Goal: Task Accomplishment & Management: Manage account settings

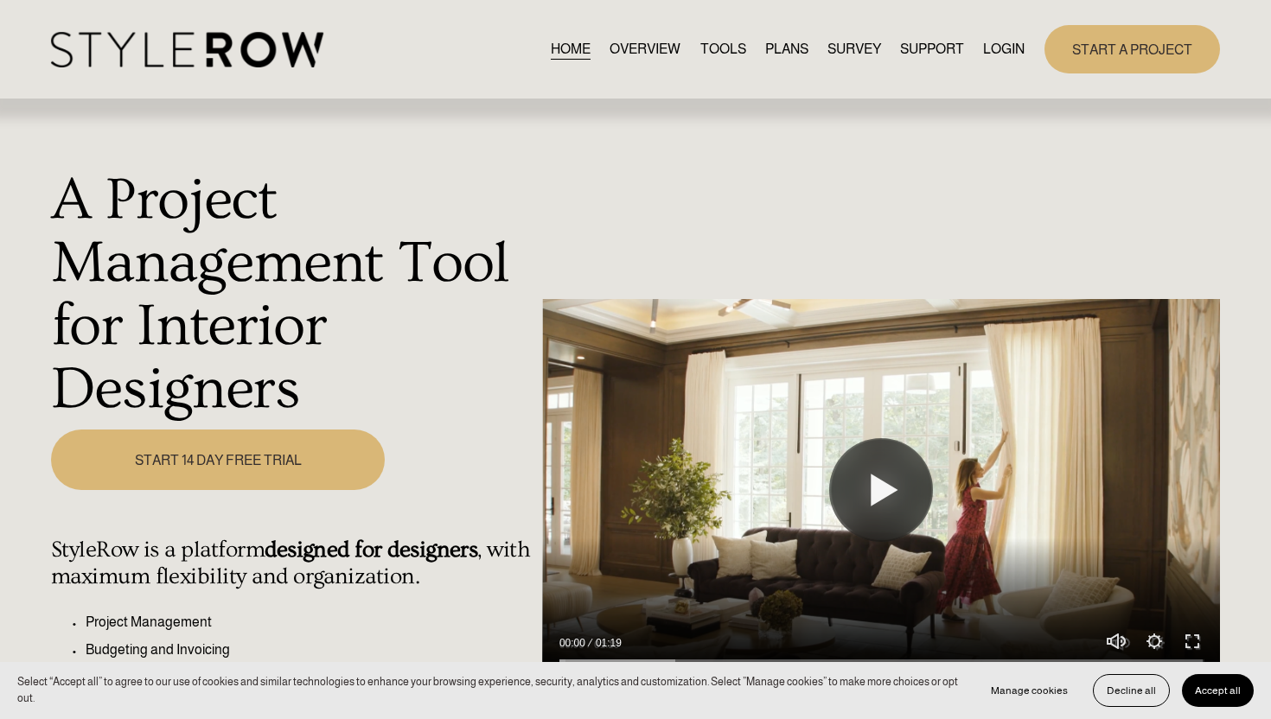
click at [1012, 60] on link "LOGIN" at bounding box center [1004, 48] width 42 height 23
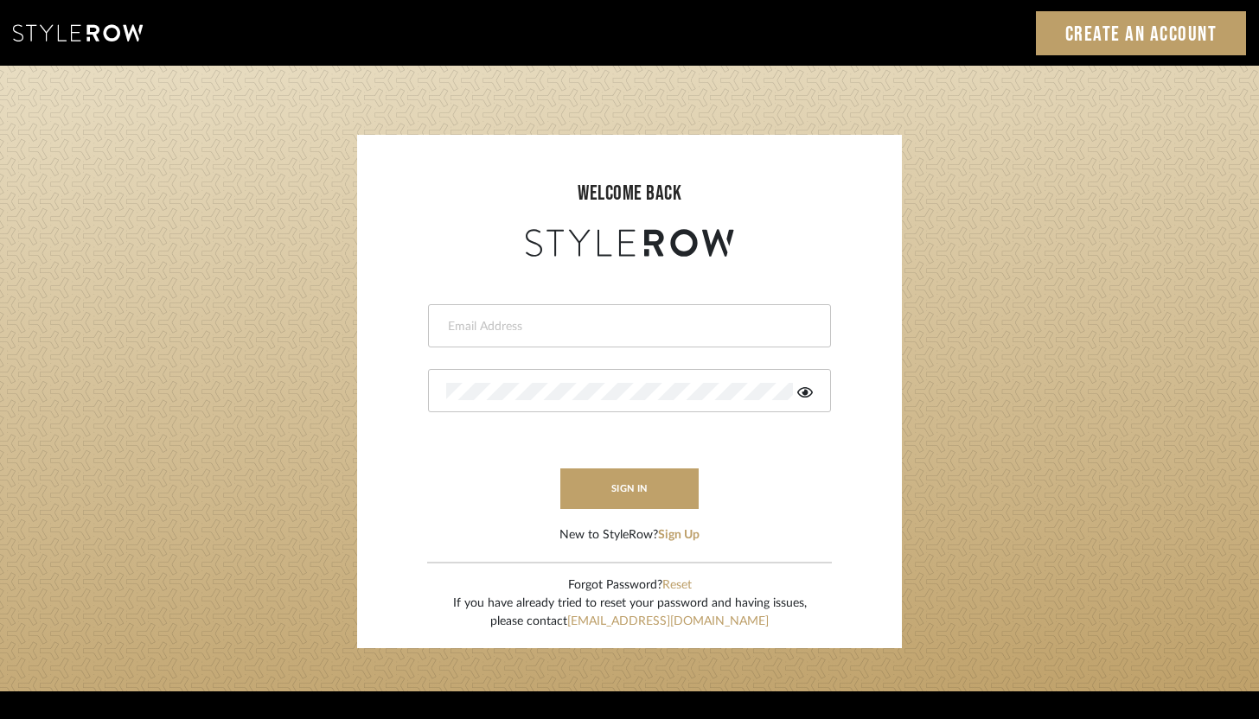
click at [597, 329] on input "email" at bounding box center [627, 326] width 362 height 17
type input "[PERSON_NAME][EMAIL_ADDRESS][DOMAIN_NAME]"
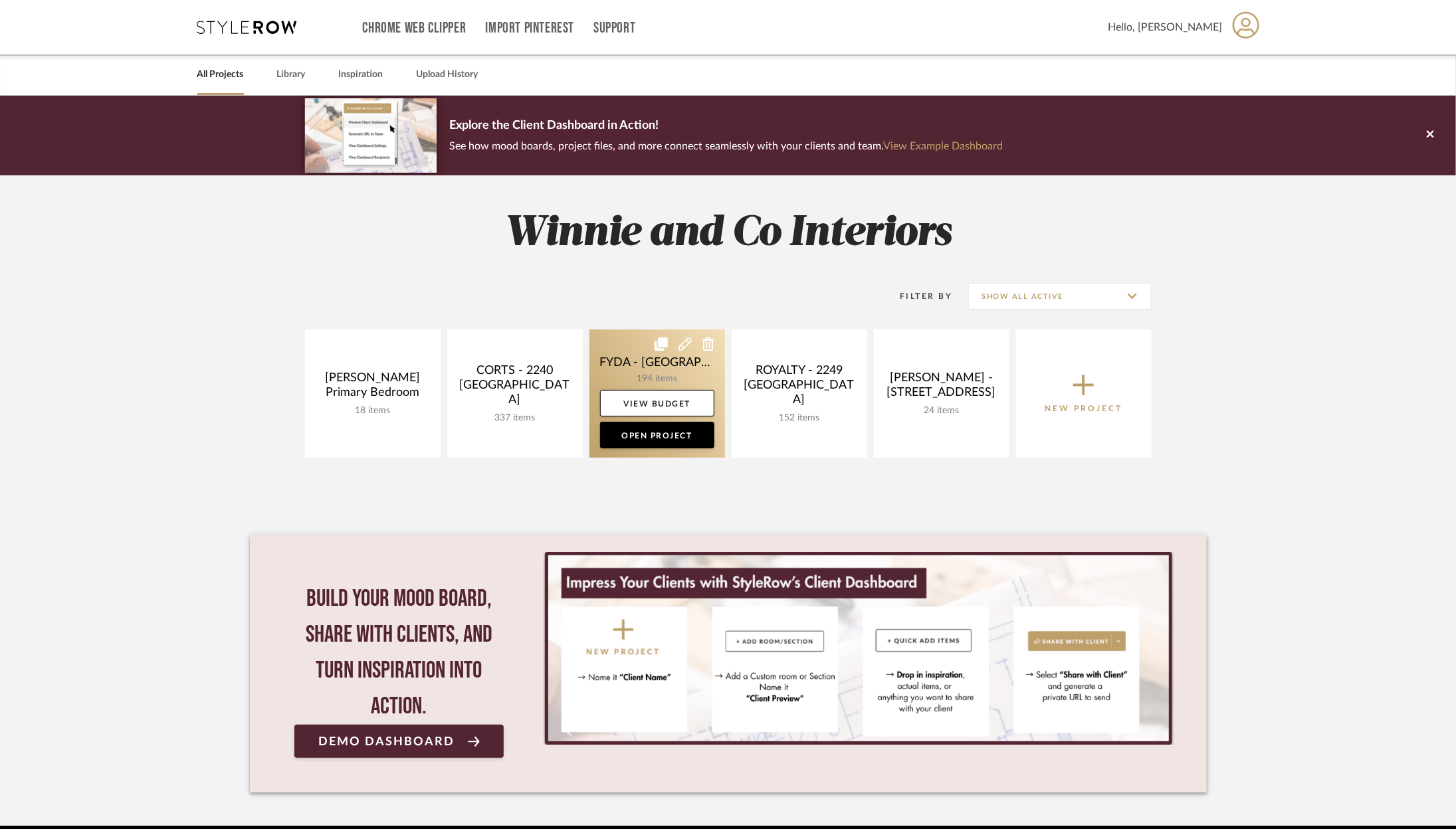
click at [636, 452] on link at bounding box center [657, 393] width 135 height 128
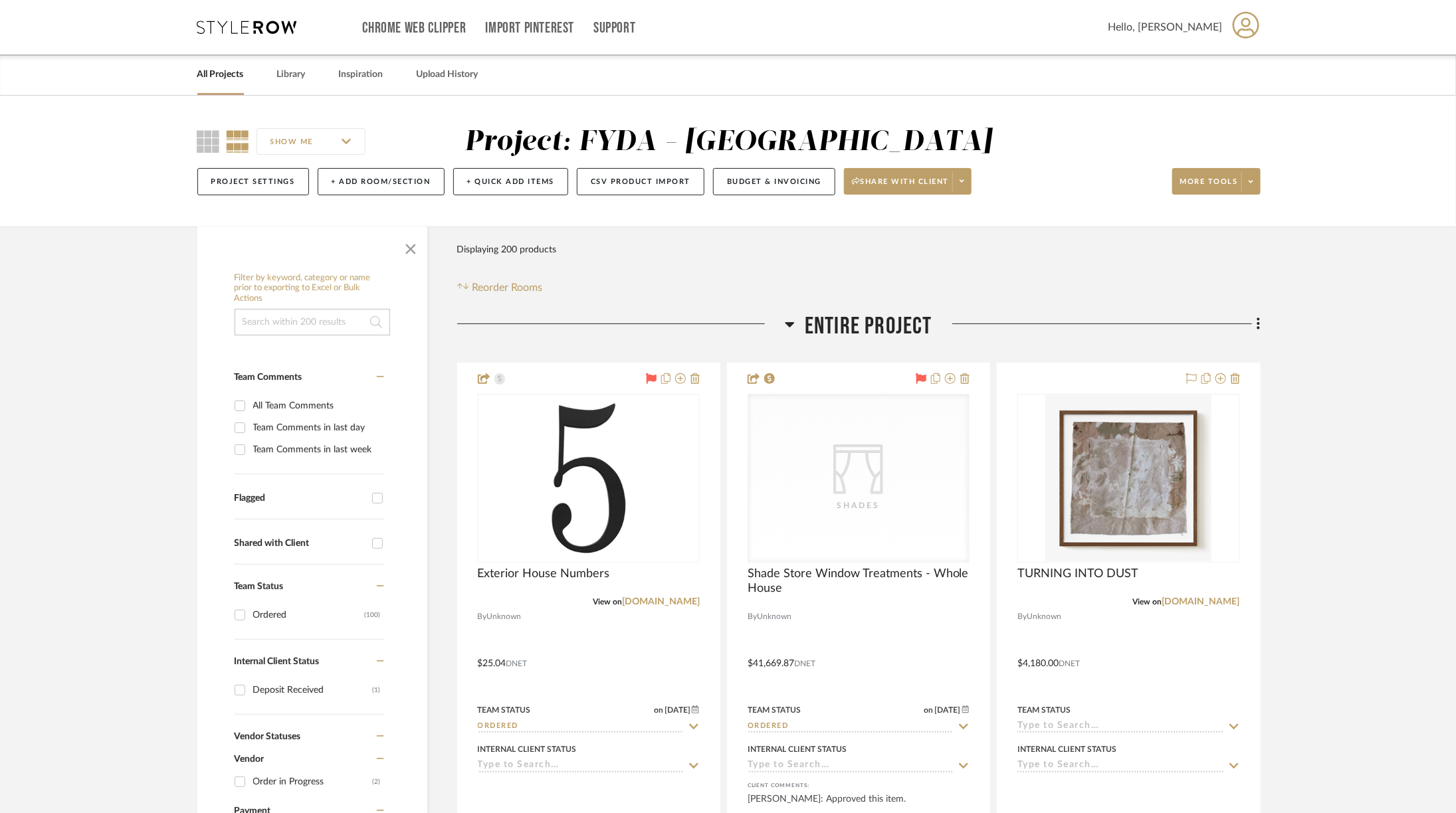
click at [861, 321] on span "Entire Project" at bounding box center [868, 326] width 128 height 28
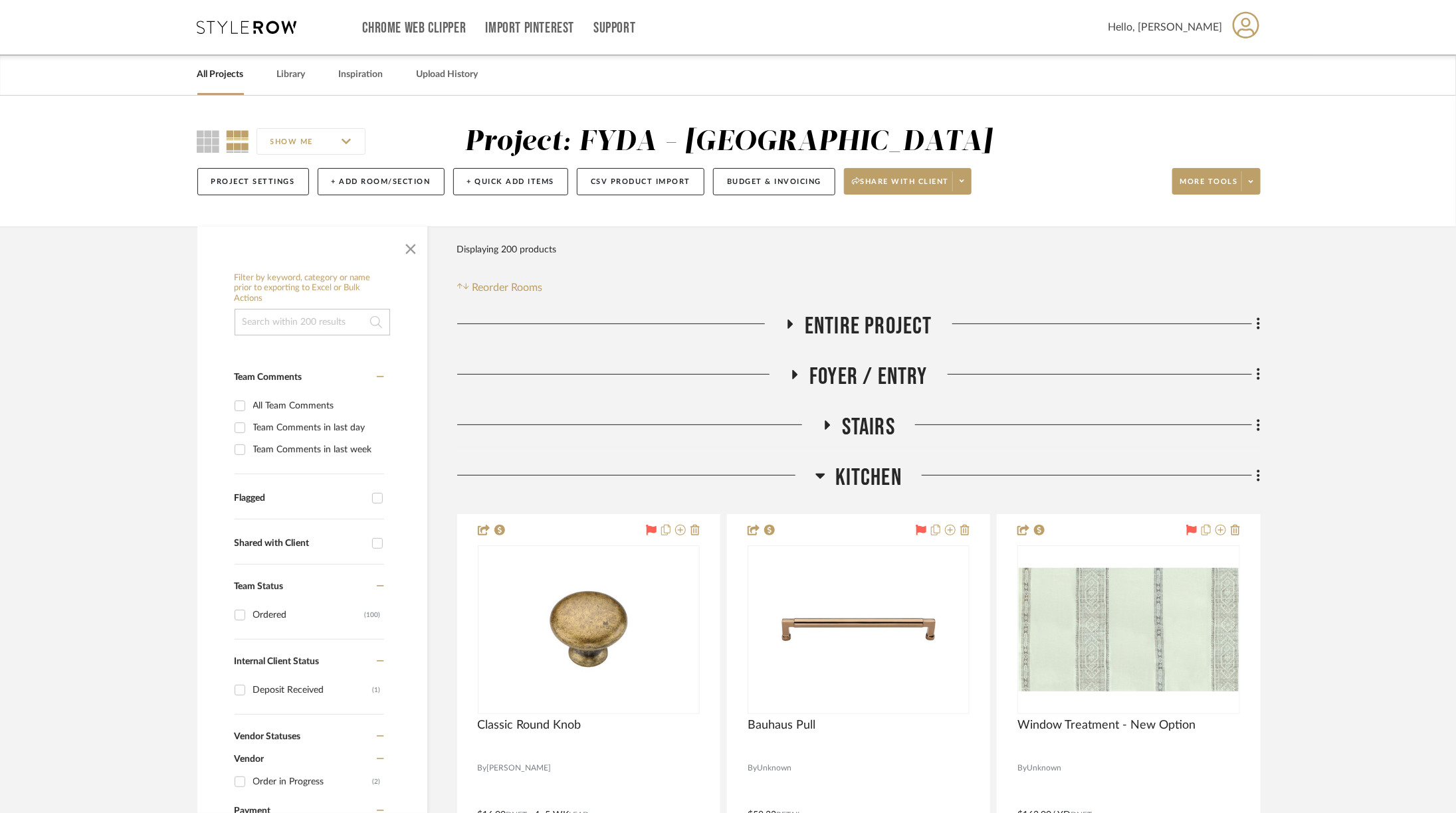
click at [871, 480] on span "Kitchen" at bounding box center [868, 478] width 66 height 28
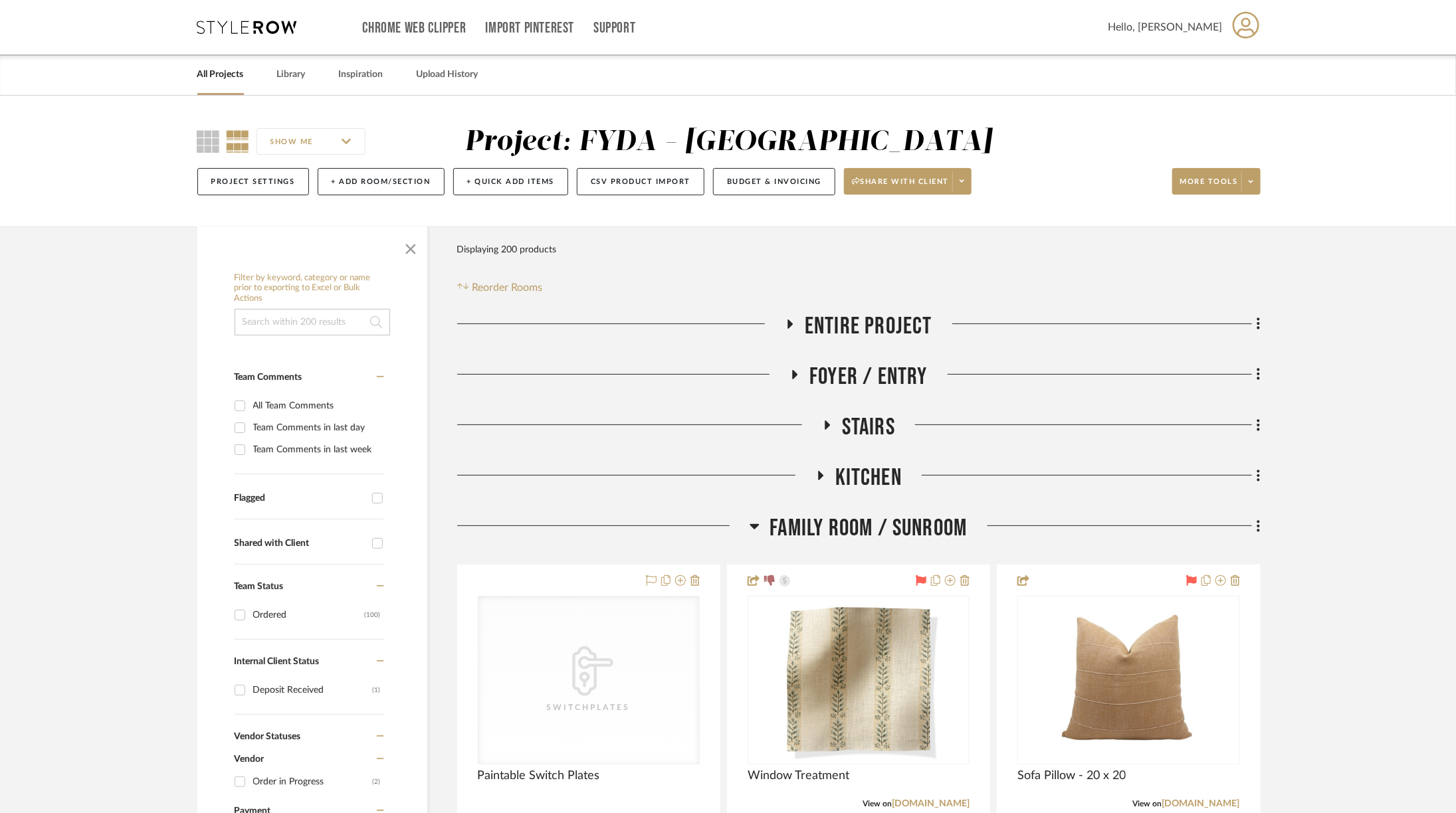
click at [857, 525] on span "Family Room / Sunroom" at bounding box center [867, 528] width 197 height 28
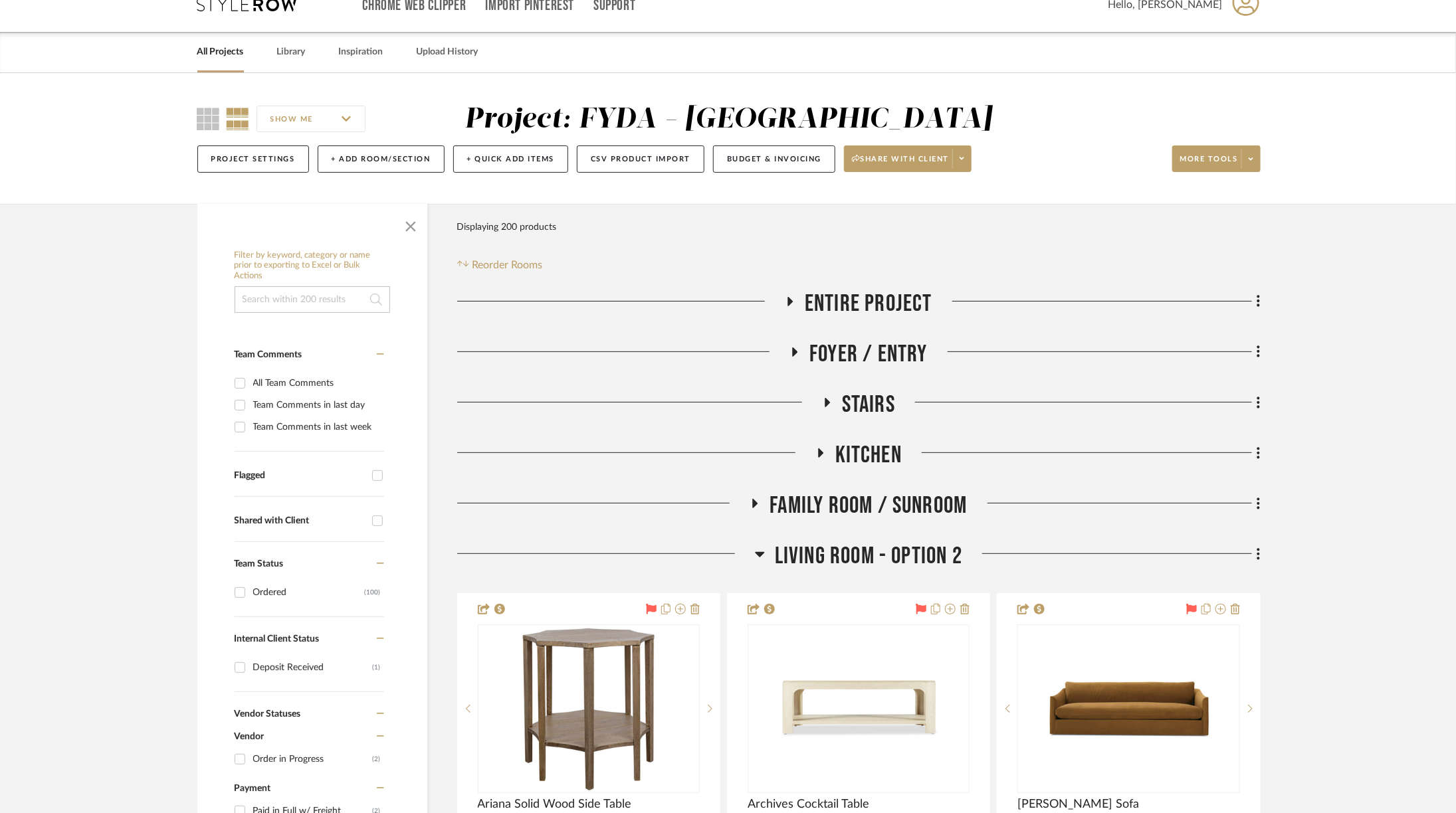
click at [852, 557] on span "Living Room - Option 2" at bounding box center [868, 556] width 187 height 28
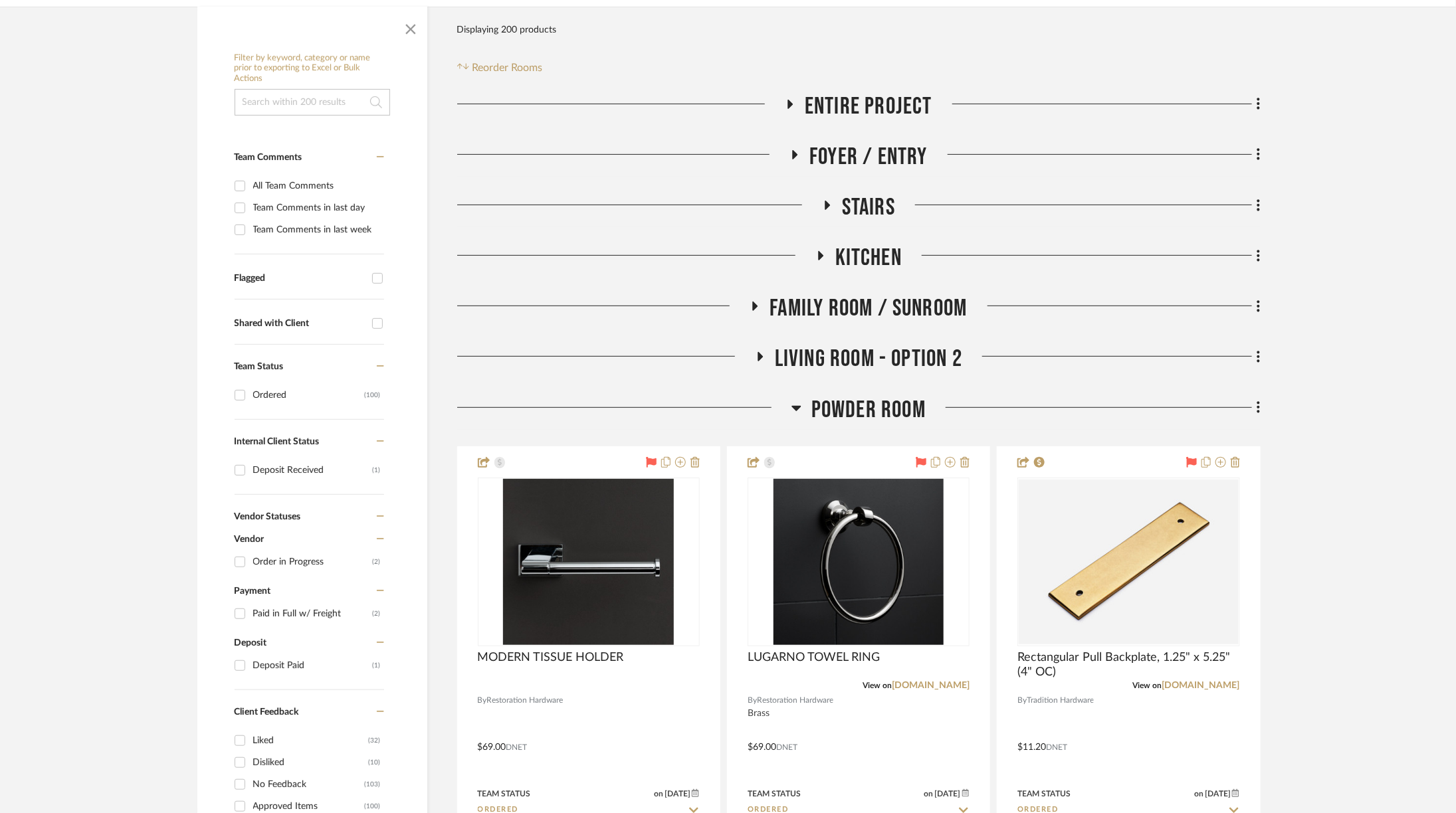
scroll to position [224, 0]
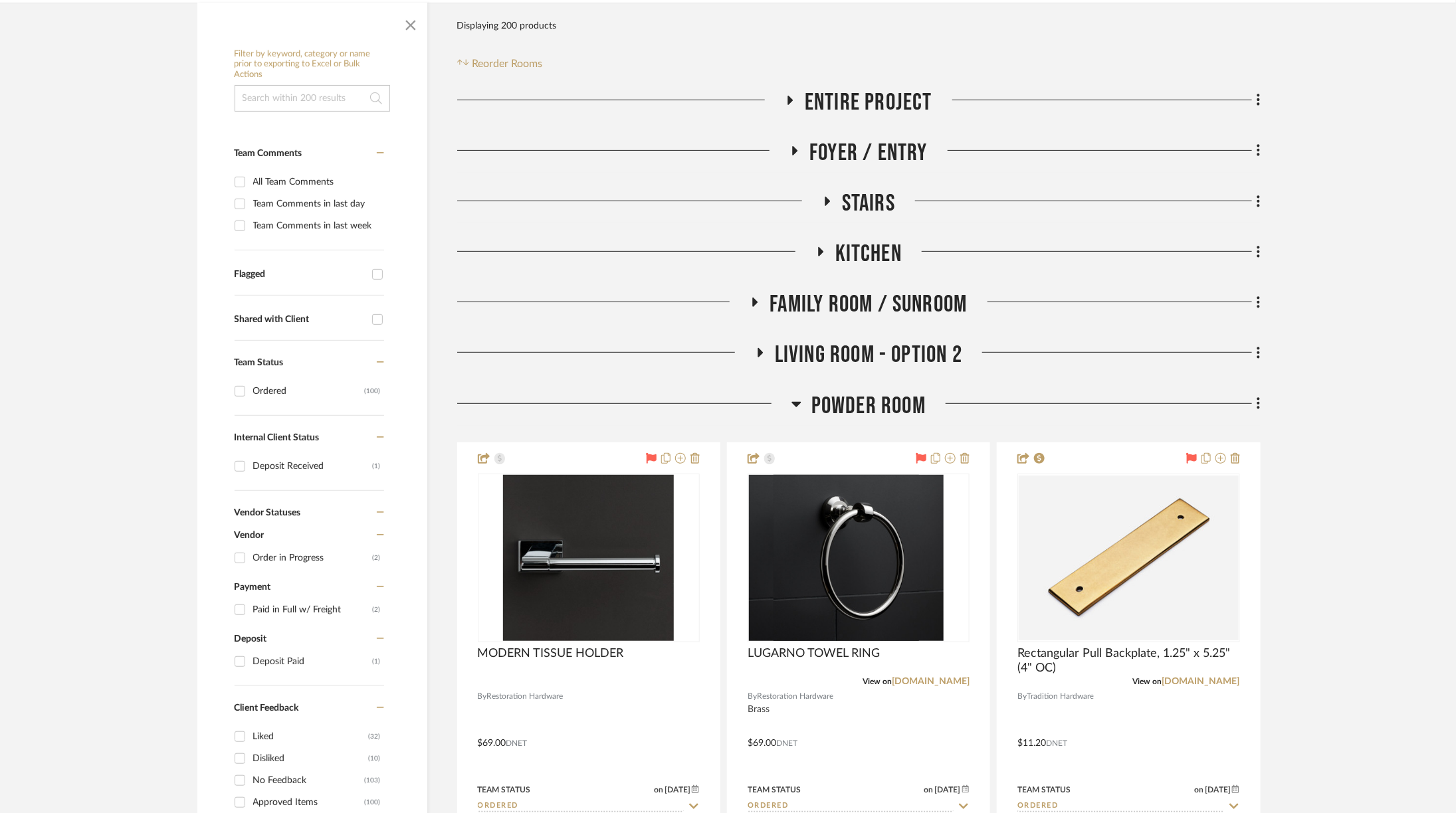
click at [843, 411] on span "Powder Room" at bounding box center [868, 406] width 114 height 28
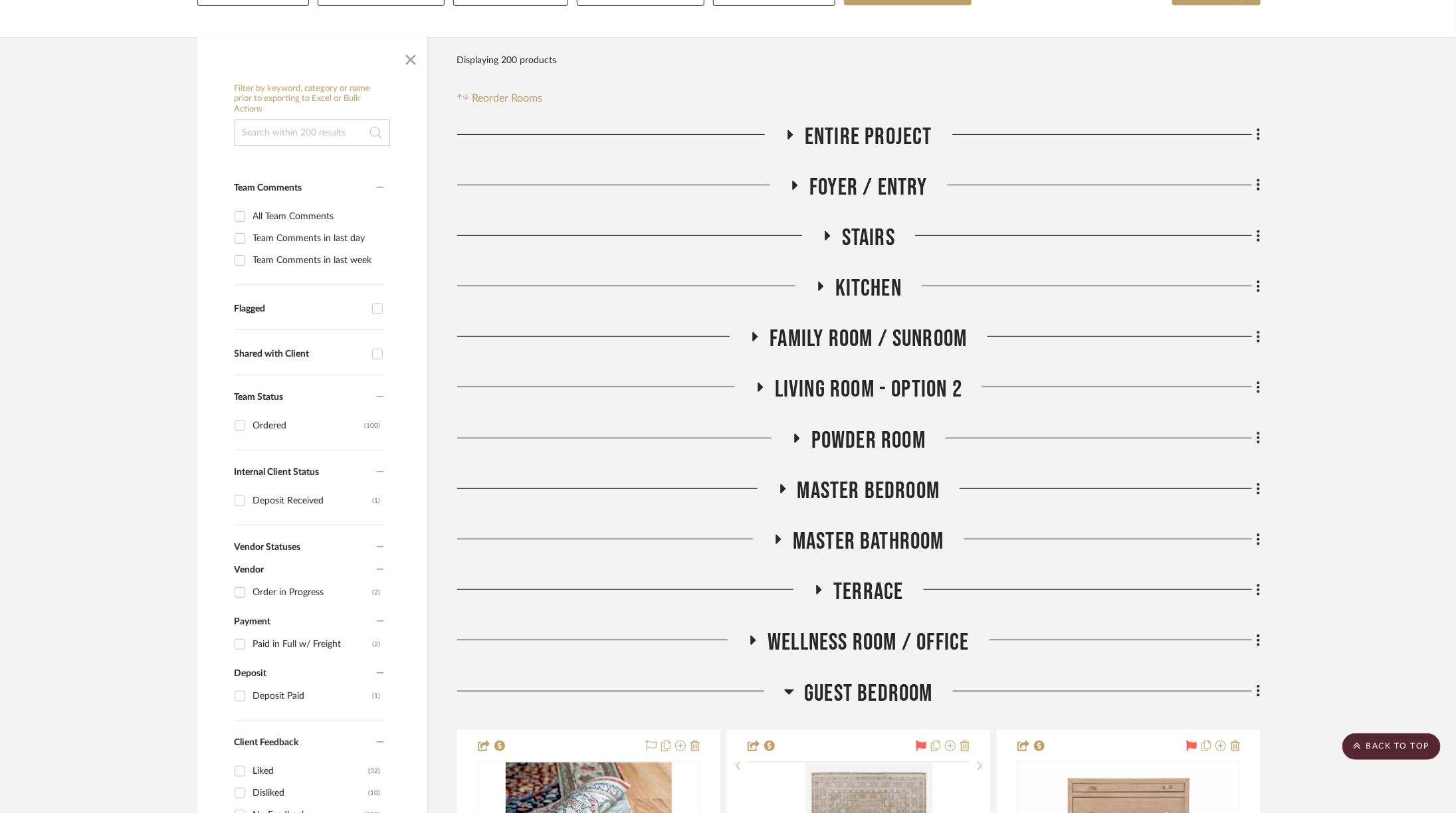
scroll to position [0, 0]
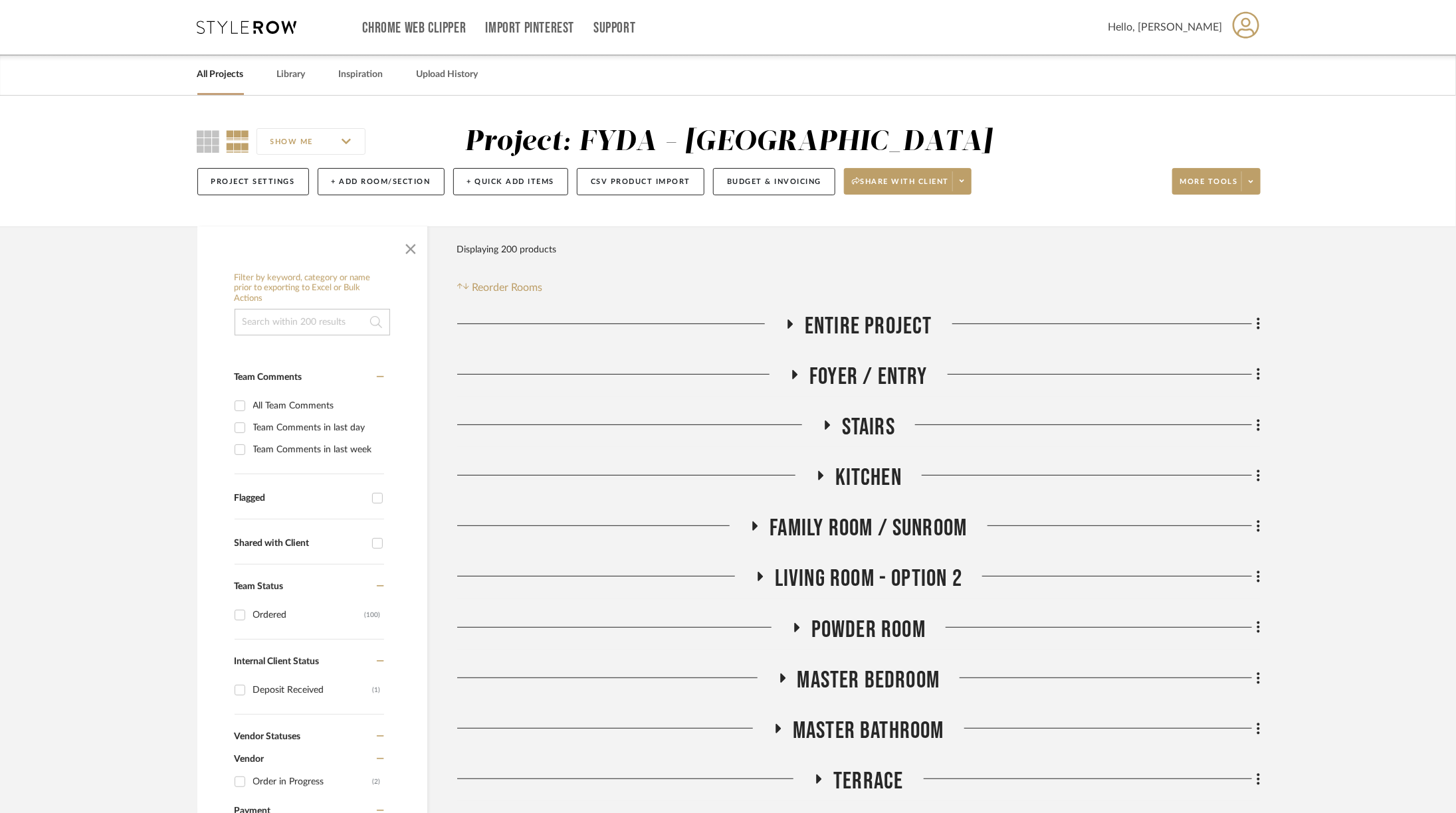
click at [867, 579] on span "Living Room - Option 2" at bounding box center [868, 579] width 187 height 28
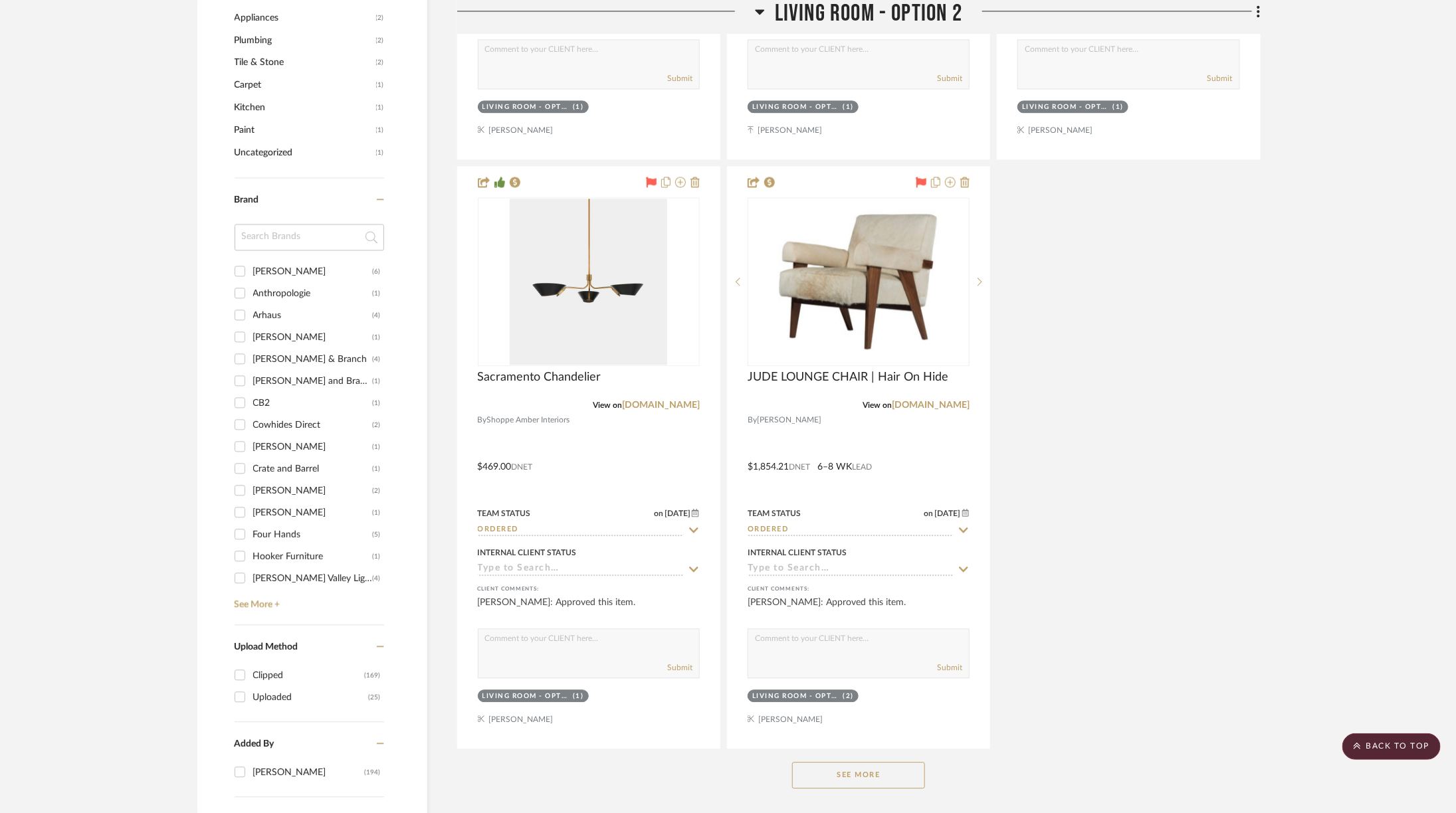
scroll to position [1627, 0]
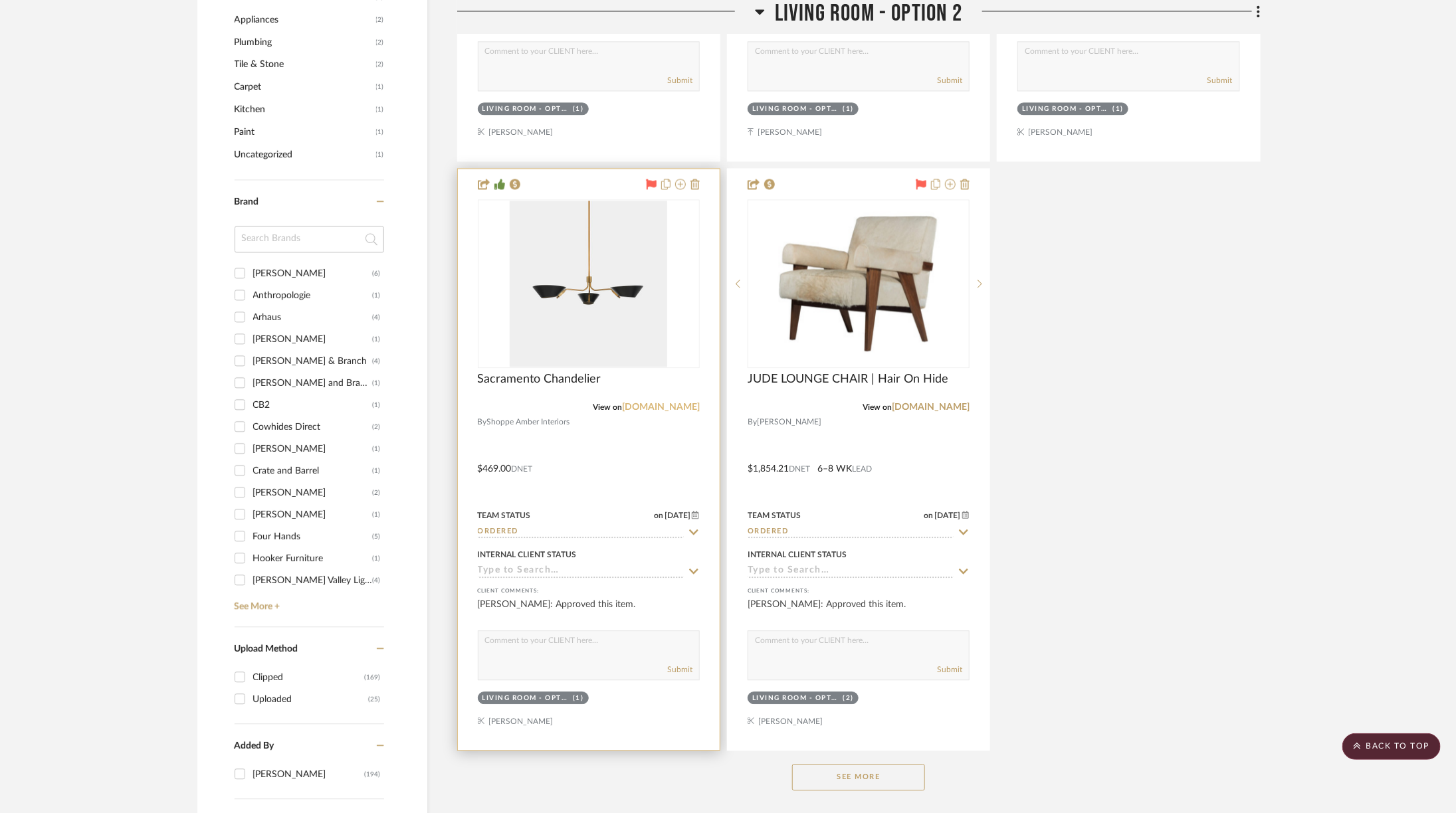
click at [662, 403] on link "hvlgroup.com" at bounding box center [660, 407] width 78 height 9
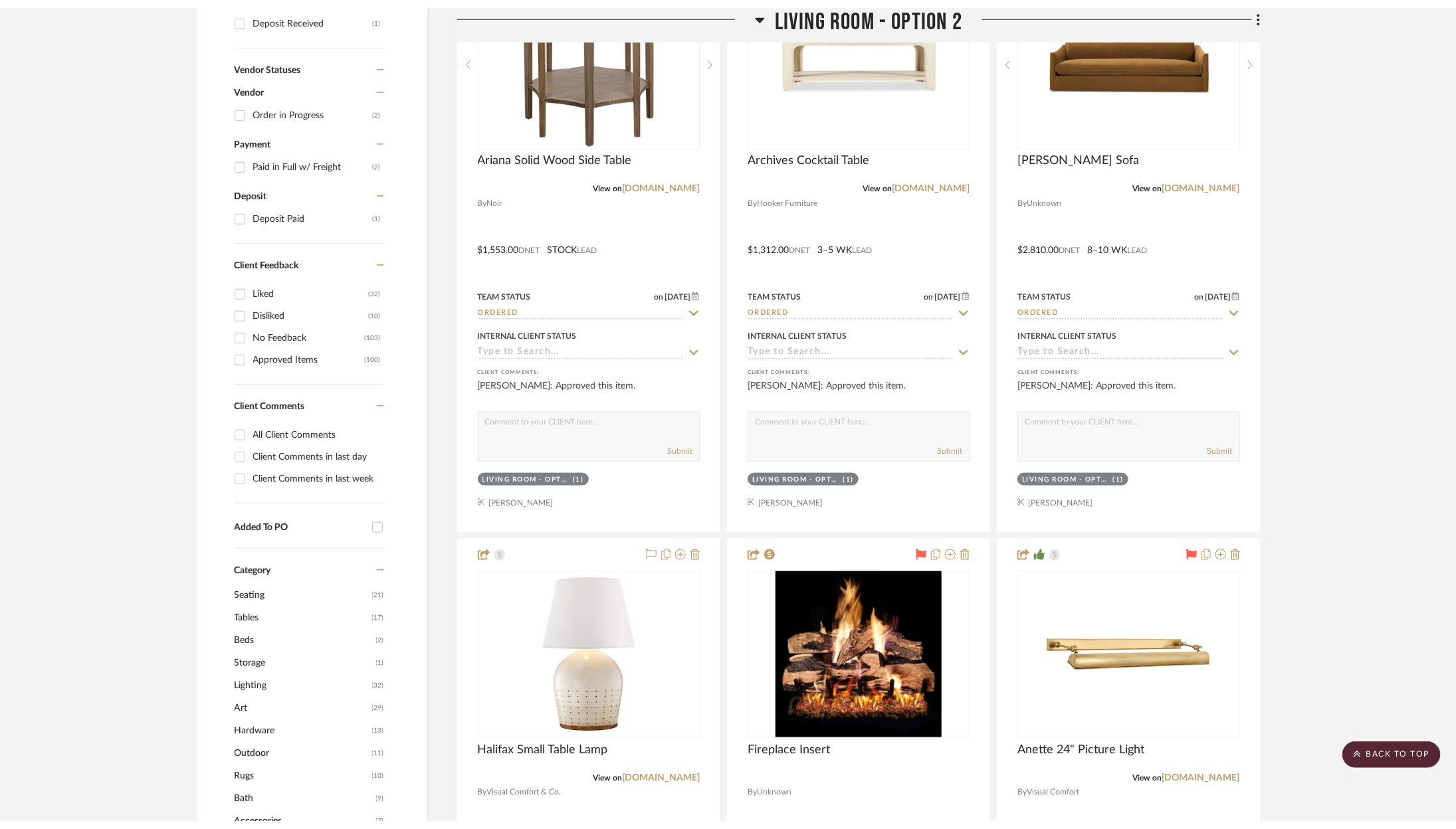
scroll to position [0, 0]
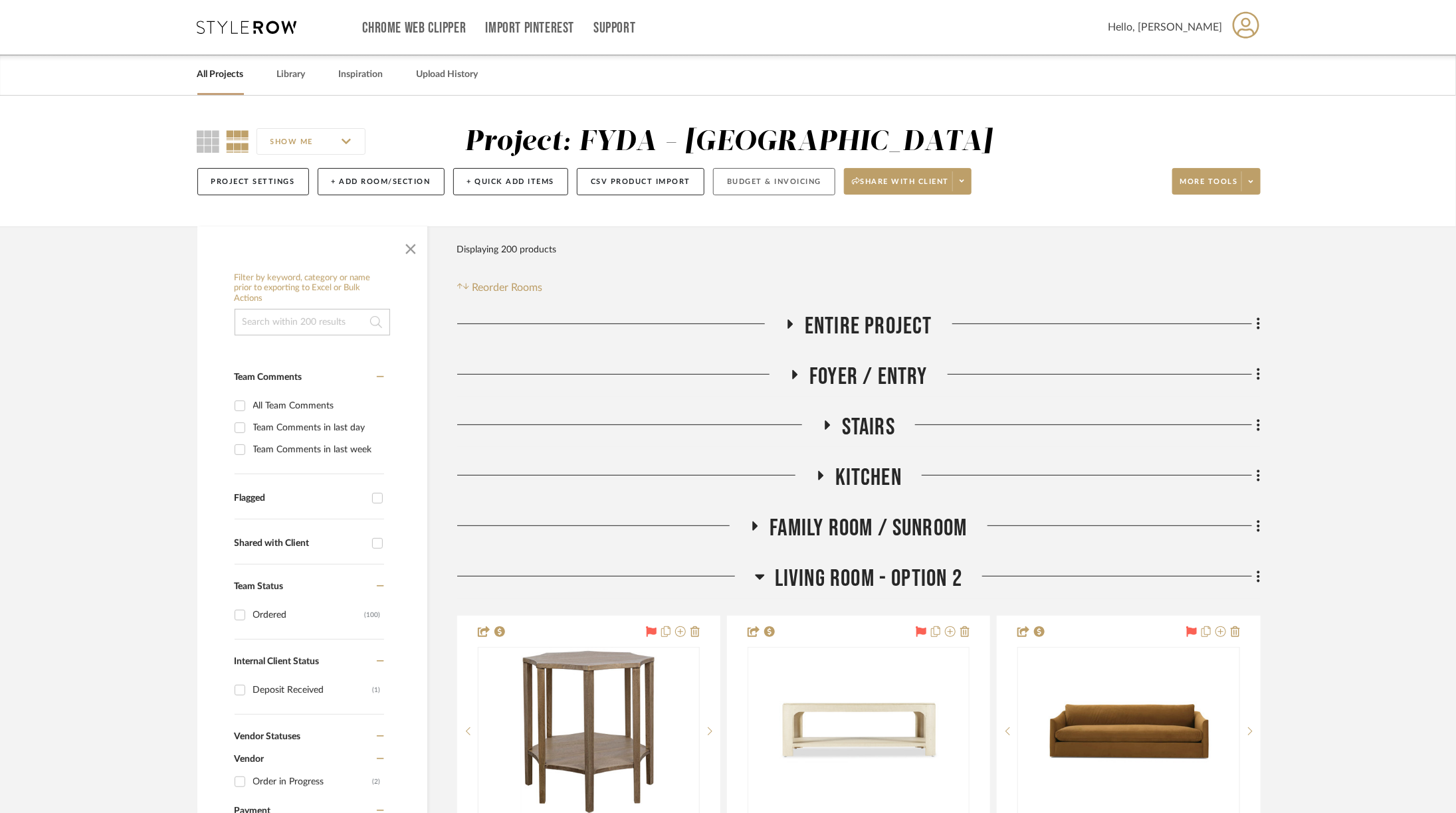
click at [745, 184] on button "Budget & Invoicing" at bounding box center [774, 181] width 122 height 27
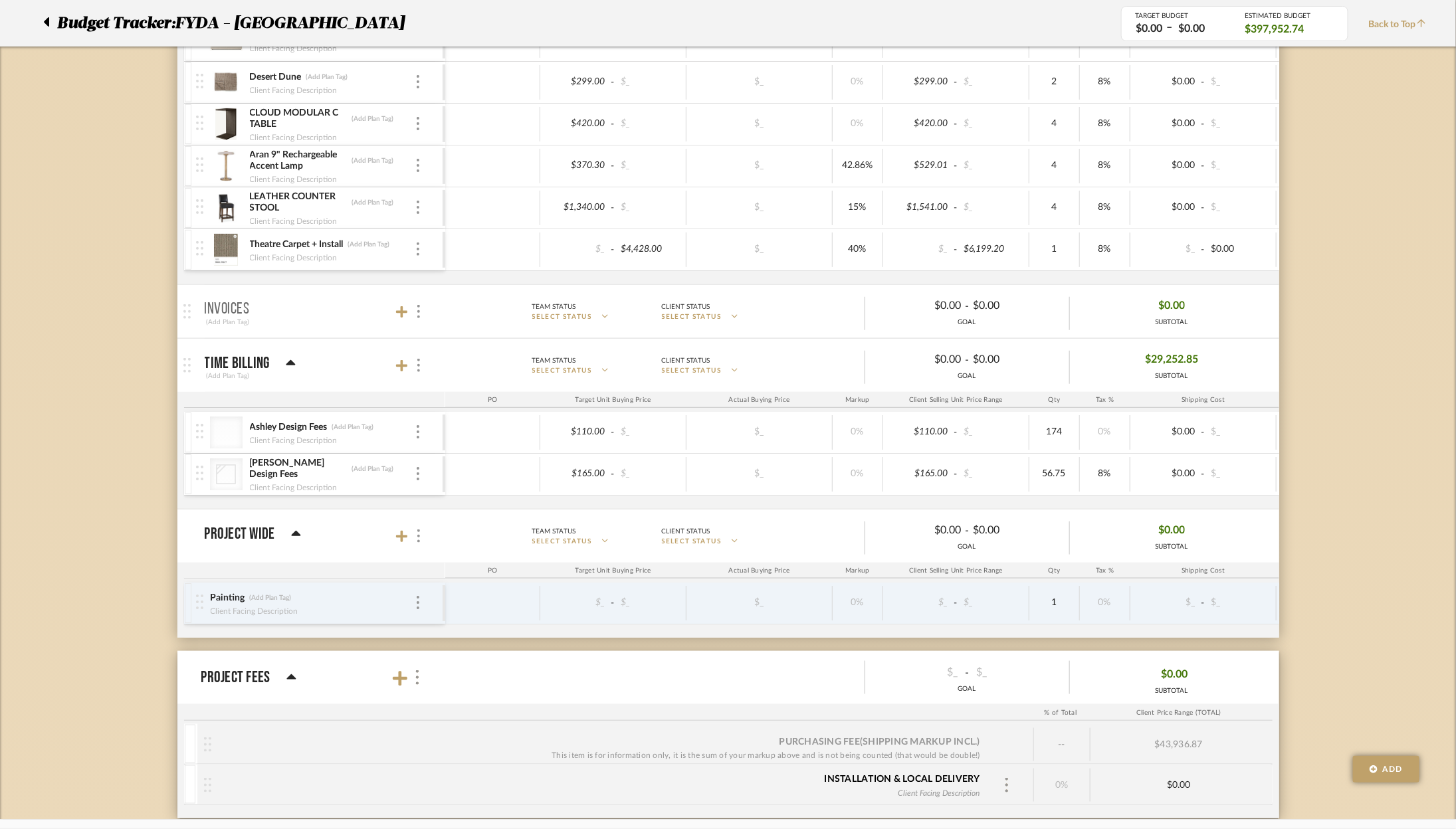
scroll to position [6378, 0]
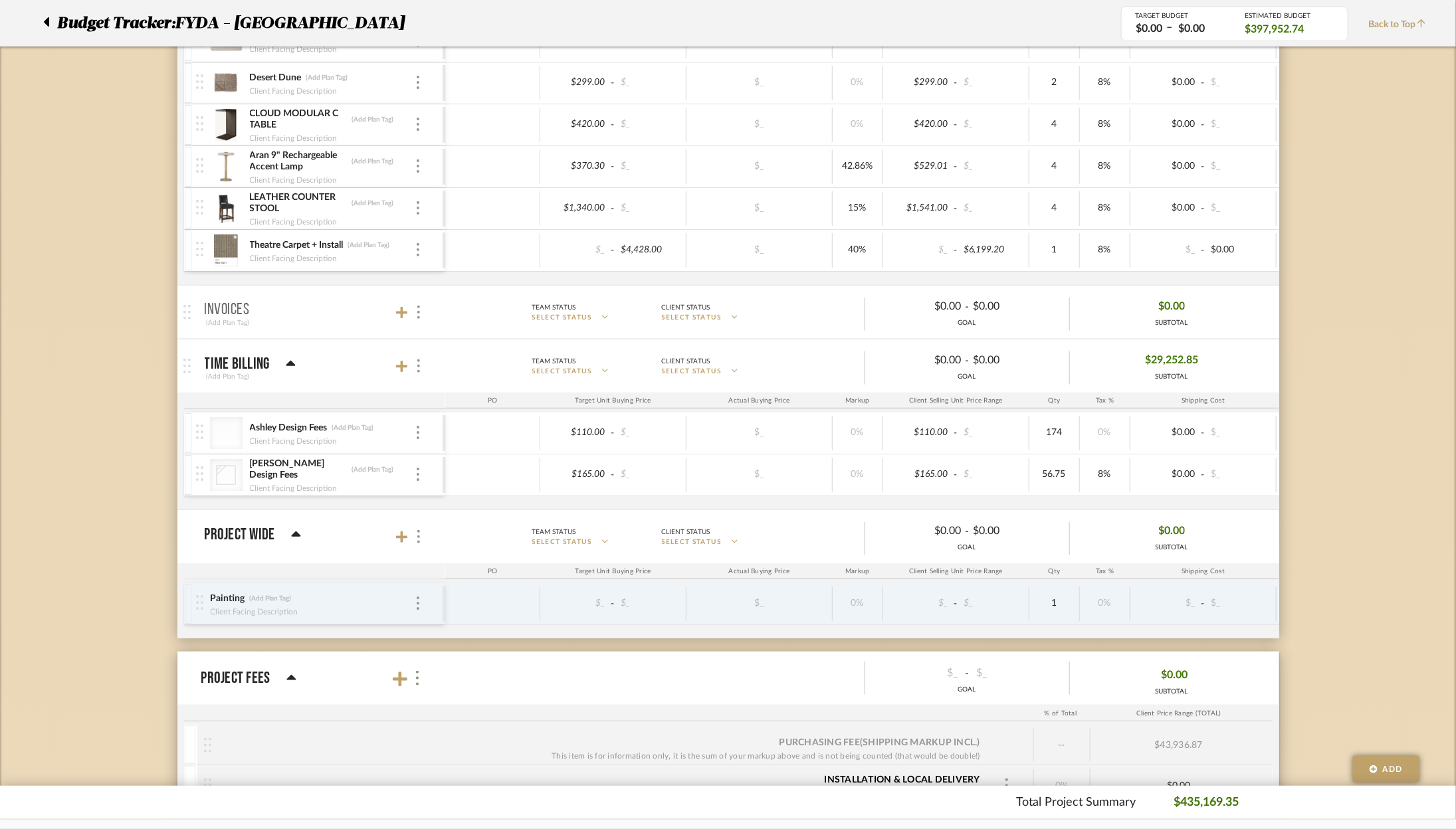
click at [211, 302] on p "Invoices" at bounding box center [227, 310] width 45 height 16
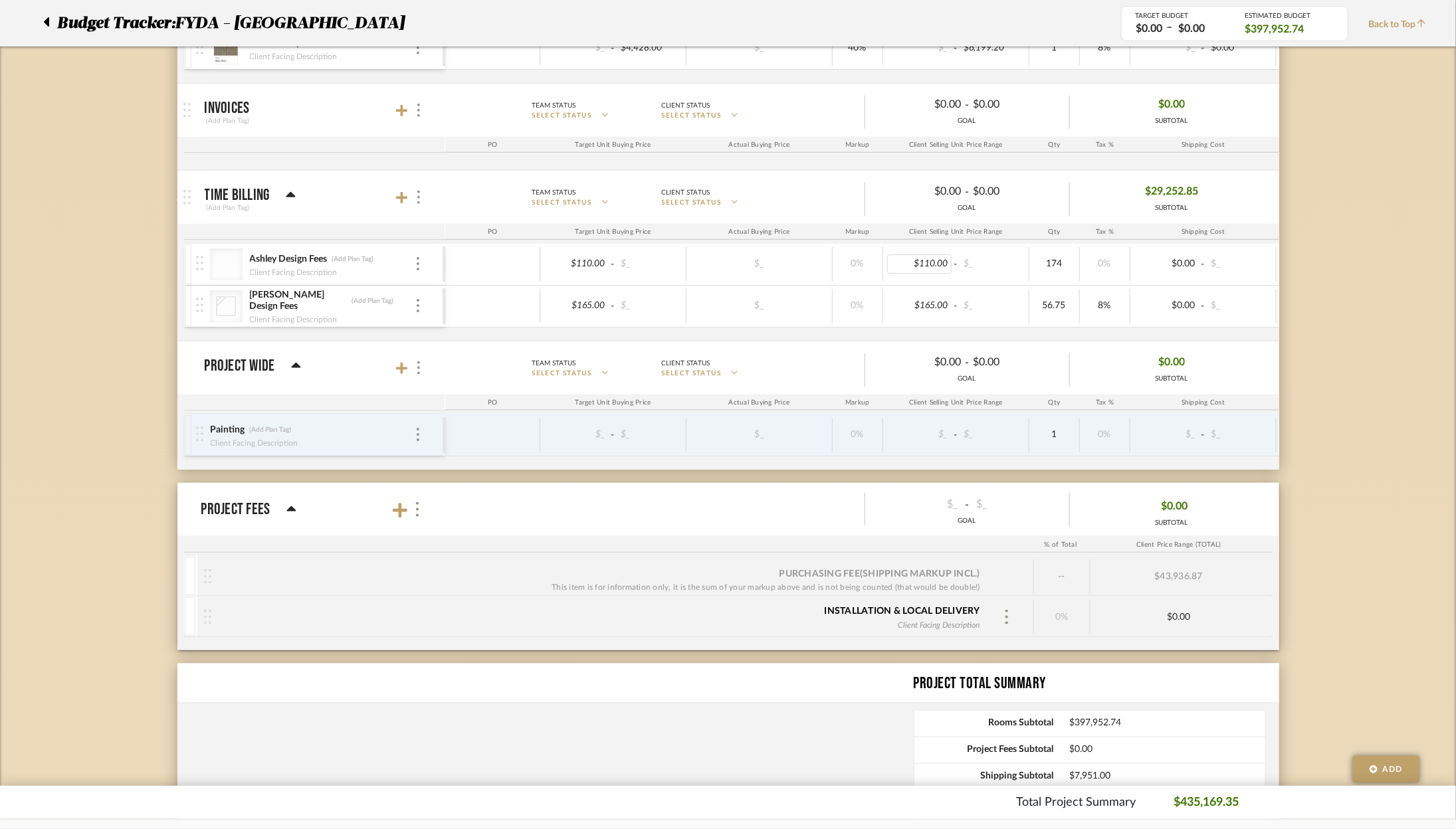
scroll to position [6581, 0]
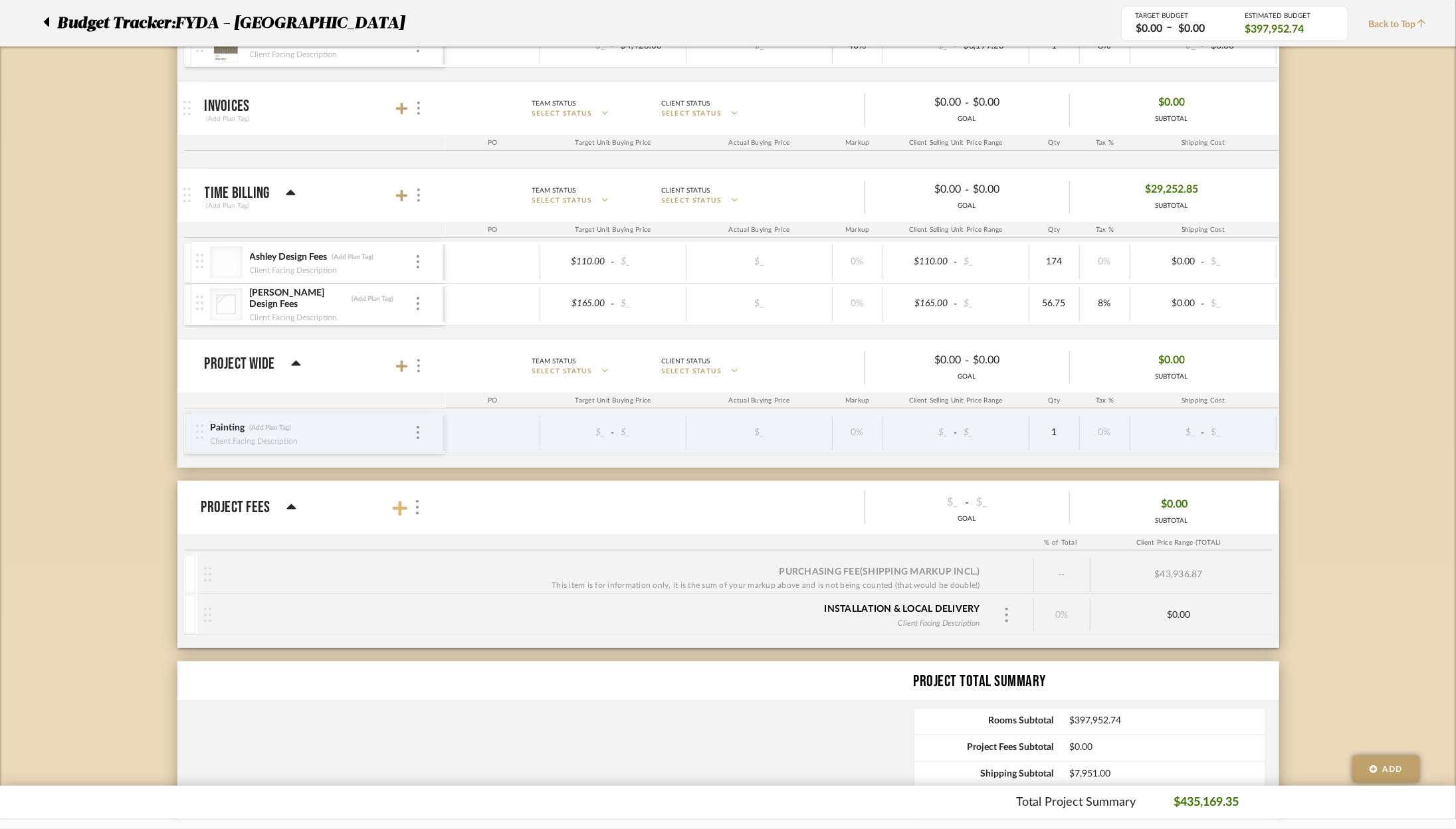
click at [398, 501] on icon at bounding box center [400, 508] width 15 height 15
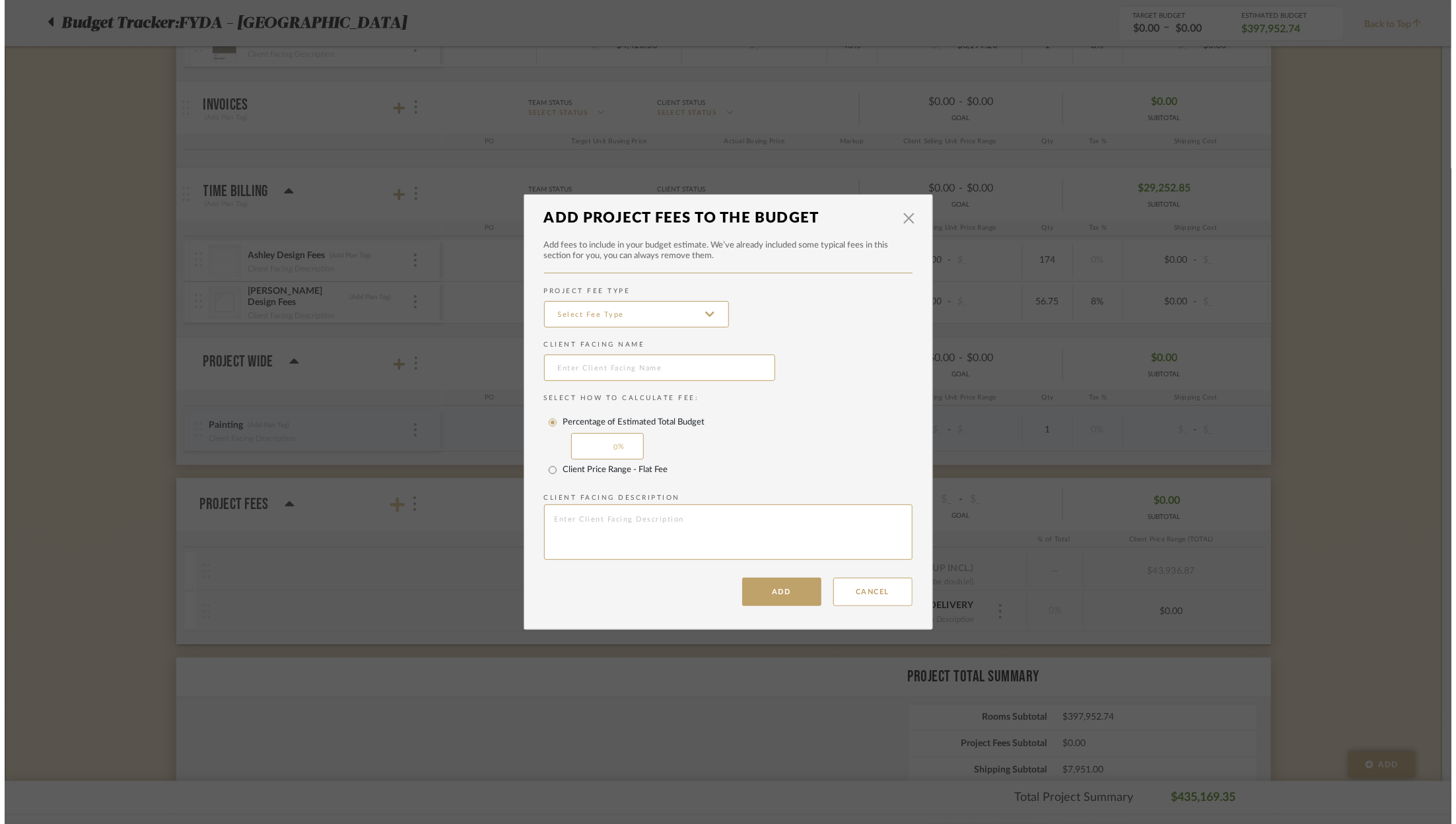
scroll to position [0, 0]
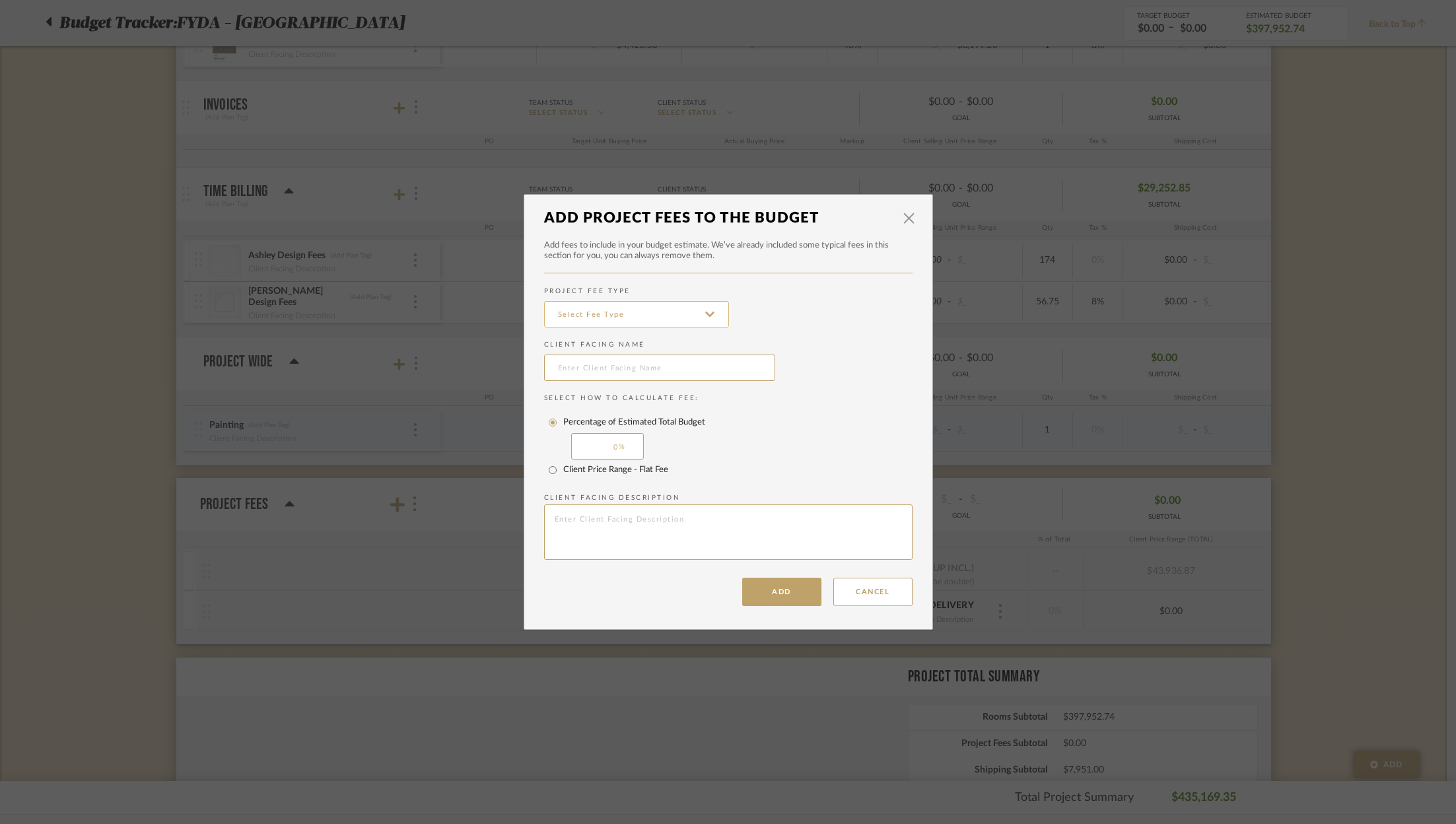
click at [574, 310] on input at bounding box center [636, 314] width 185 height 27
click at [618, 378] on span "Receiving & Storage" at bounding box center [633, 379] width 159 height 11
type input "Receiving & Storage"
click at [608, 373] on input "text" at bounding box center [659, 367] width 231 height 27
type input "Receiving and Storage Fee"
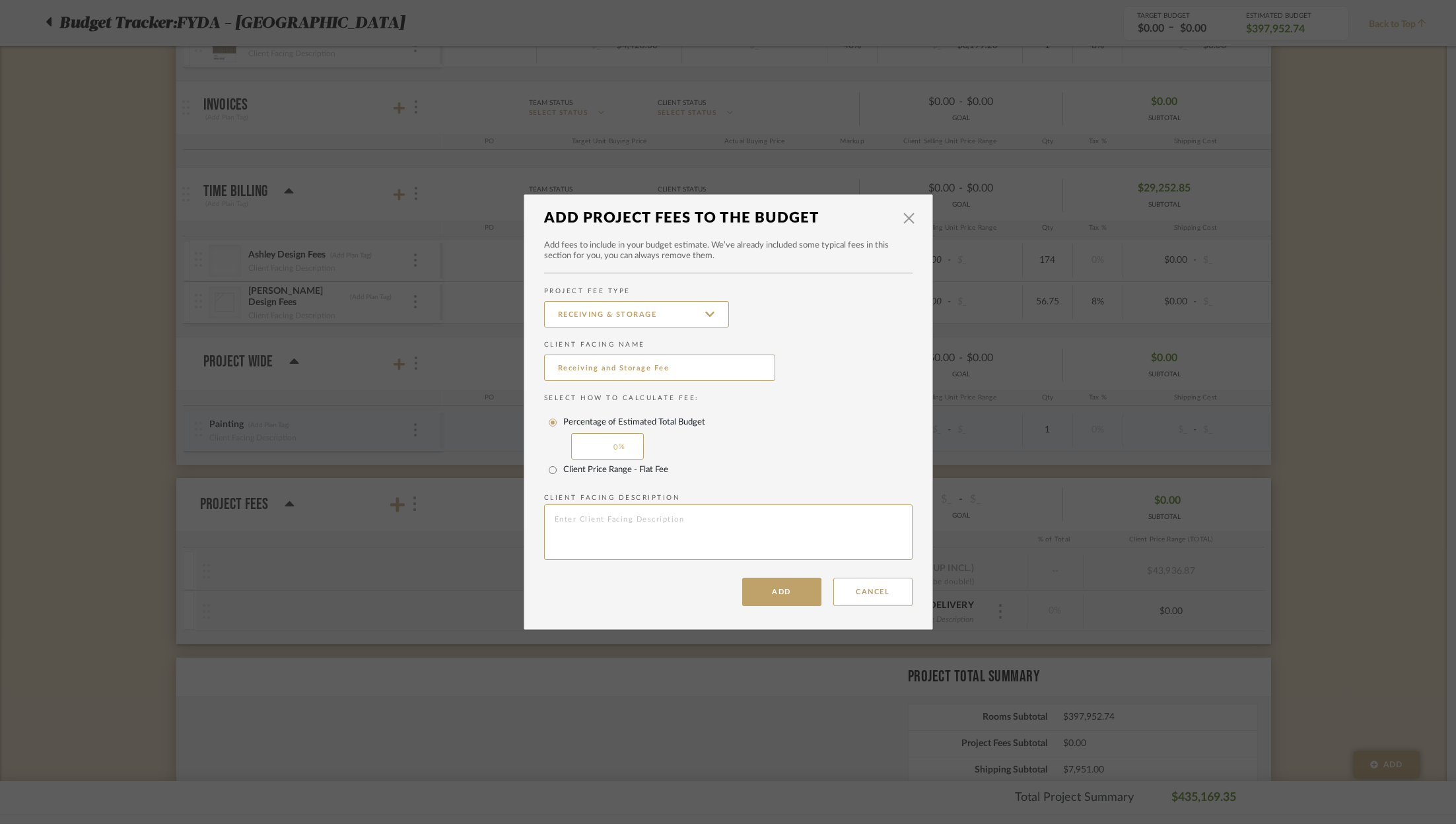
click at [598, 472] on label "Client Price Range - Flat Fee" at bounding box center [615, 470] width 105 height 11
click at [563, 472] on input "Client Price Range - Flat Fee" at bounding box center [553, 470] width 21 height 21
radio input "true"
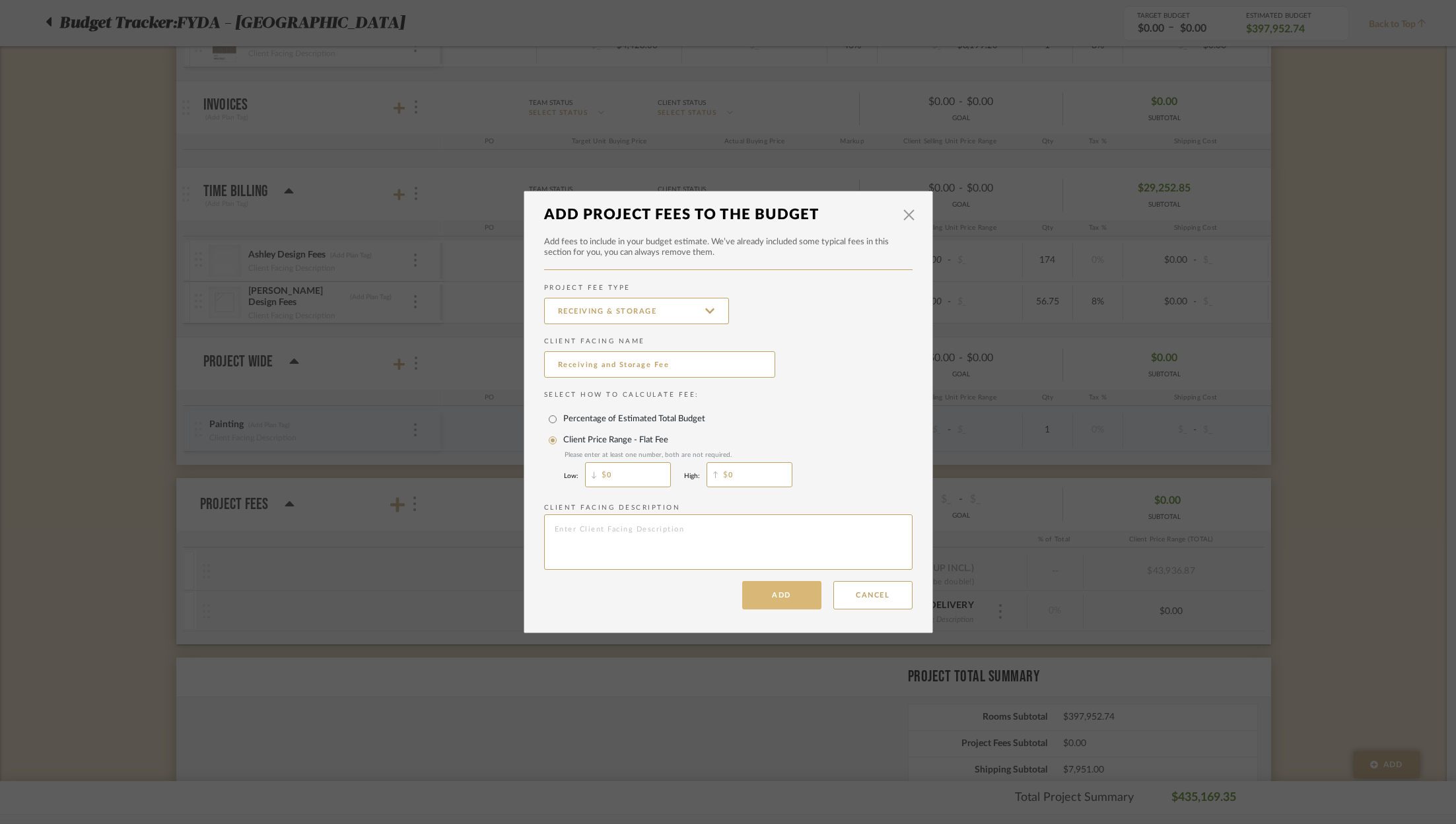
click at [775, 599] on button "Add" at bounding box center [782, 595] width 79 height 28
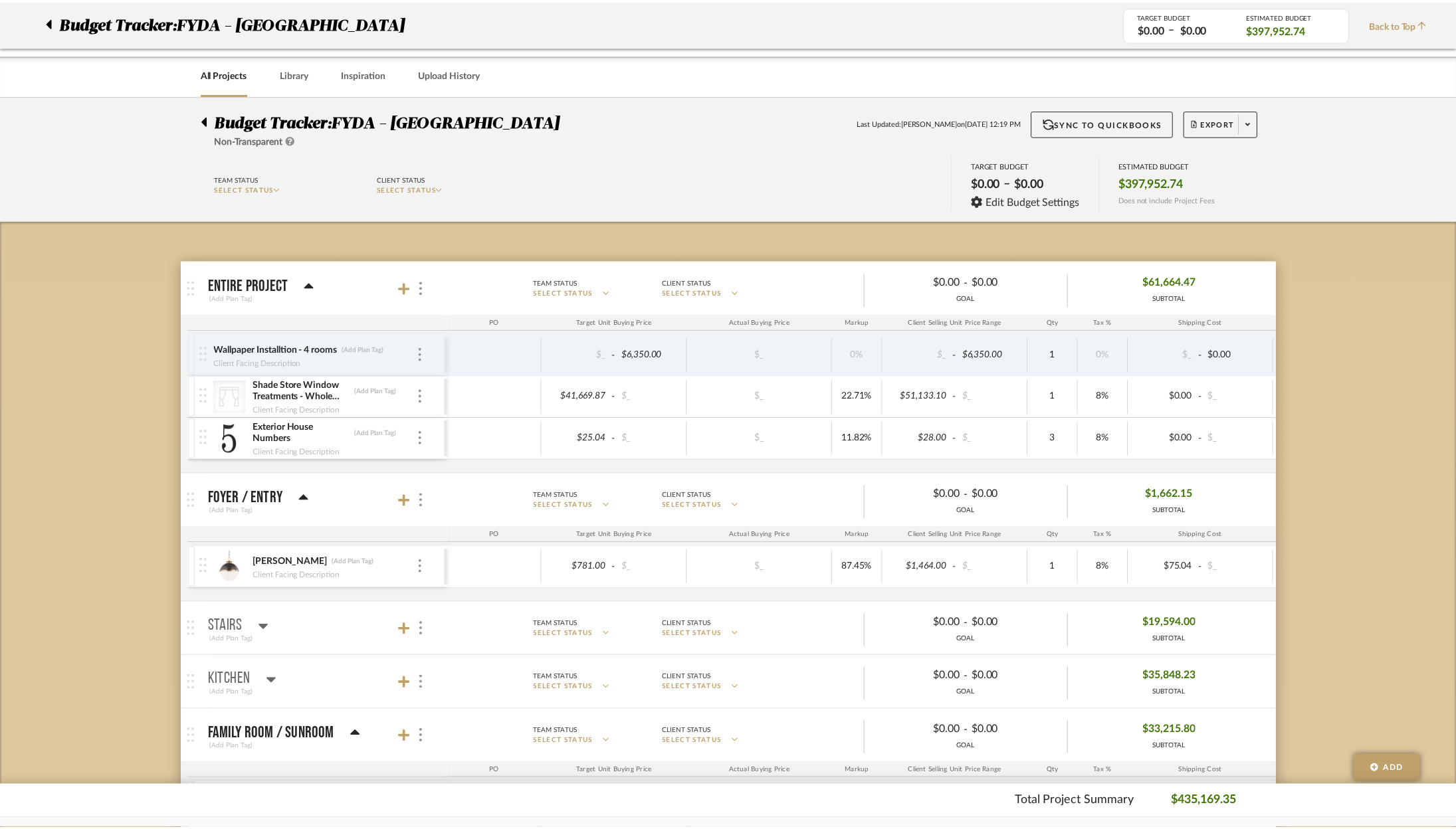
scroll to position [6581, 0]
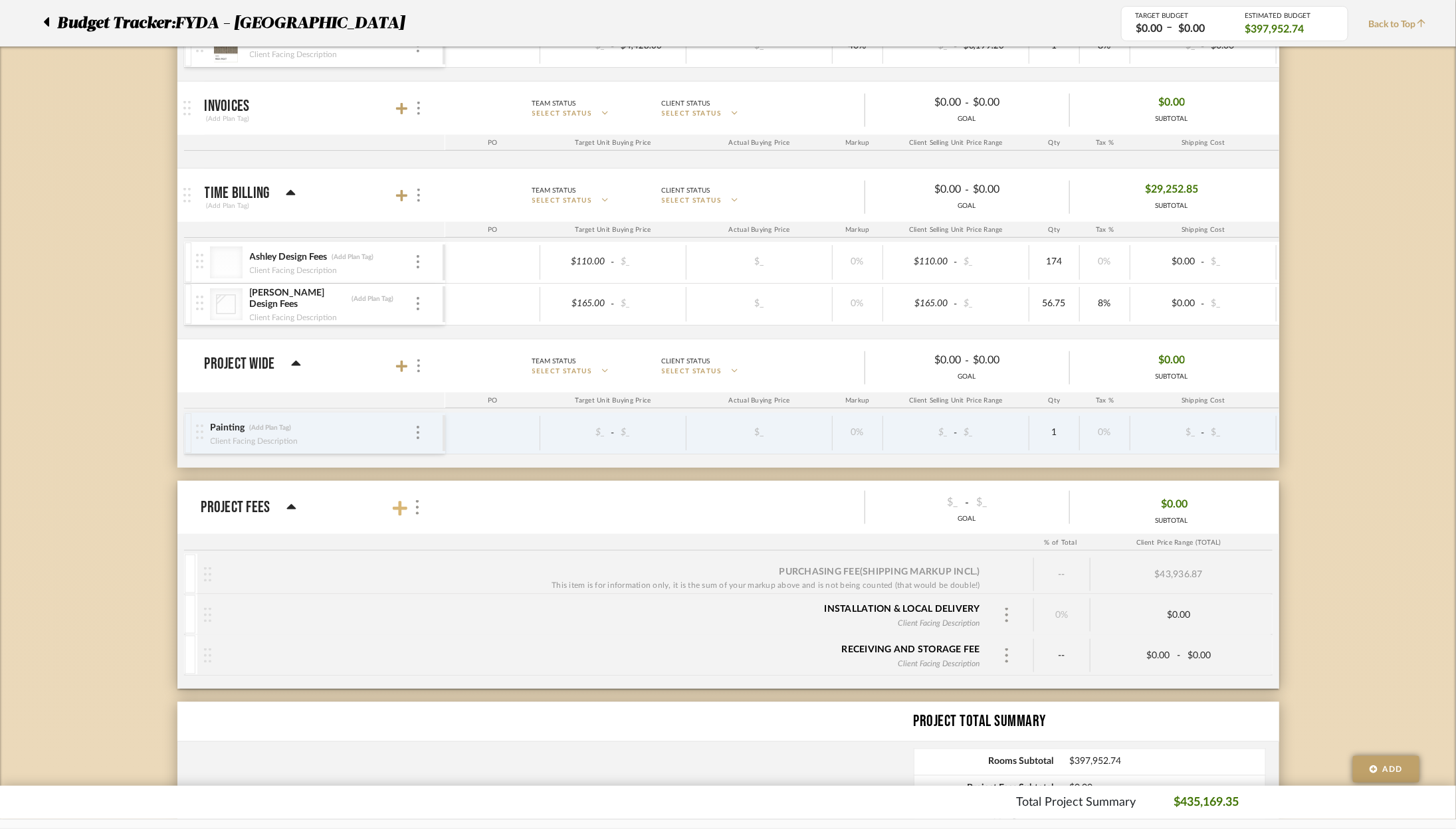
click at [404, 500] on icon at bounding box center [400, 509] width 15 height 17
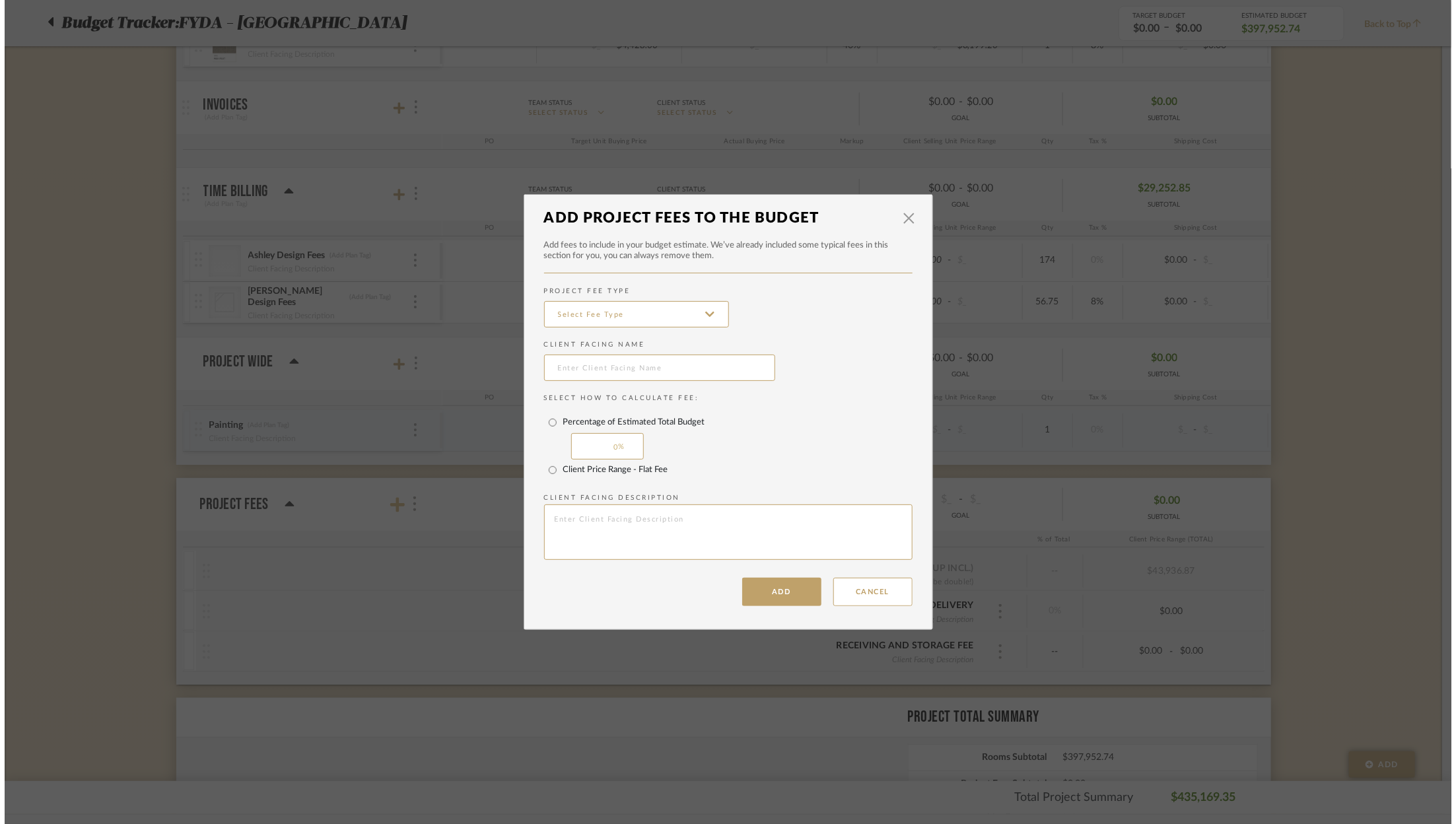
scroll to position [0, 0]
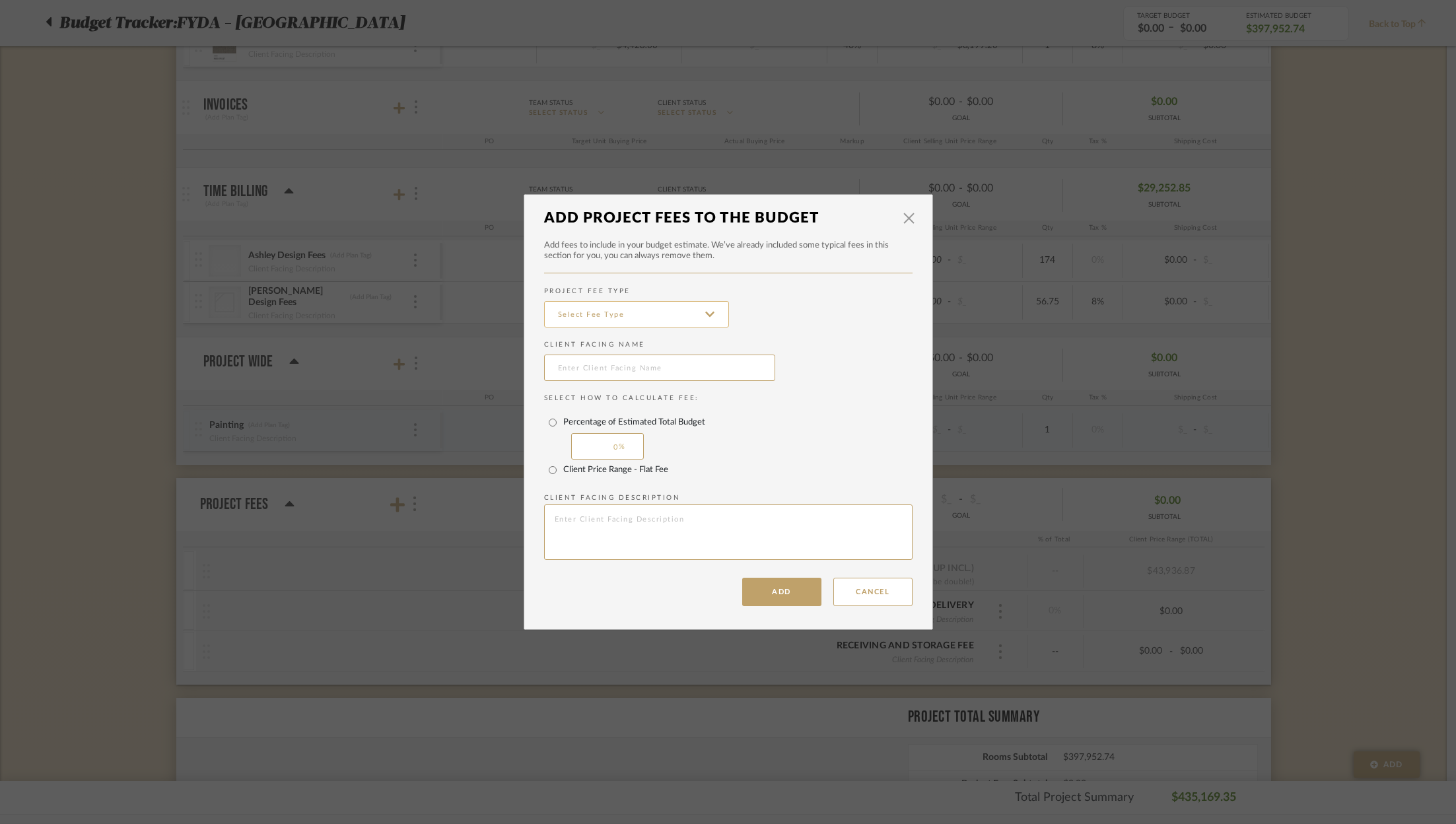
click at [660, 301] on input at bounding box center [636, 314] width 185 height 27
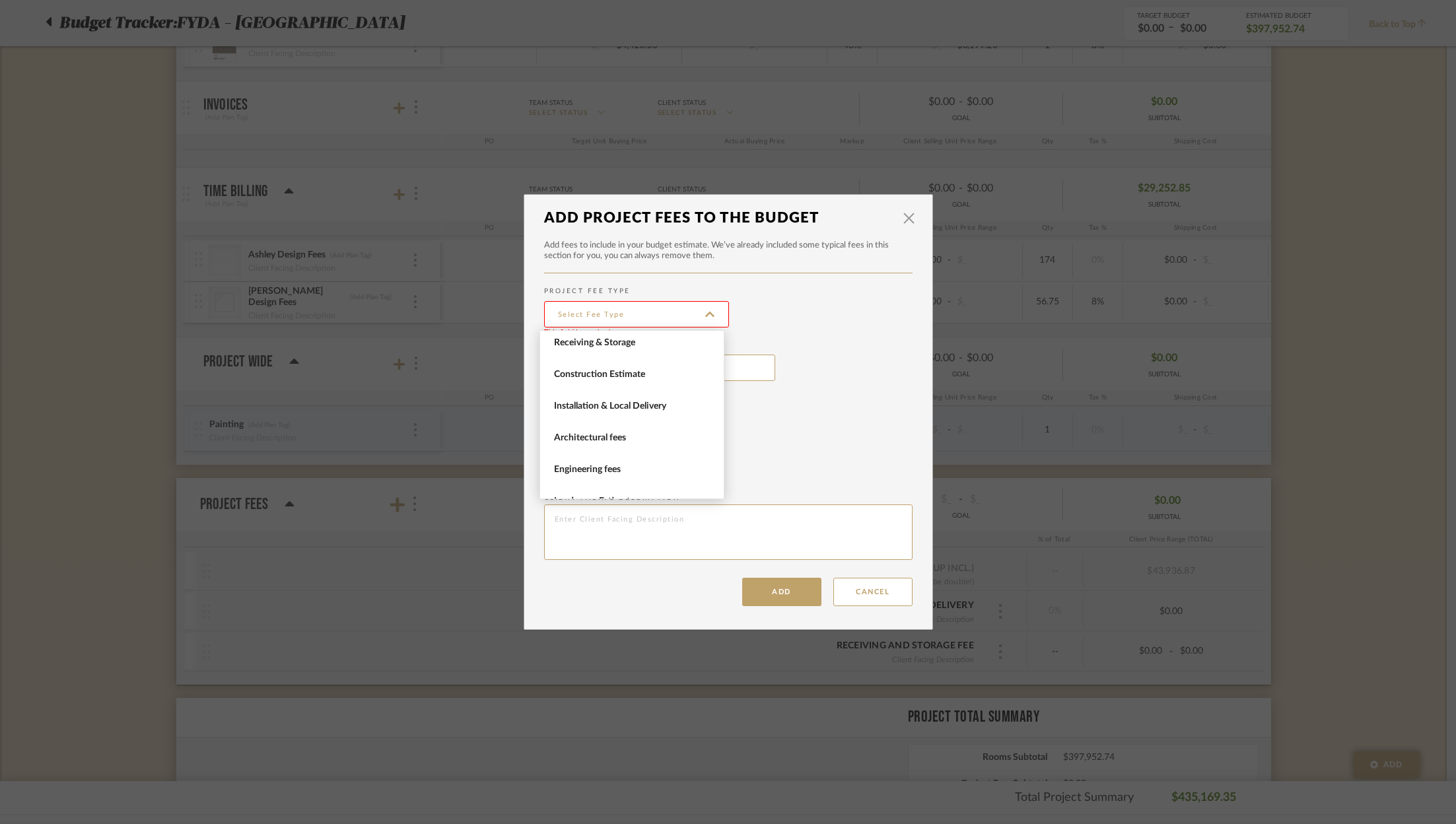
scroll to position [44, 0]
click at [654, 398] on span "Installation & Local Delivery" at bounding box center [633, 398] width 159 height 11
type input "Installation & Local Delivery"
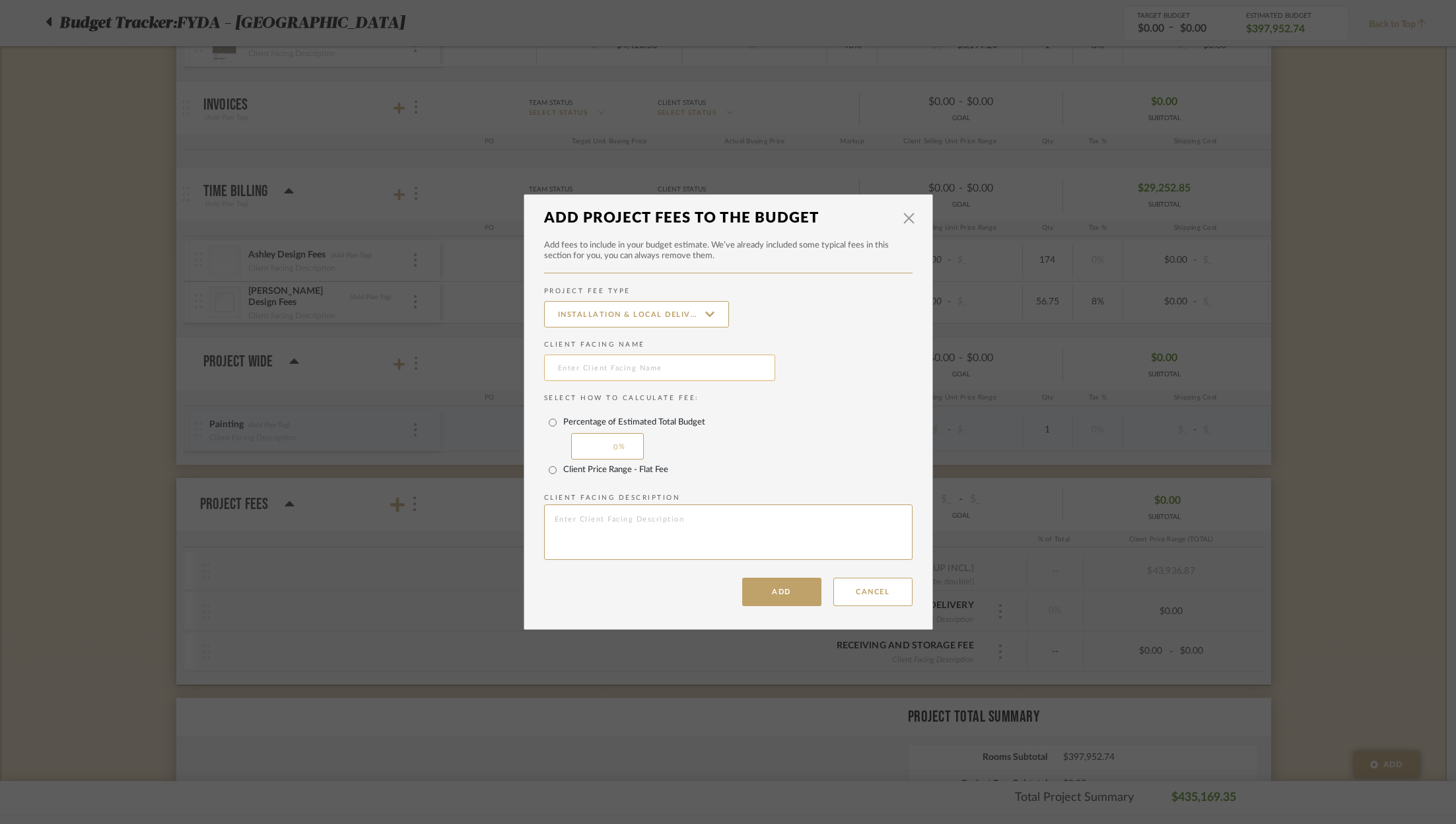
click at [608, 372] on input "text" at bounding box center [659, 367] width 231 height 27
type input "P"
type input "Delivery Fee"
click at [625, 523] on textarea at bounding box center [728, 532] width 368 height 56
type textarea "Sideboard + dining chairs"
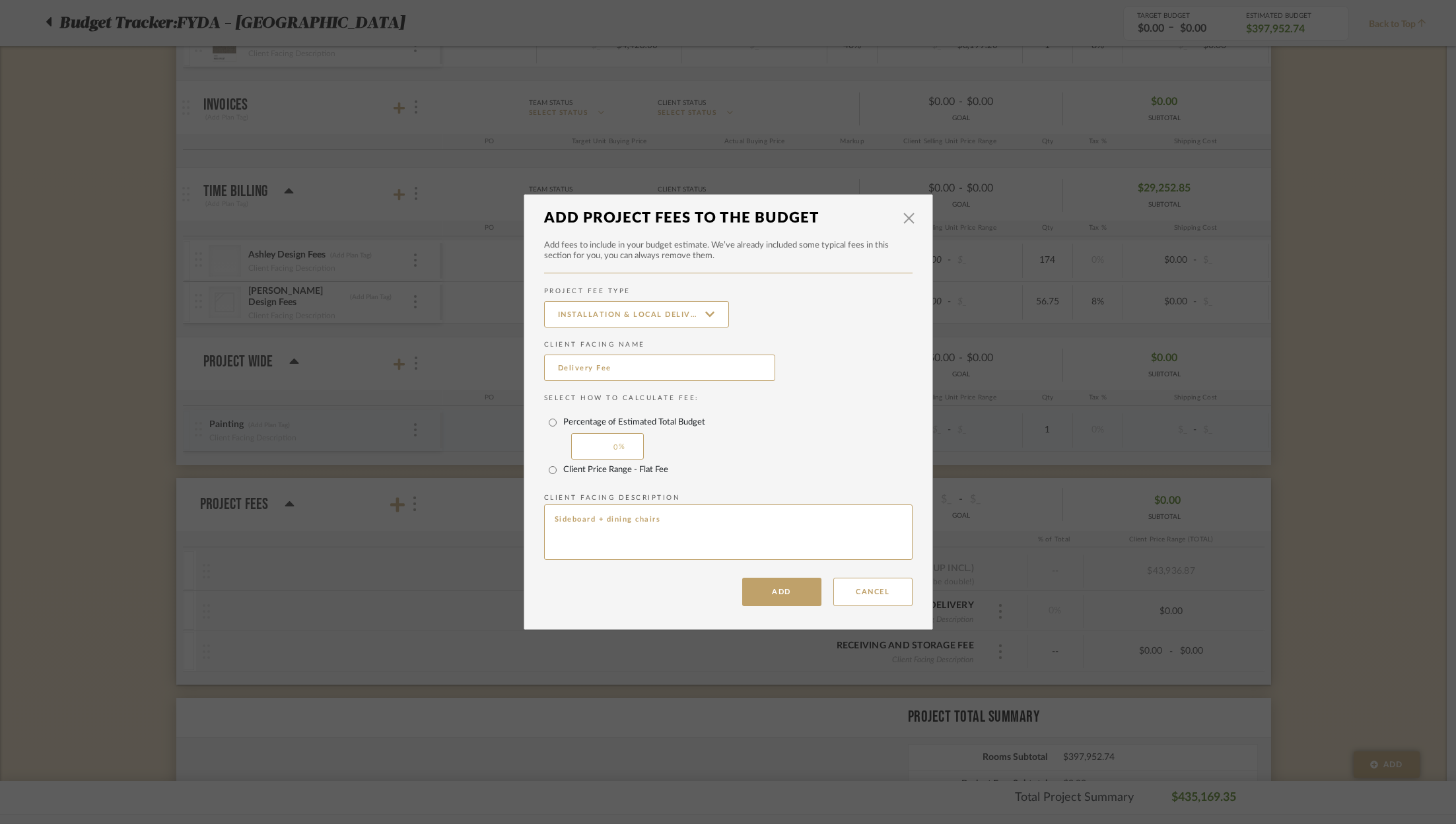
click at [621, 470] on label "Client Price Range - Flat Fee" at bounding box center [615, 470] width 105 height 11
click at [563, 470] on input "Client Price Range - Flat Fee" at bounding box center [553, 470] width 21 height 21
radio input "true"
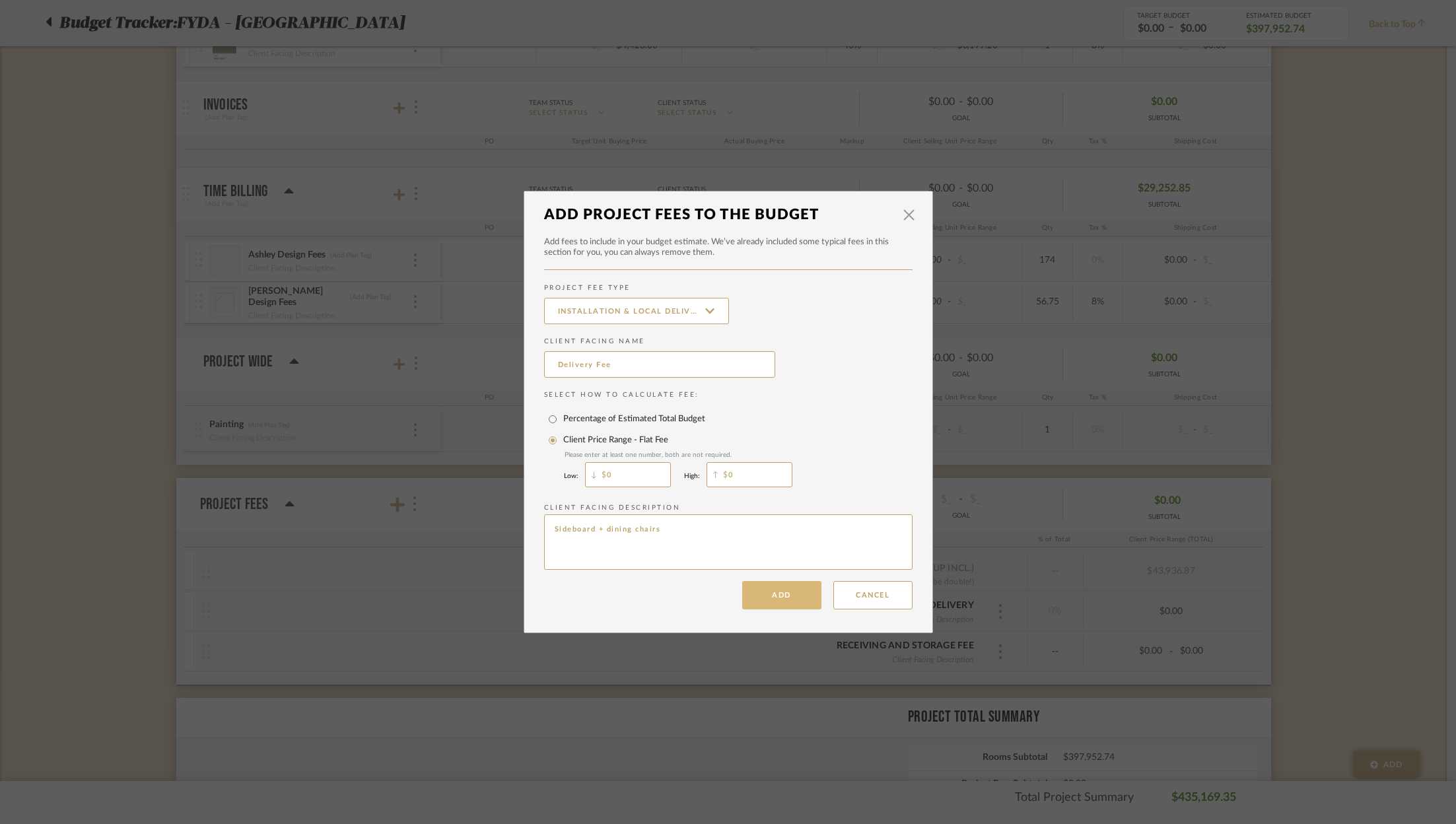
click at [777, 593] on button "Add" at bounding box center [782, 595] width 79 height 28
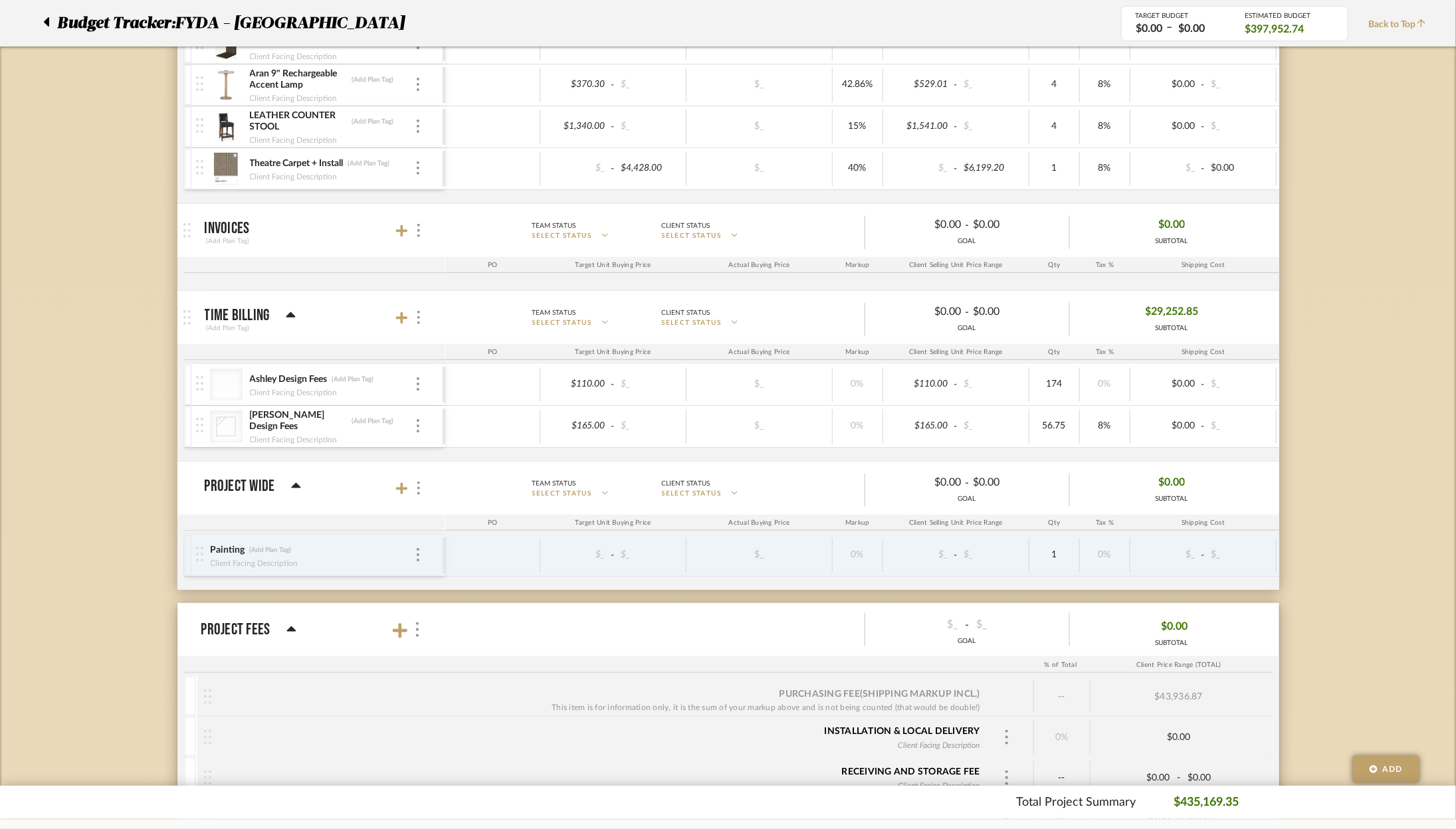
scroll to position [6458, 0]
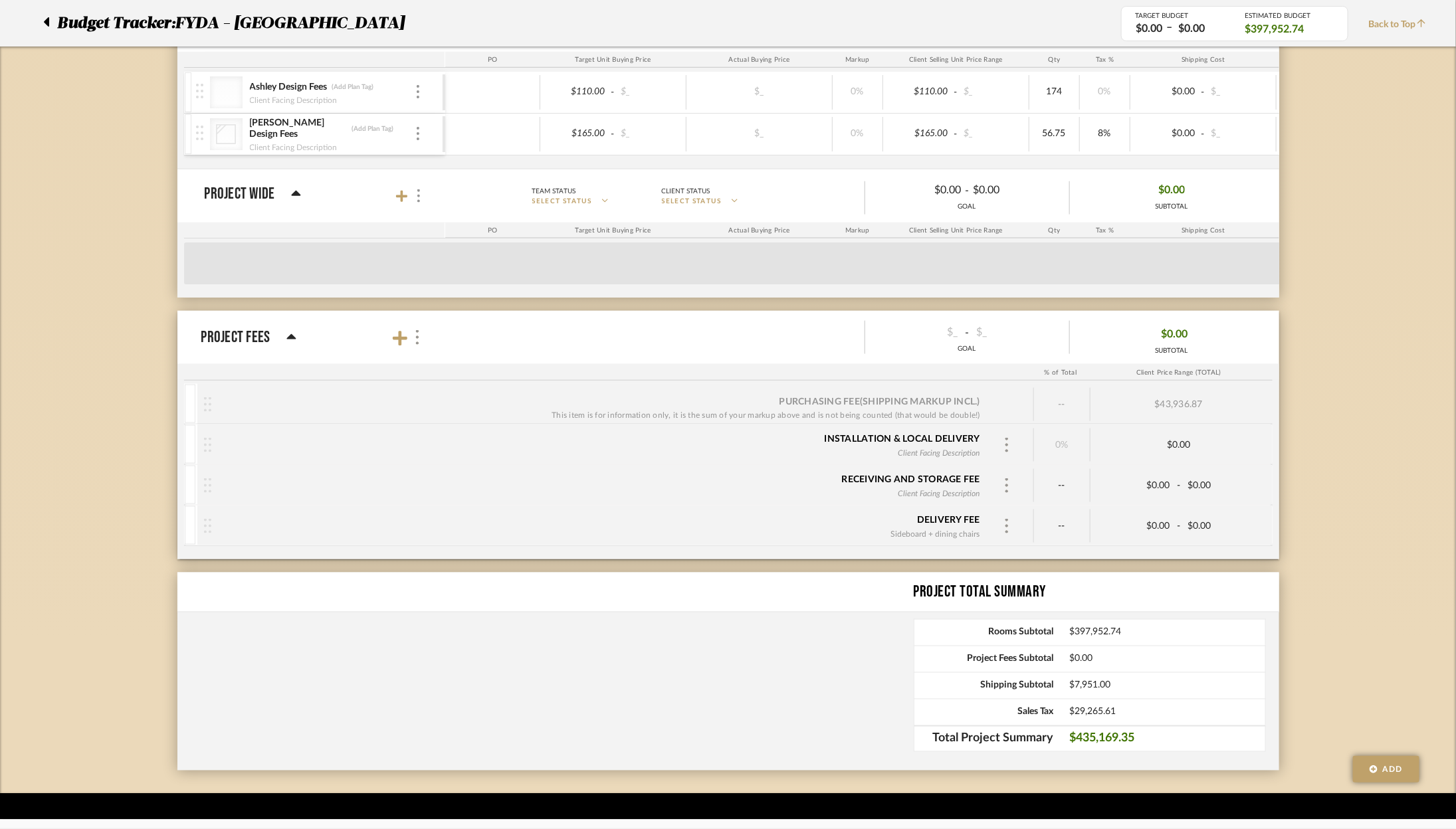
scroll to position [6719, 0]
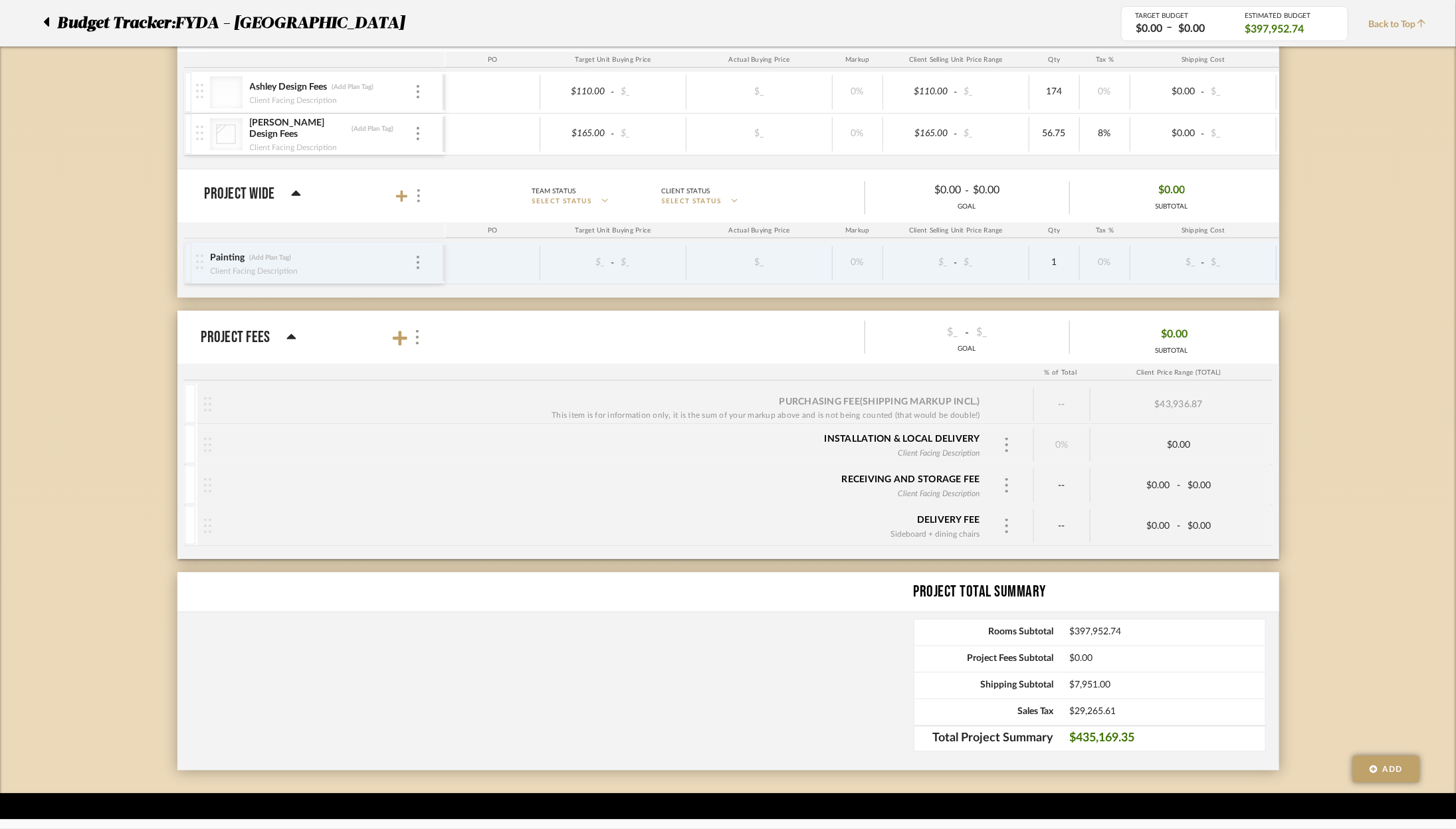
click at [1176, 429] on div "$0.00" at bounding box center [1179, 445] width 177 height 33
click at [1179, 439] on div "$0.00" at bounding box center [1179, 445] width 177 height 12
click at [1178, 519] on span "-" at bounding box center [1178, 526] width 3 height 13
type input "385"
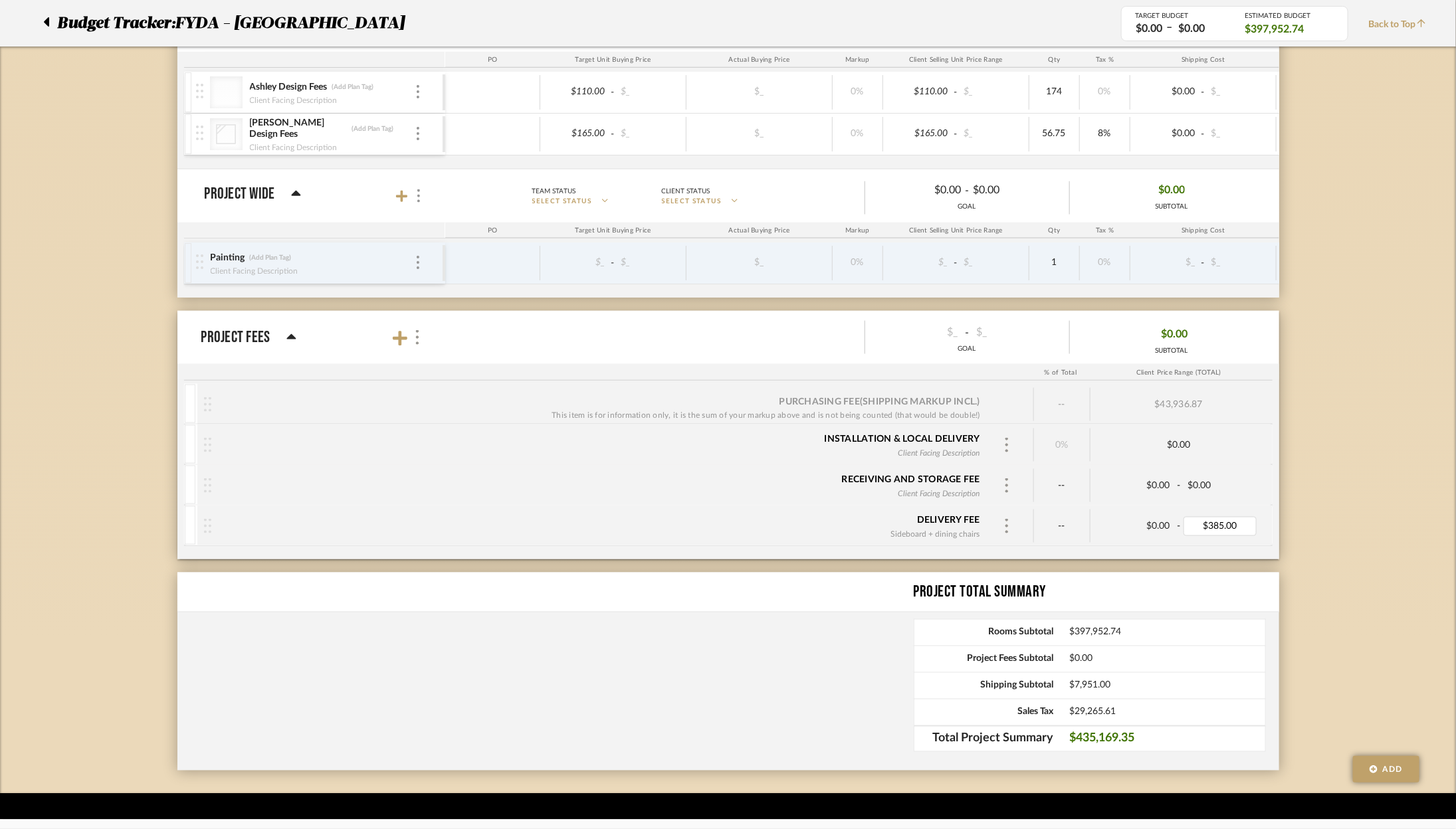
type input "1508"
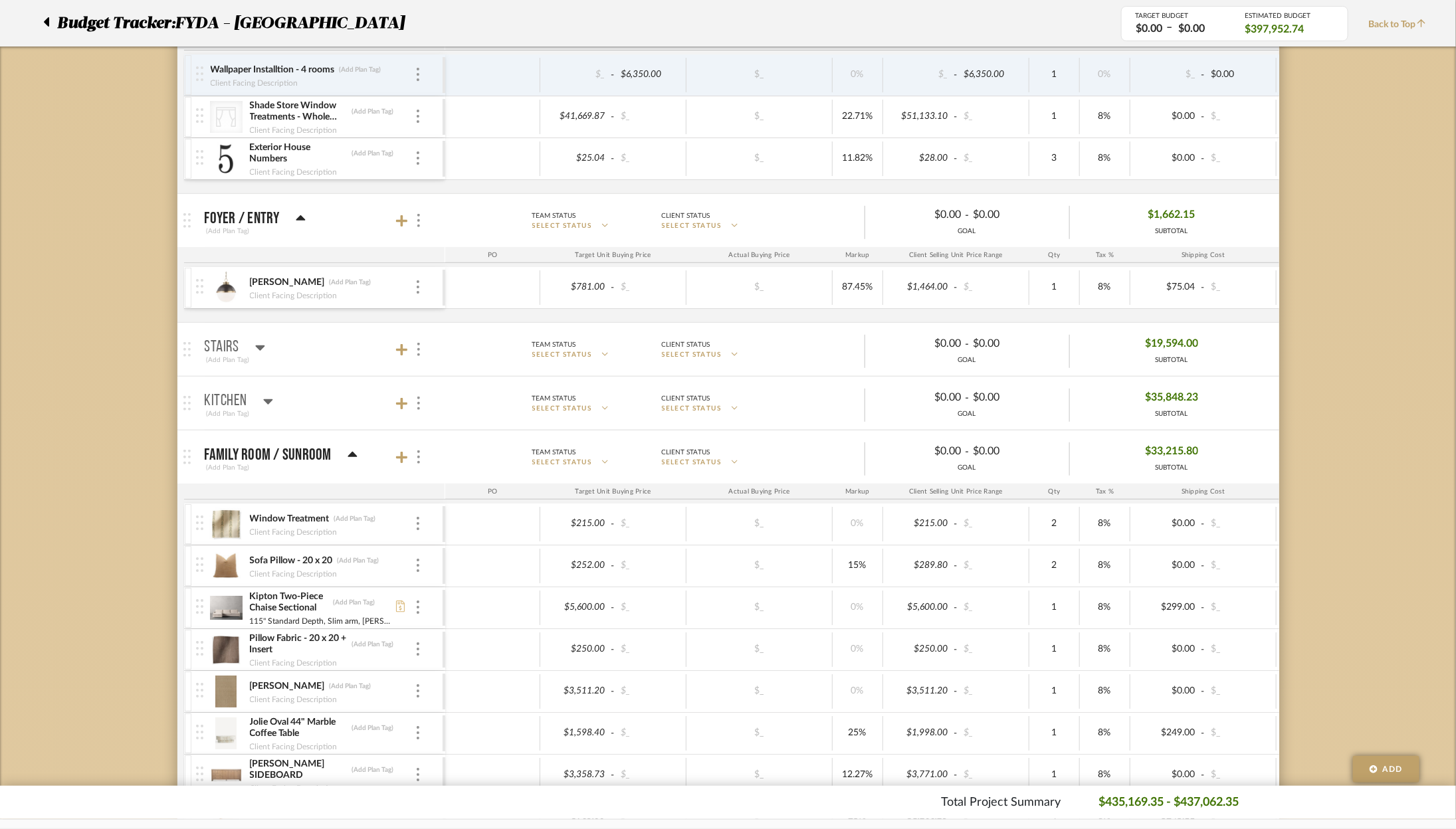
scroll to position [0, 0]
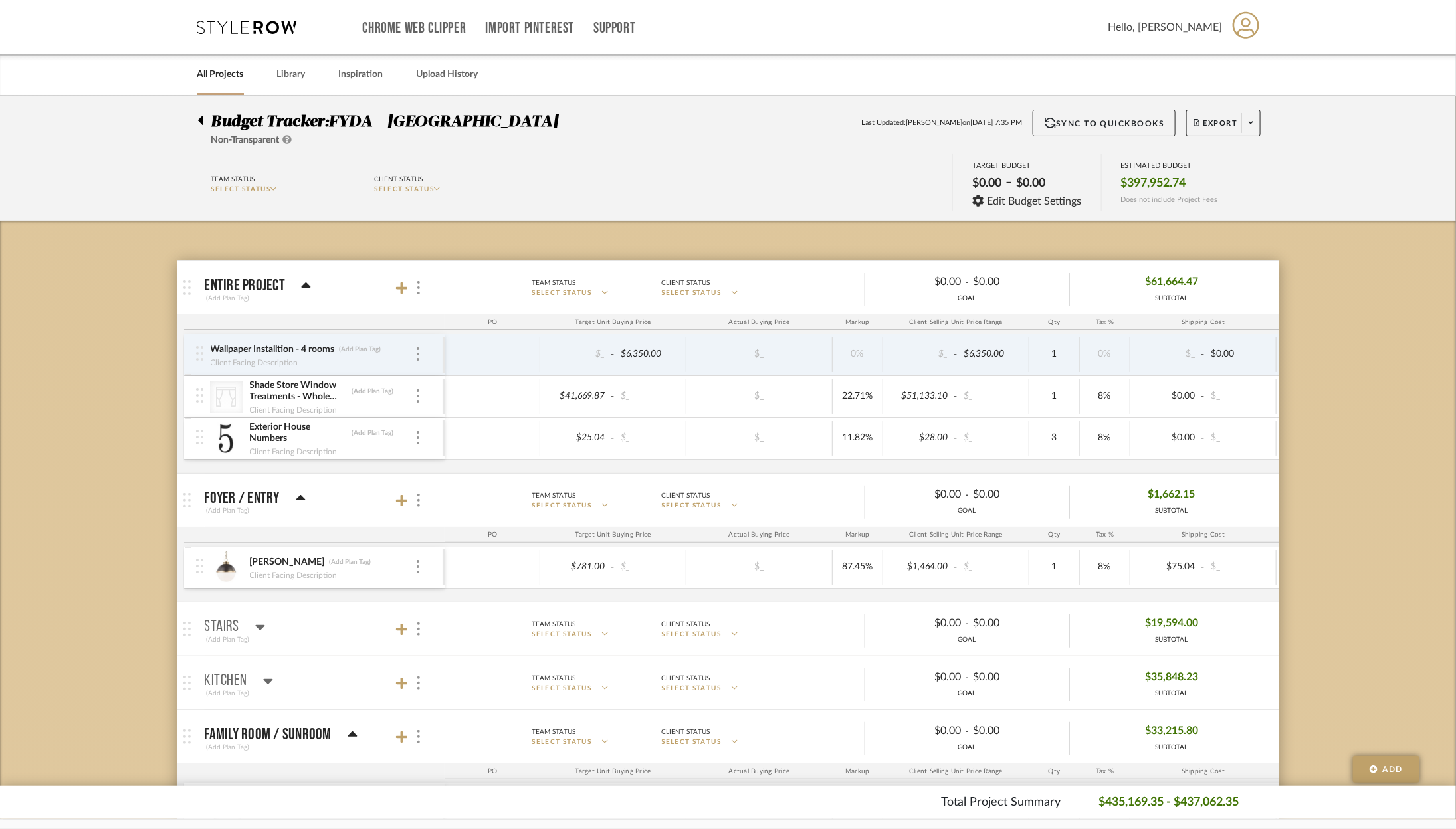
click at [300, 496] on icon at bounding box center [300, 497] width 9 height 5
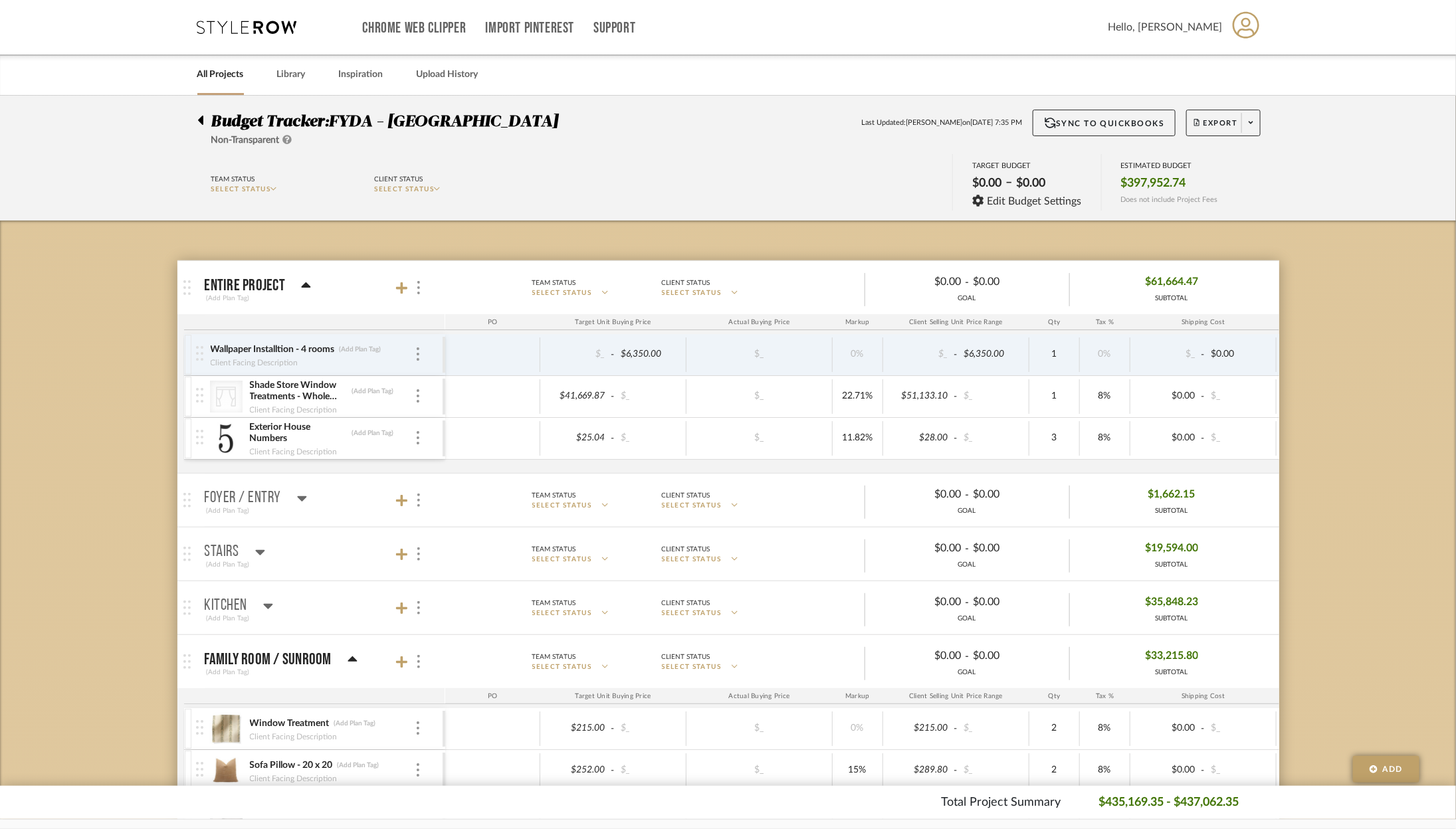
click at [349, 653] on icon at bounding box center [352, 659] width 10 height 16
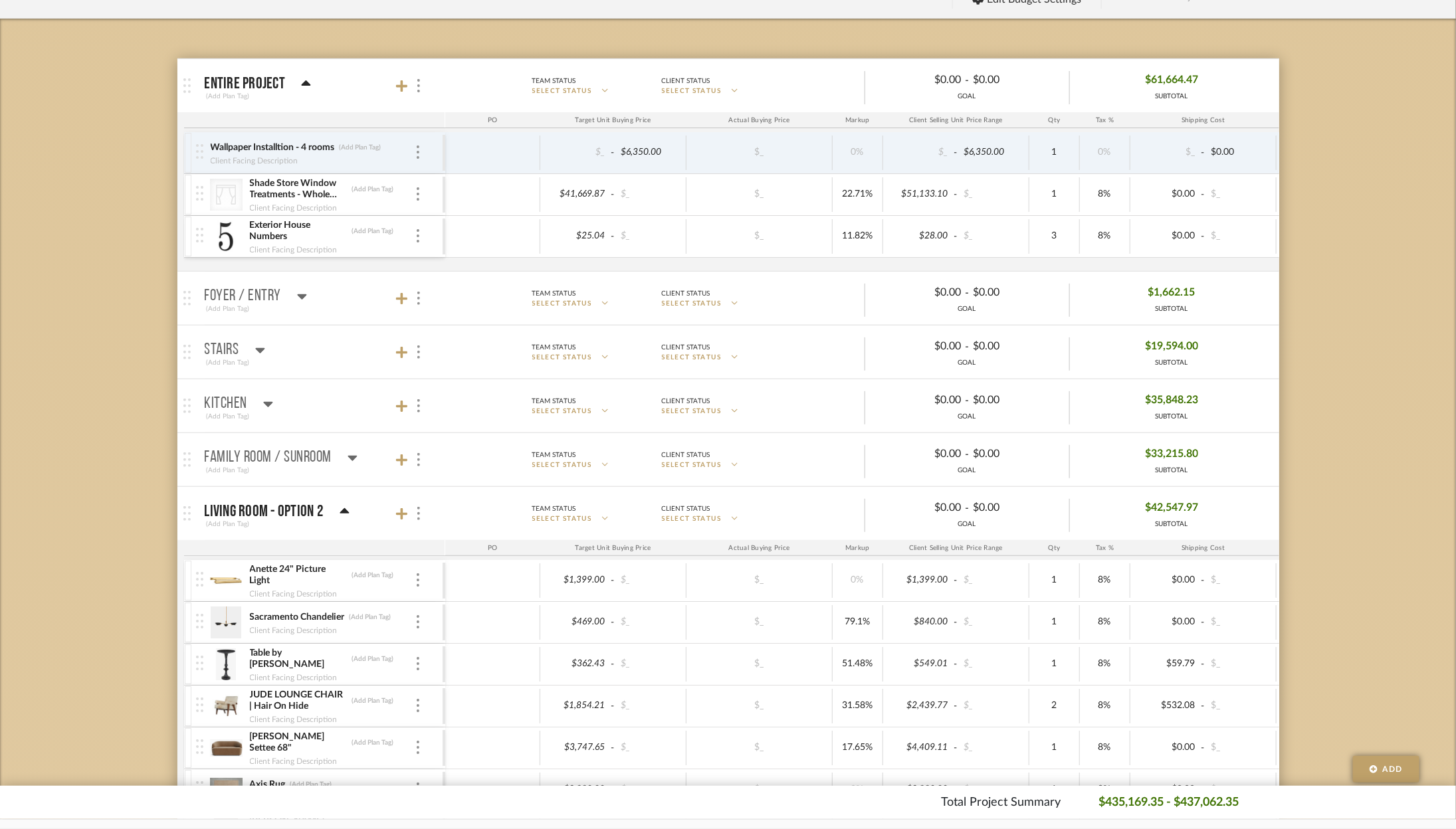
scroll to position [309, 0]
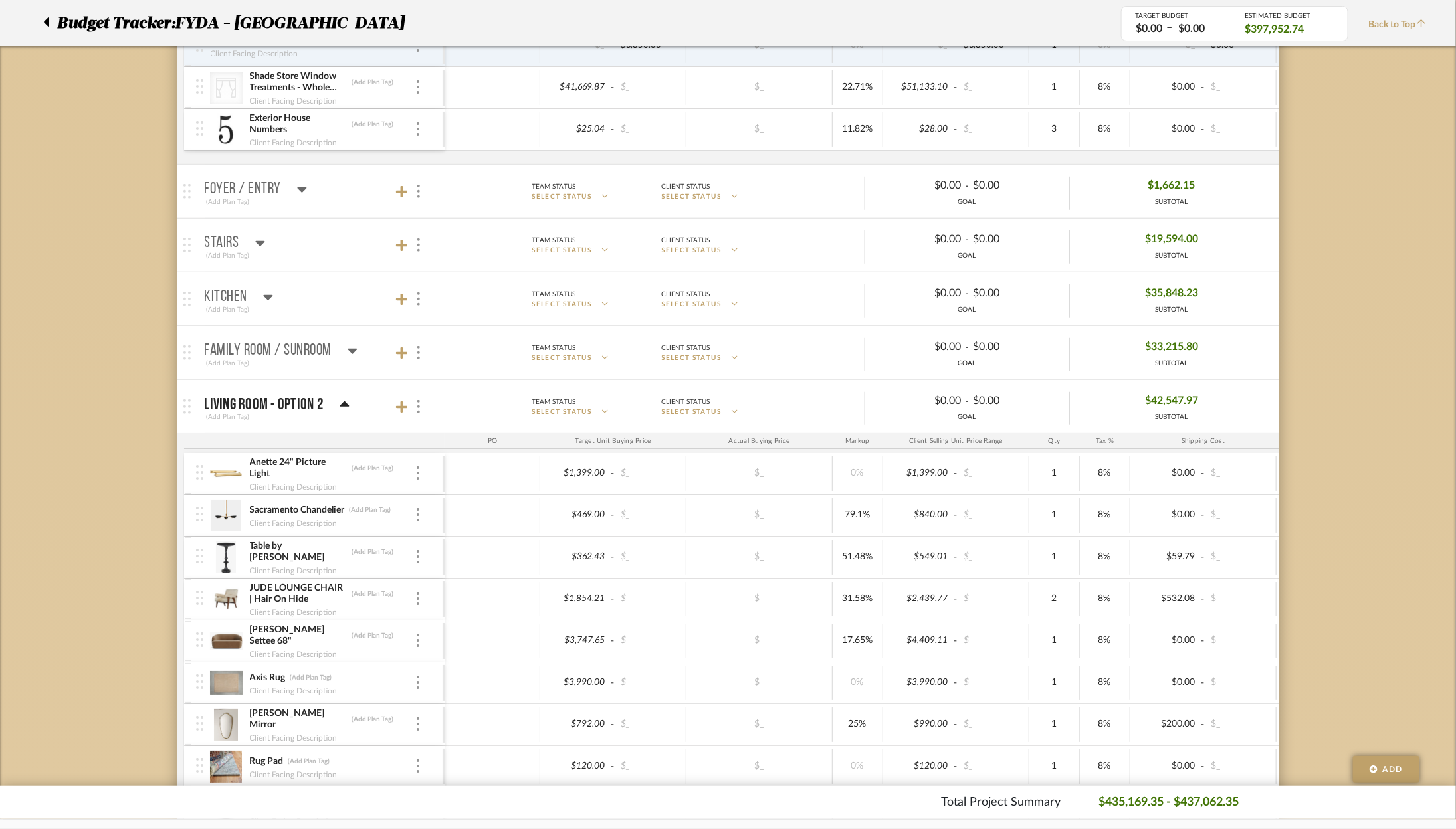
click at [340, 408] on icon at bounding box center [344, 404] width 10 height 16
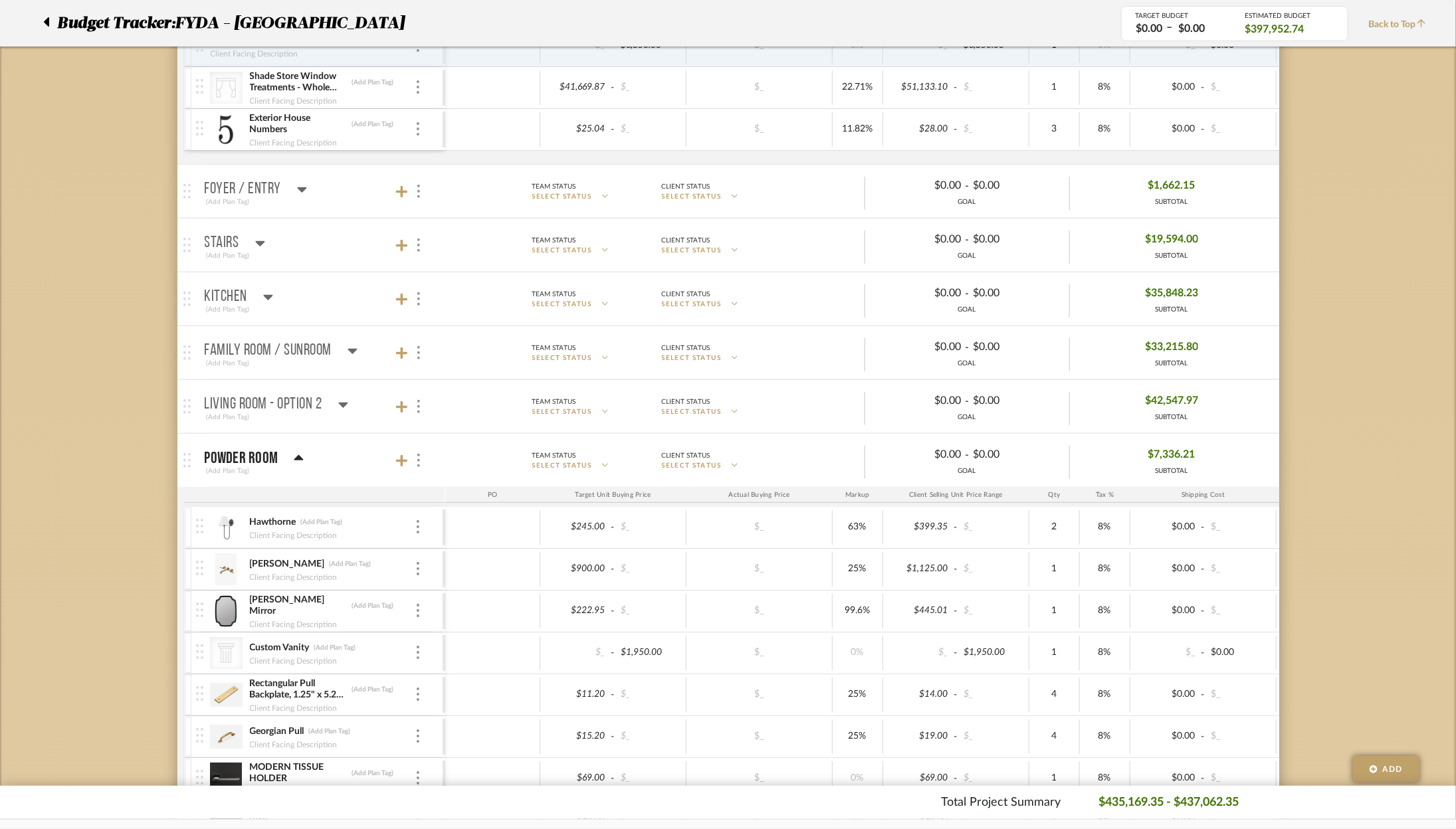
click at [296, 465] on div "(Add Plan Tag)" at bounding box center [254, 471] width 100 height 12
click at [294, 454] on icon at bounding box center [298, 458] width 10 height 16
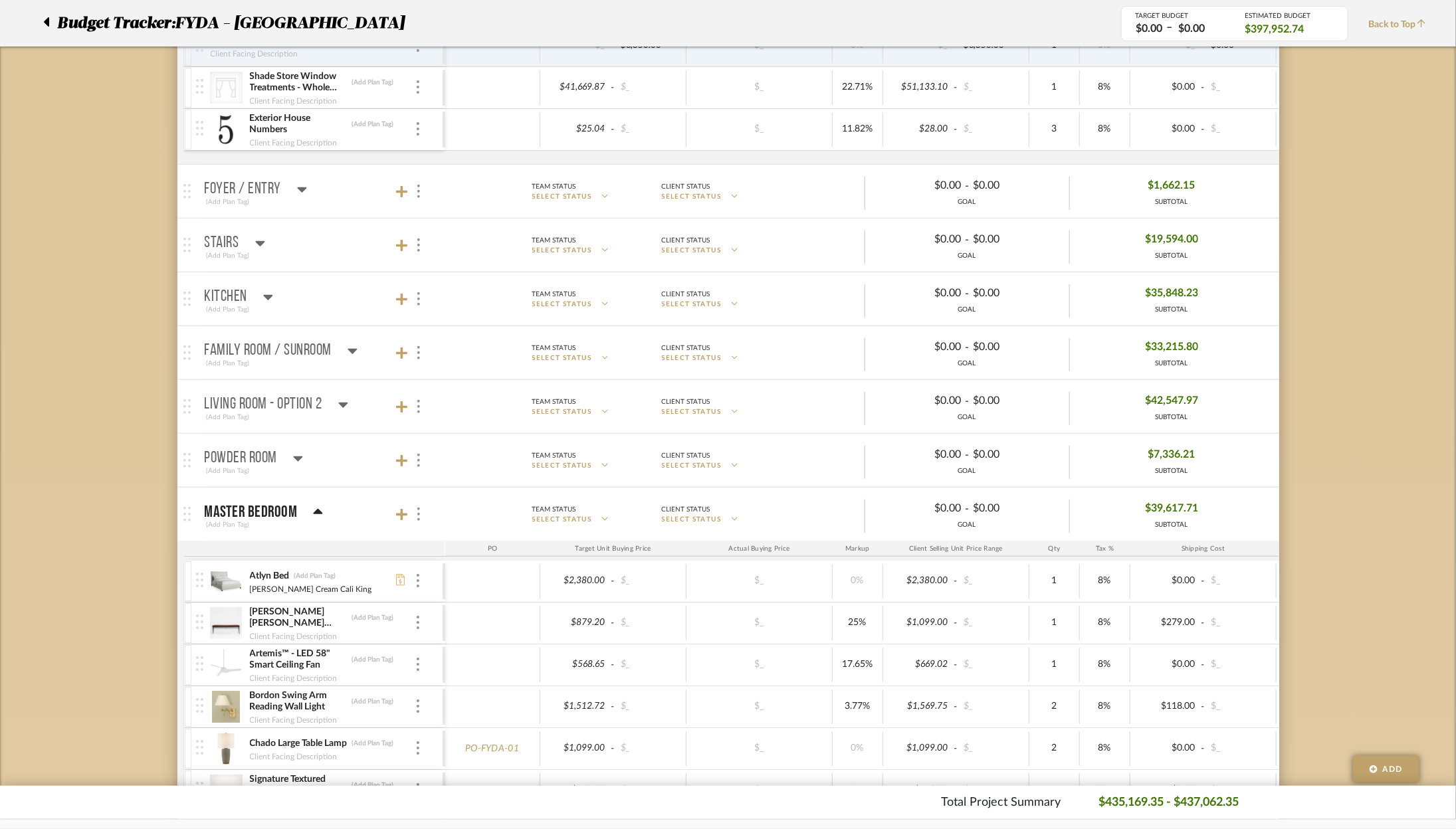
click at [294, 454] on icon at bounding box center [297, 458] width 10 height 16
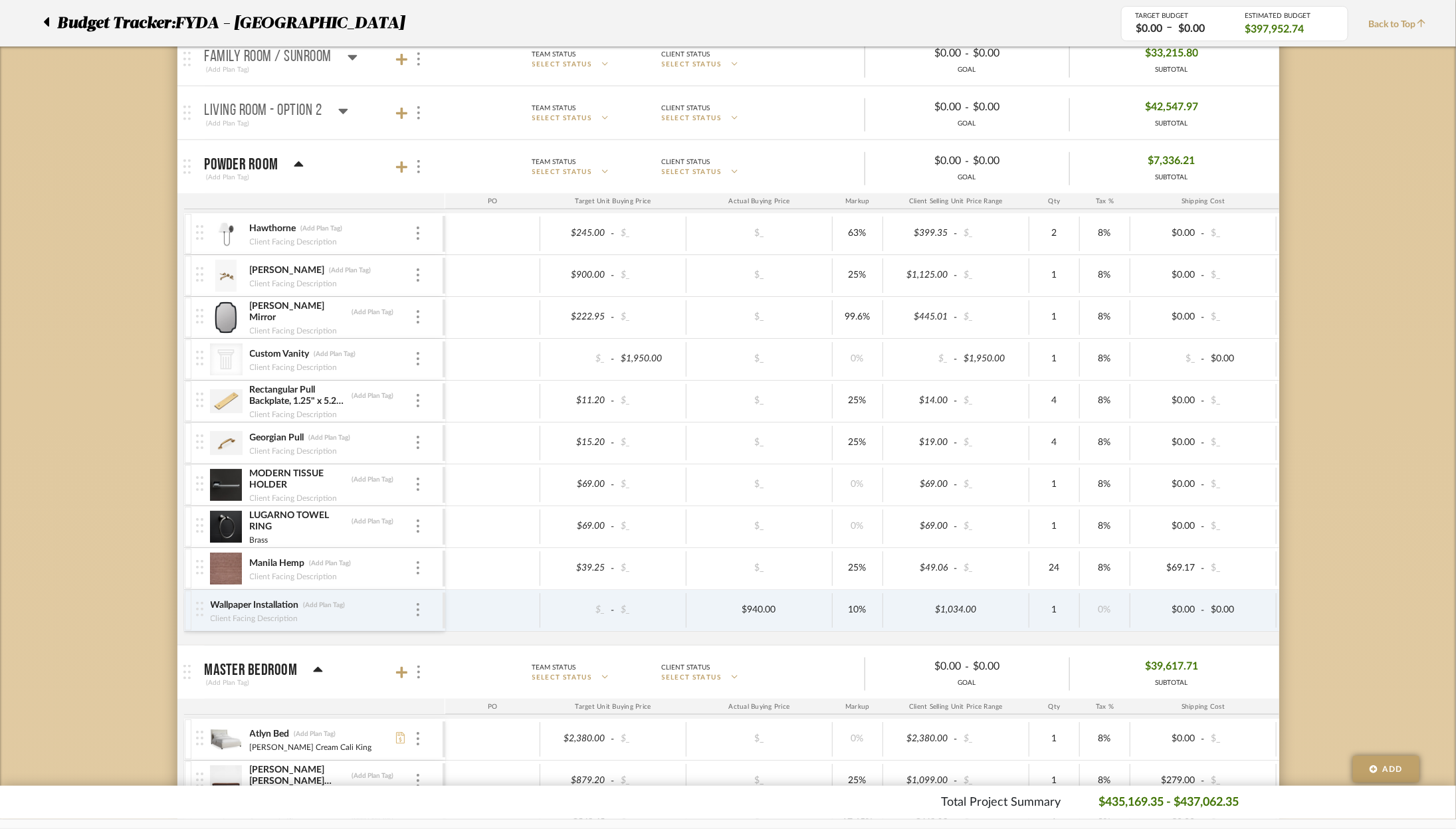
scroll to position [608, 0]
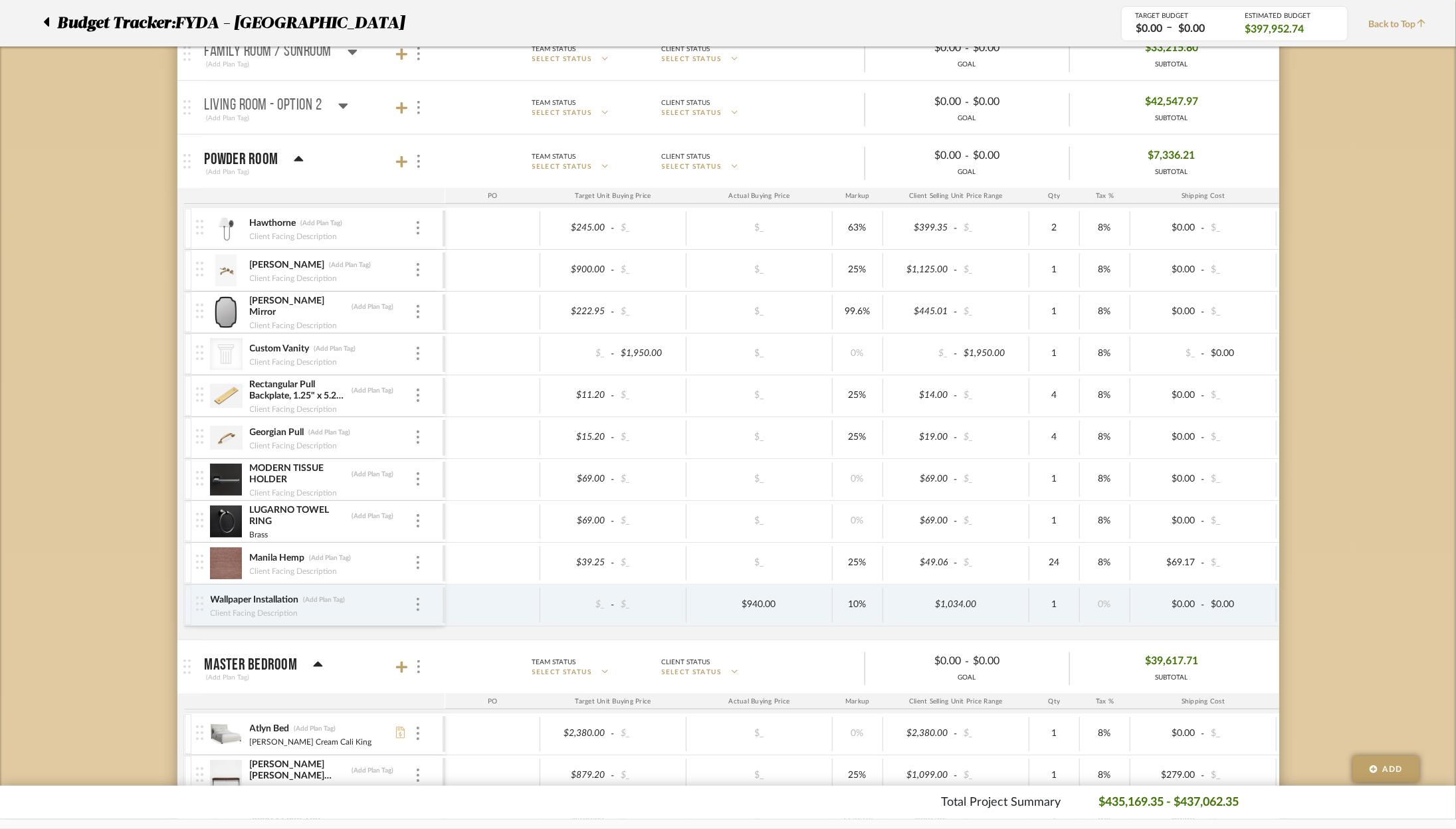
click at [294, 154] on icon at bounding box center [298, 159] width 10 height 16
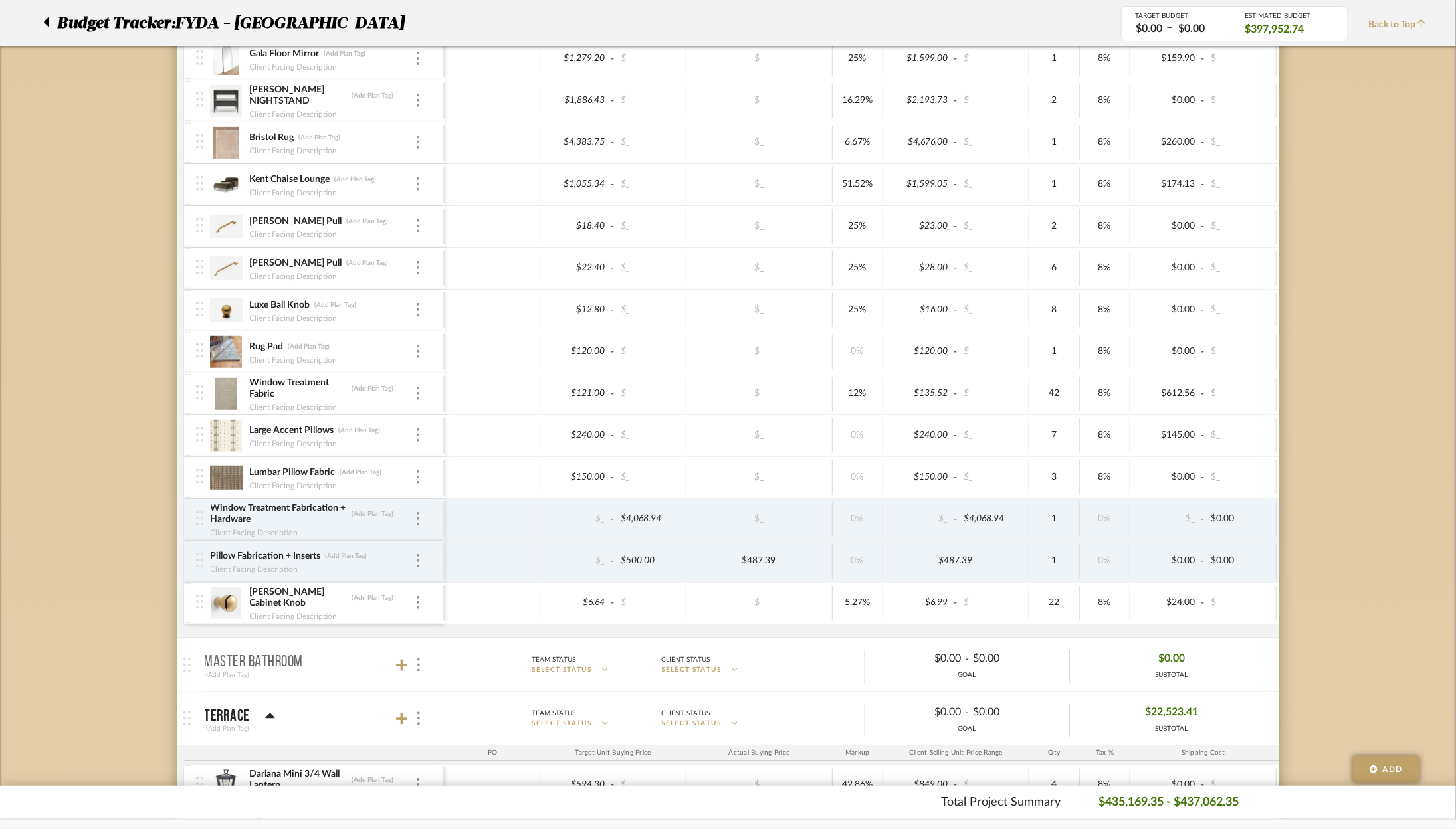
scroll to position [1160, 0]
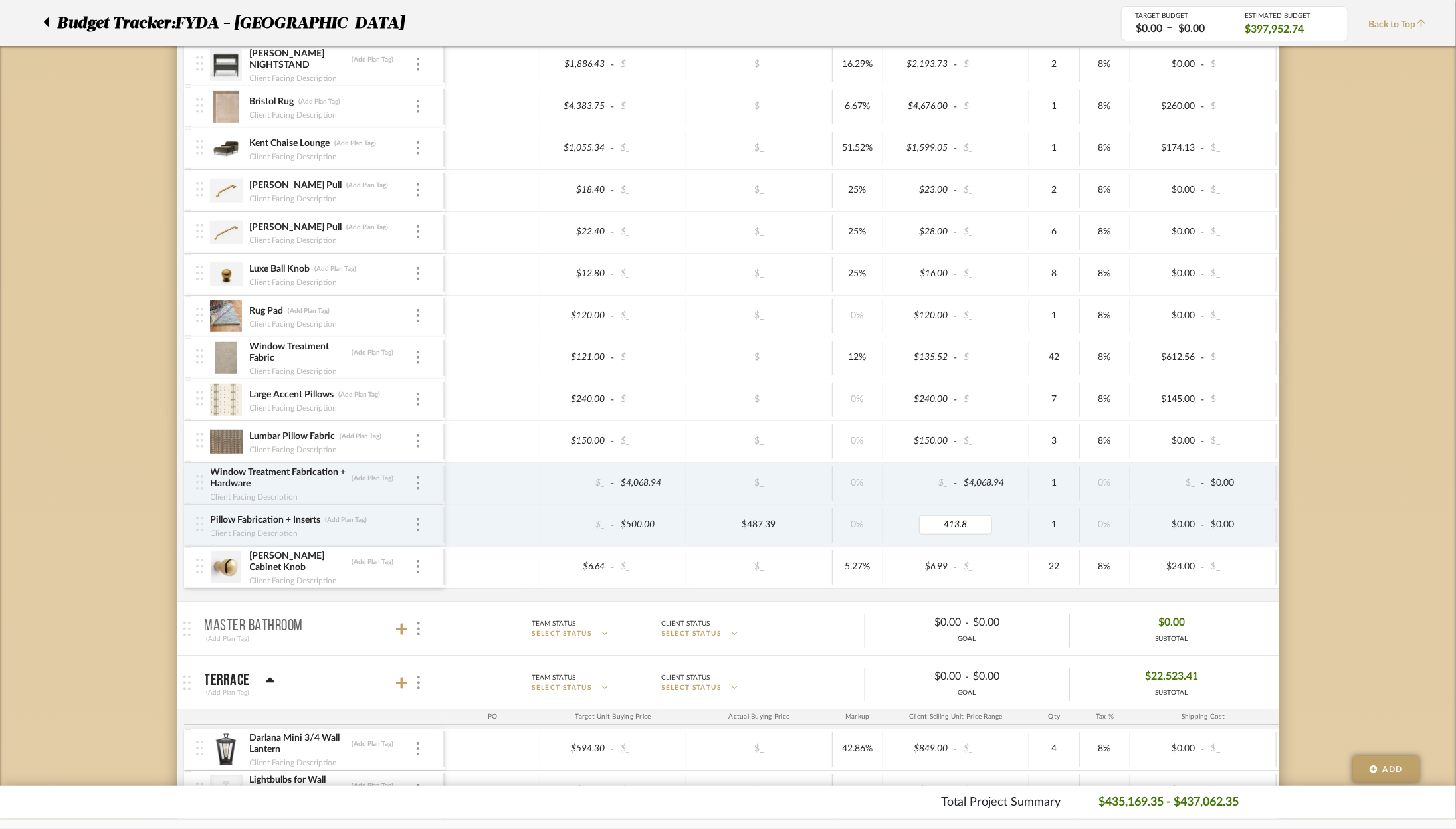
type input "413.85"
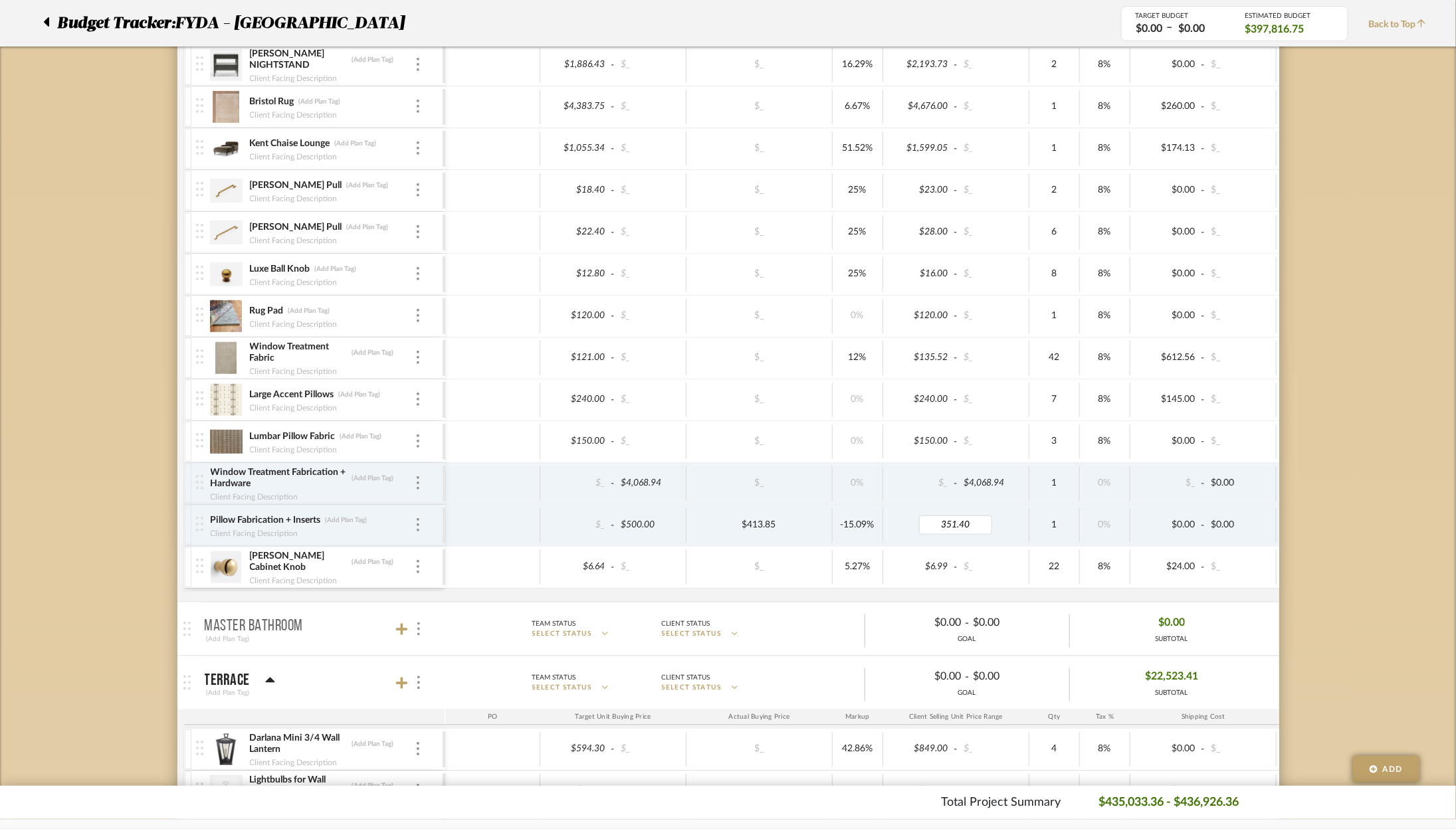
type input "3"
type input "413.85"
click at [47, 15] on icon at bounding box center [46, 22] width 6 height 16
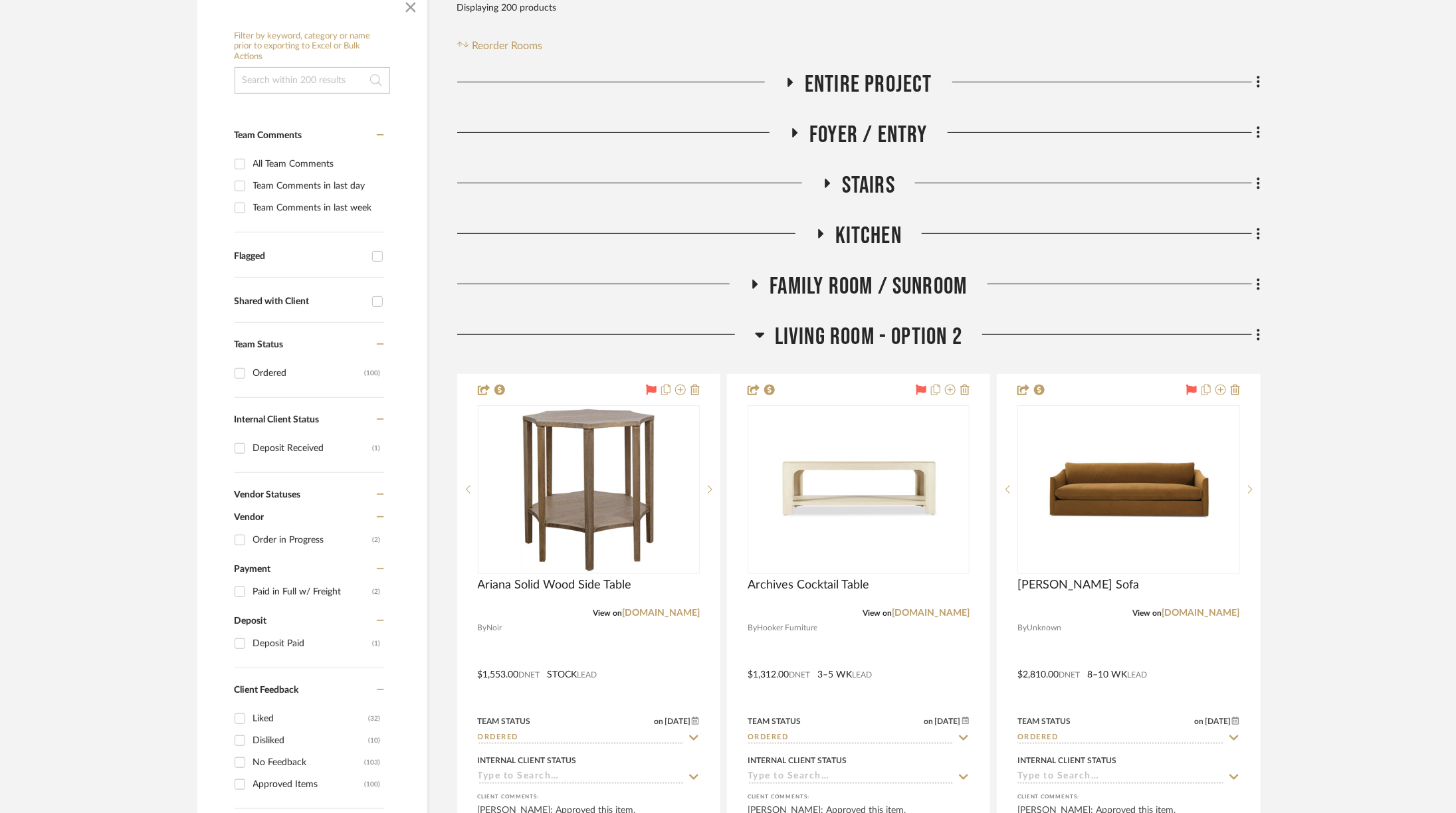
scroll to position [94, 0]
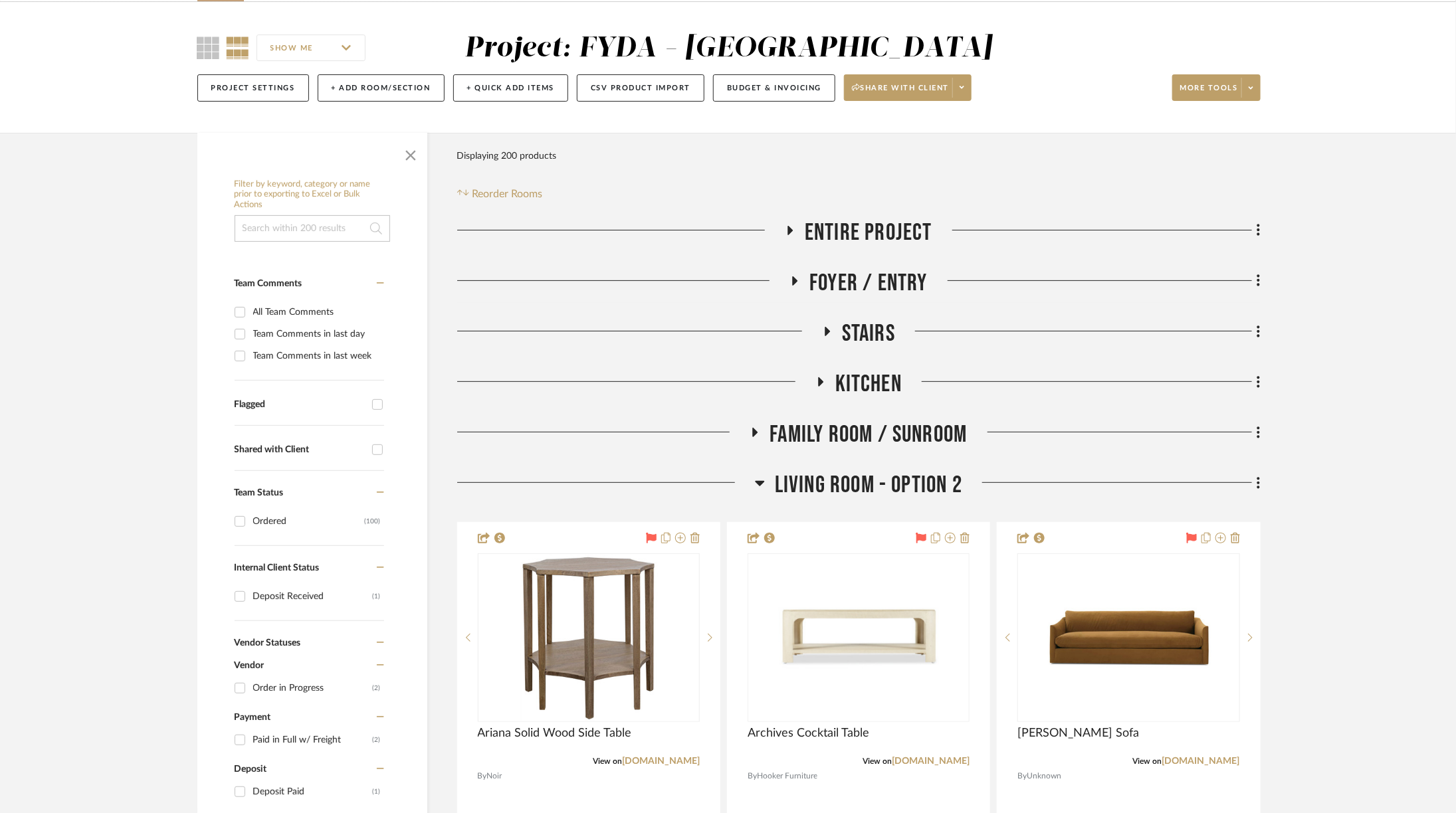
click at [804, 486] on span "Living Room - Option 2" at bounding box center [868, 485] width 187 height 28
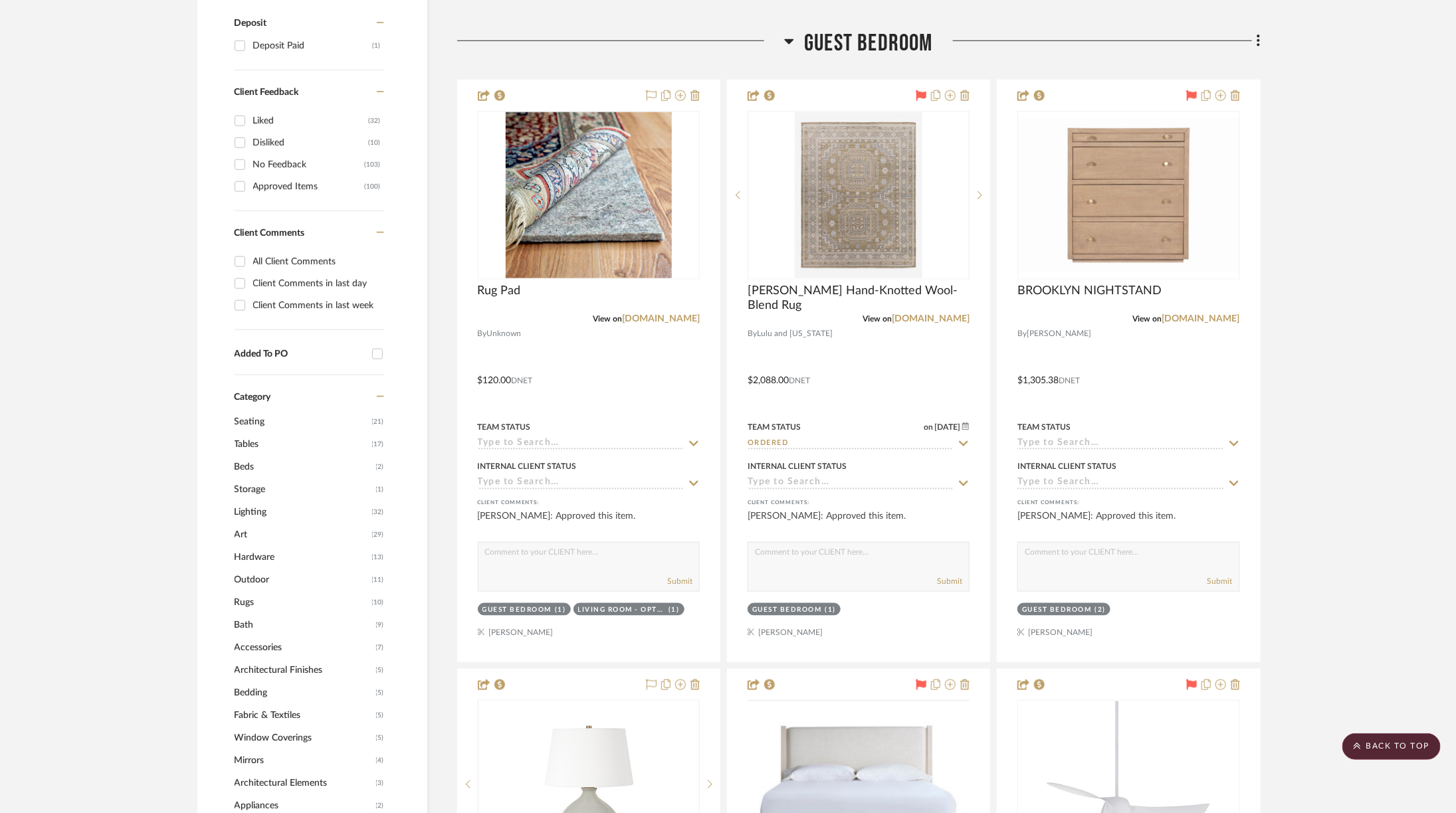
scroll to position [997, 0]
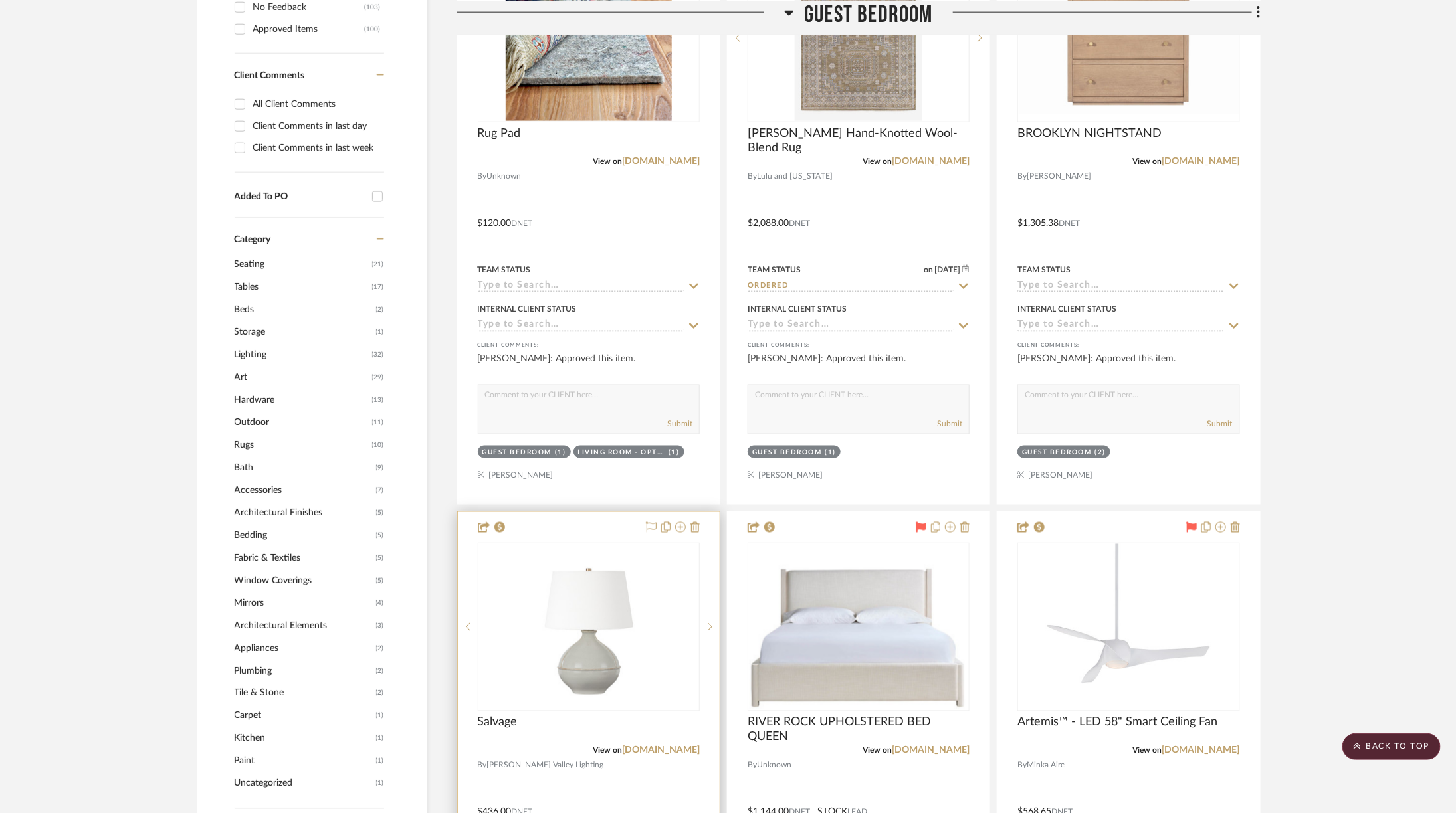
click at [631, 669] on img "0" at bounding box center [589, 627] width 166 height 166
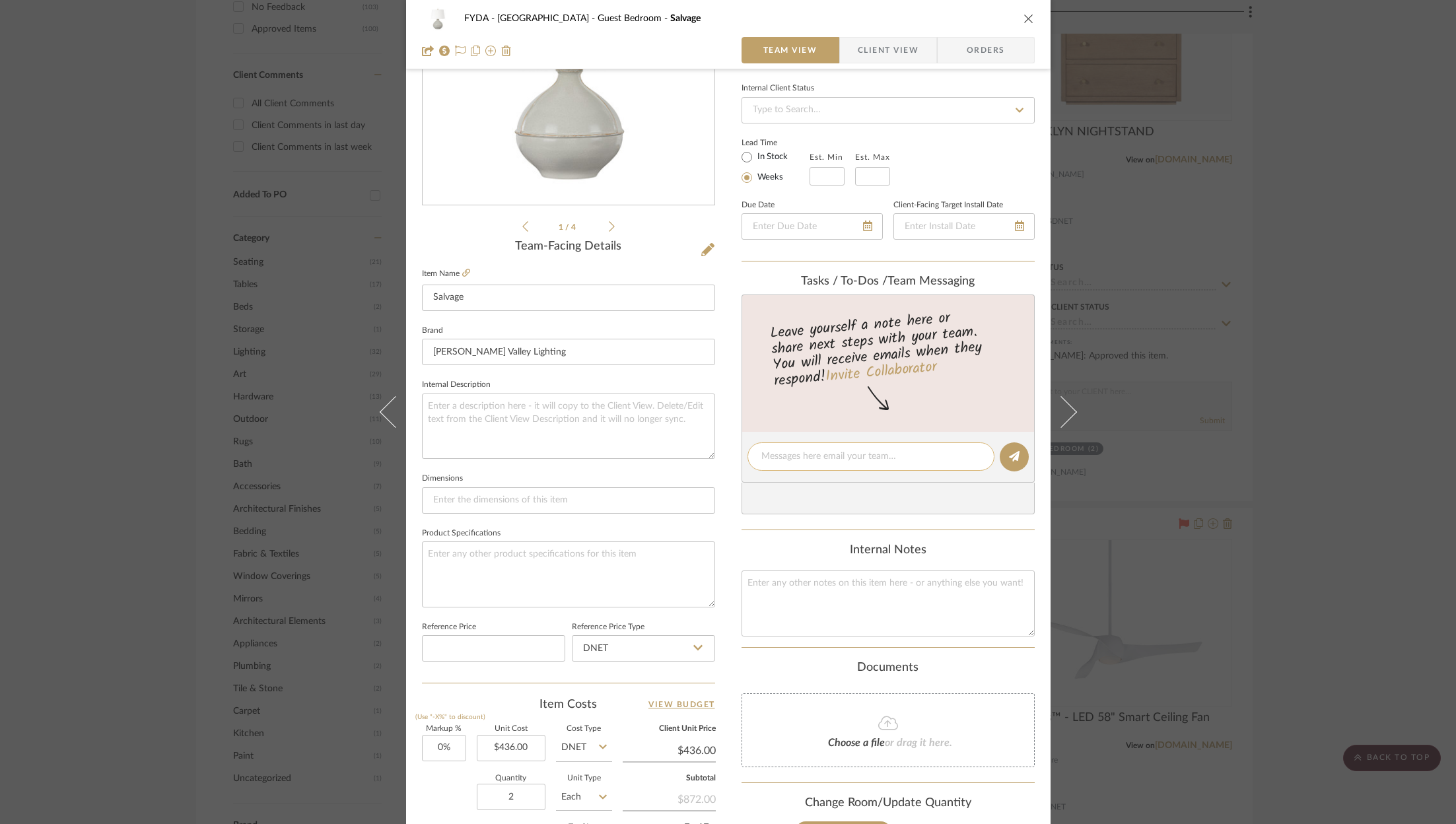
scroll to position [401, 0]
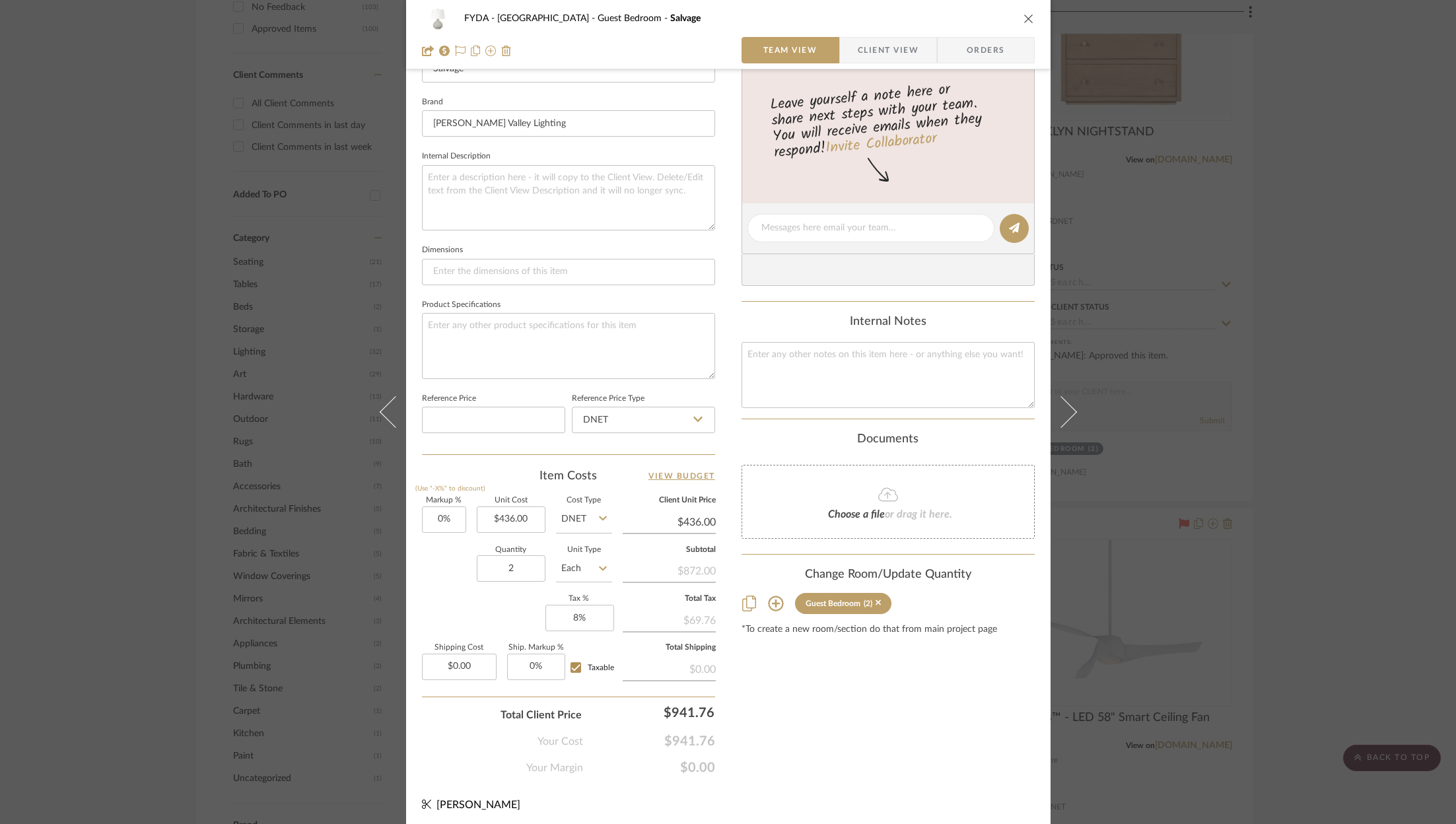
click at [884, 52] on span "Client View" at bounding box center [888, 50] width 61 height 27
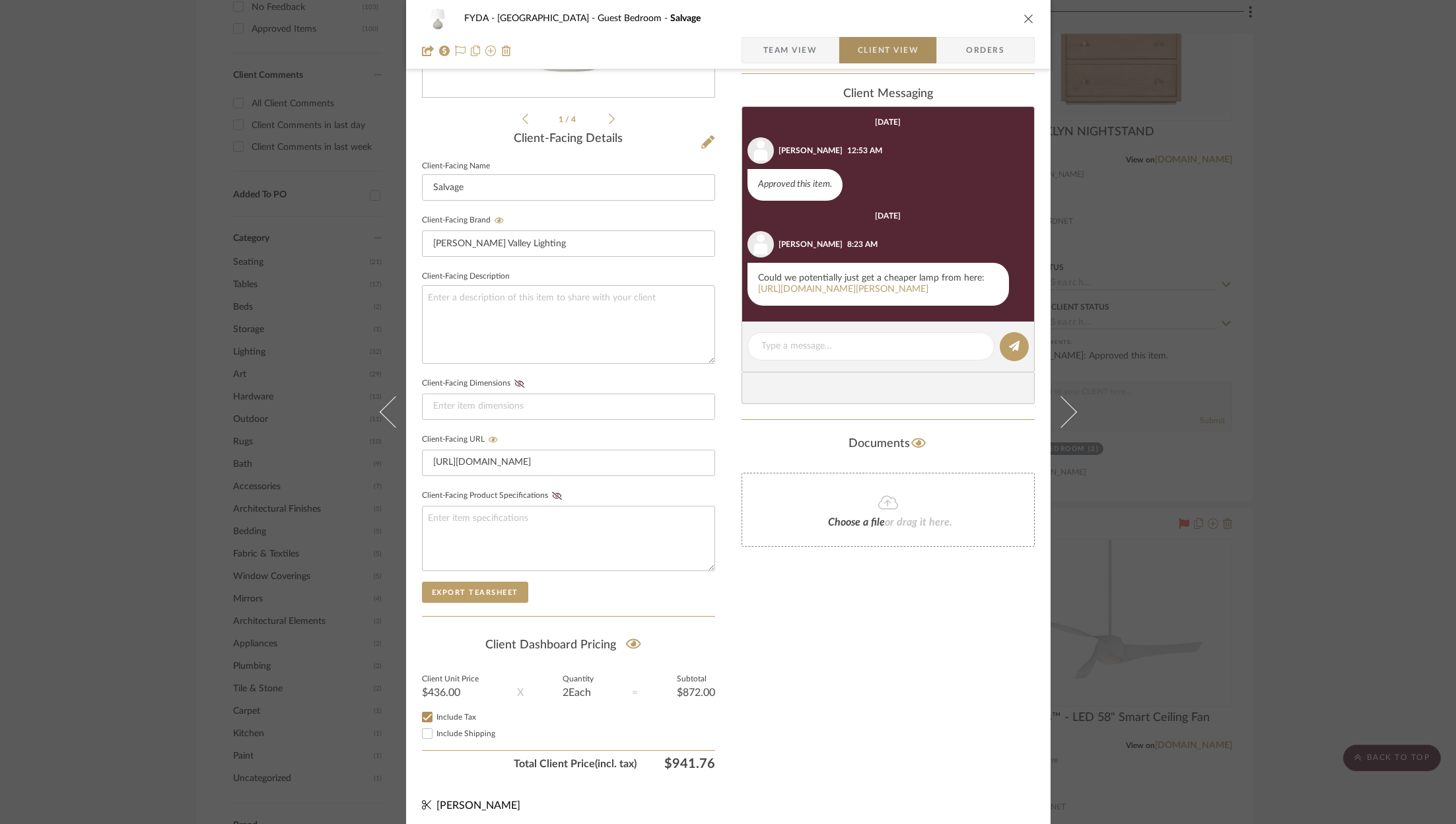
scroll to position [63, 0]
click at [841, 285] on link "https://www.jossandmain.com/Joss-and-Main--Arboles-Resin-Accent-Lamp-X221062154…" at bounding box center [843, 289] width 170 height 9
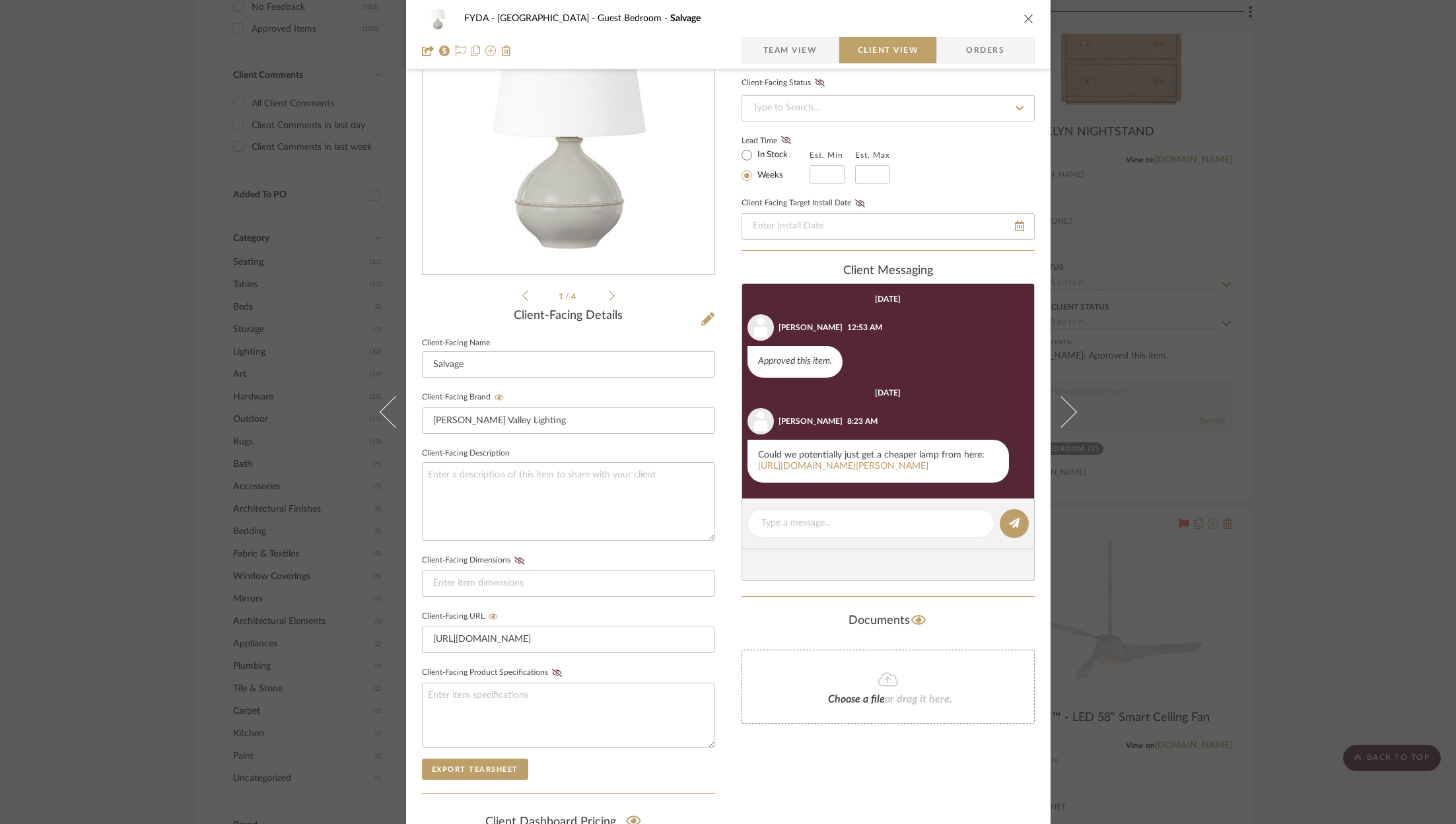
scroll to position [0, 0]
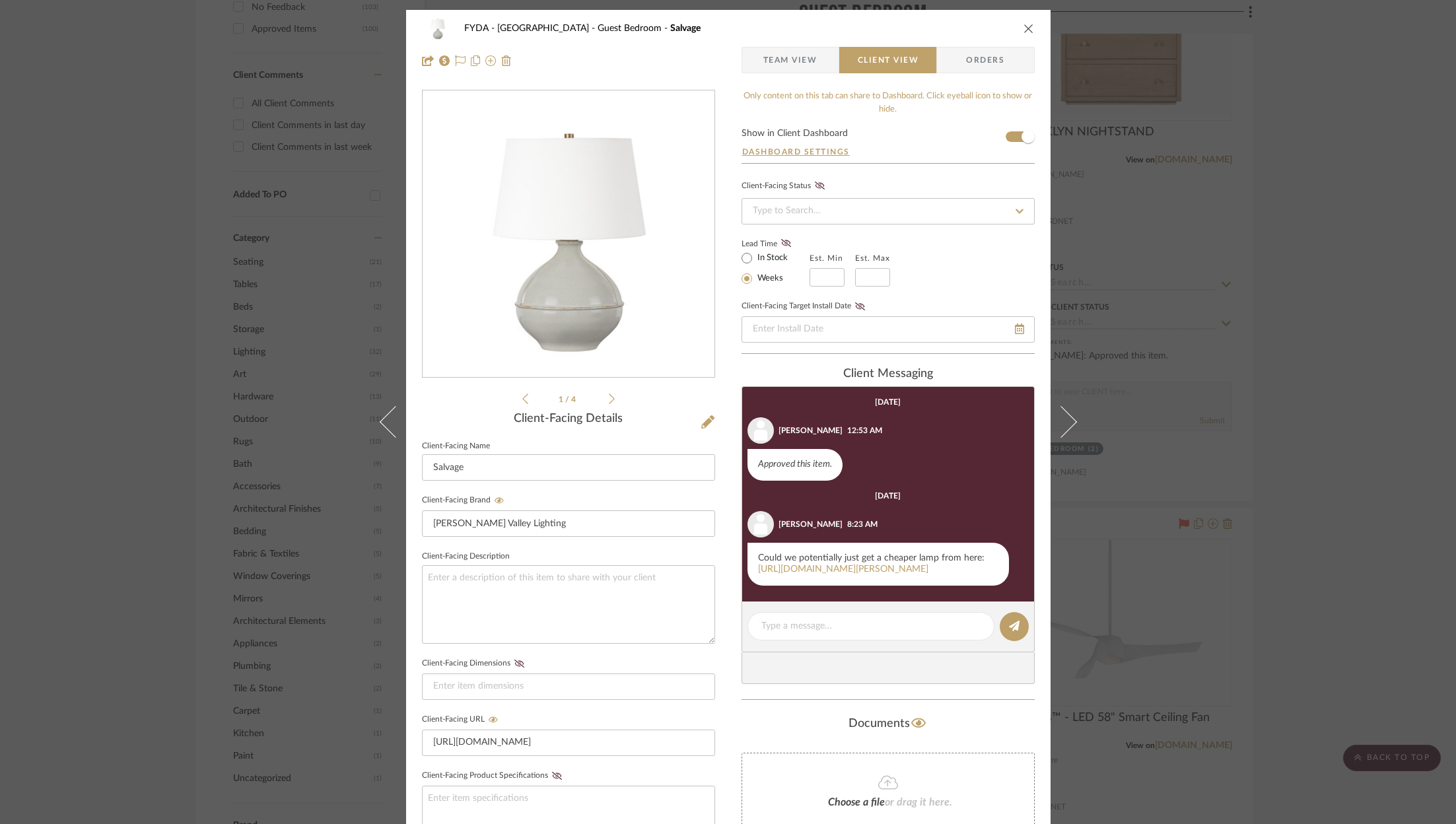
click at [798, 62] on span "Team View" at bounding box center [790, 60] width 54 height 27
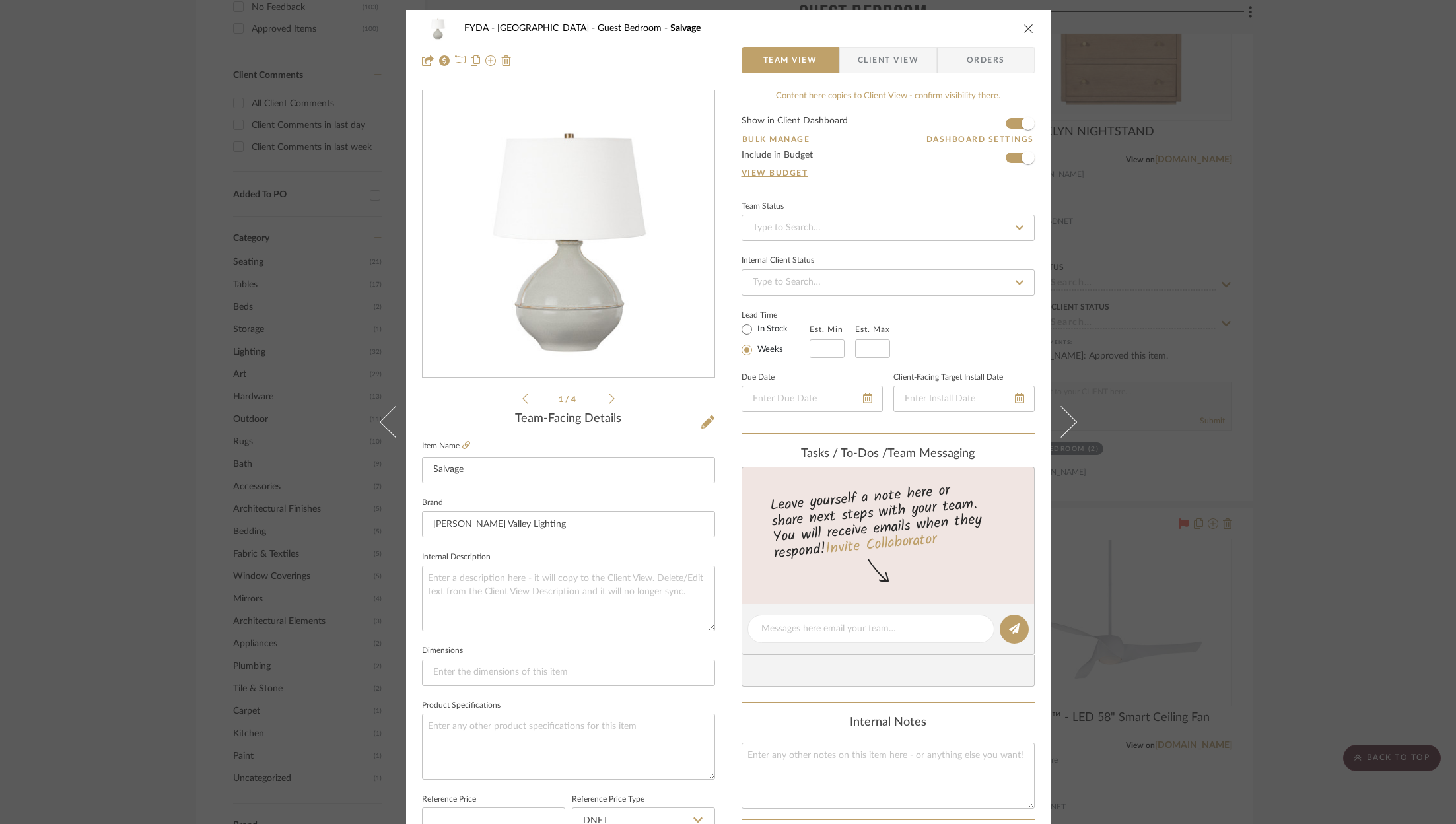
click at [457, 442] on label "Item Name" at bounding box center [446, 446] width 48 height 11
click at [462, 446] on icon at bounding box center [466, 445] width 8 height 8
click at [886, 71] on span "Client View" at bounding box center [888, 60] width 61 height 27
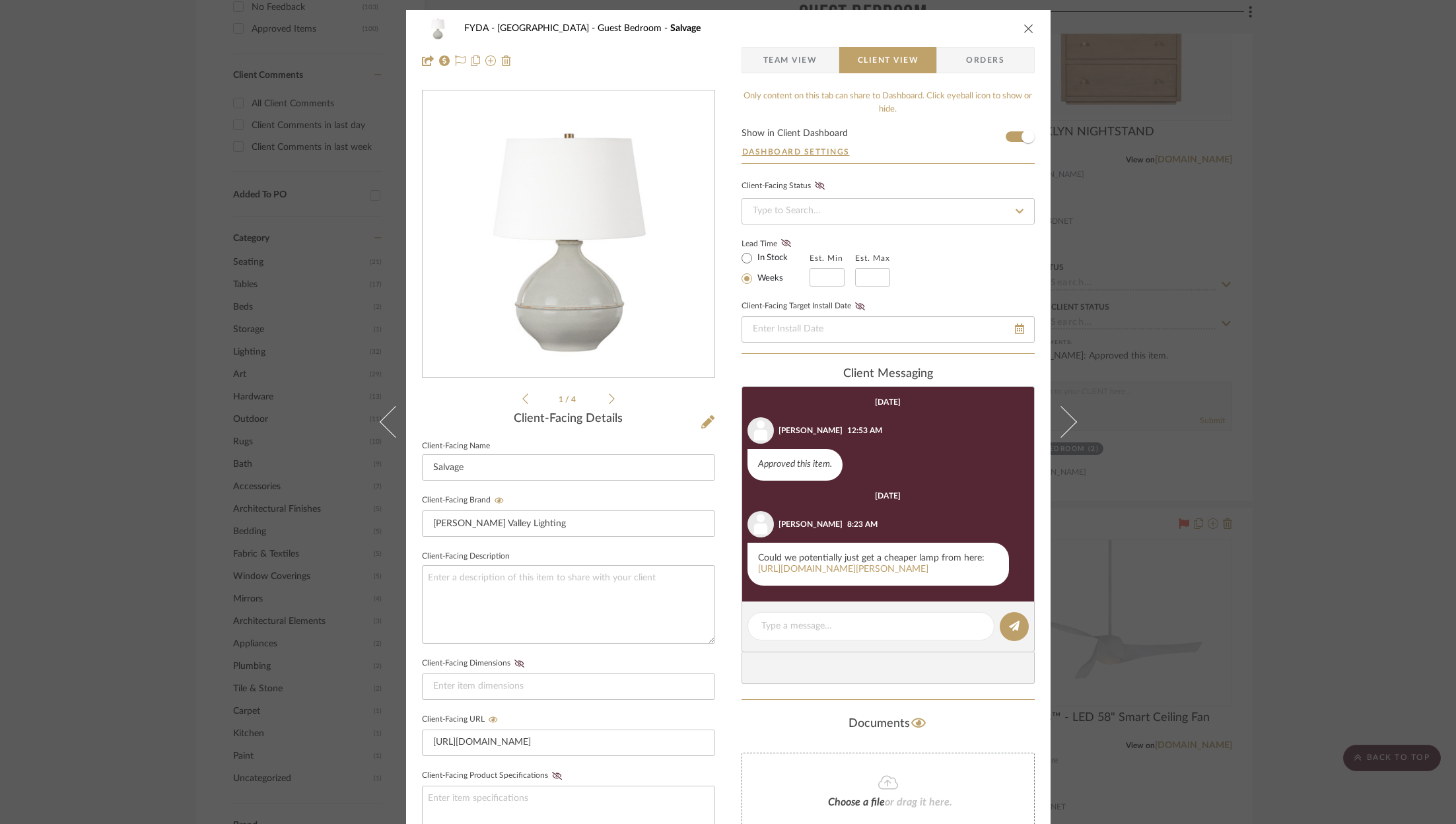
scroll to position [5, 0]
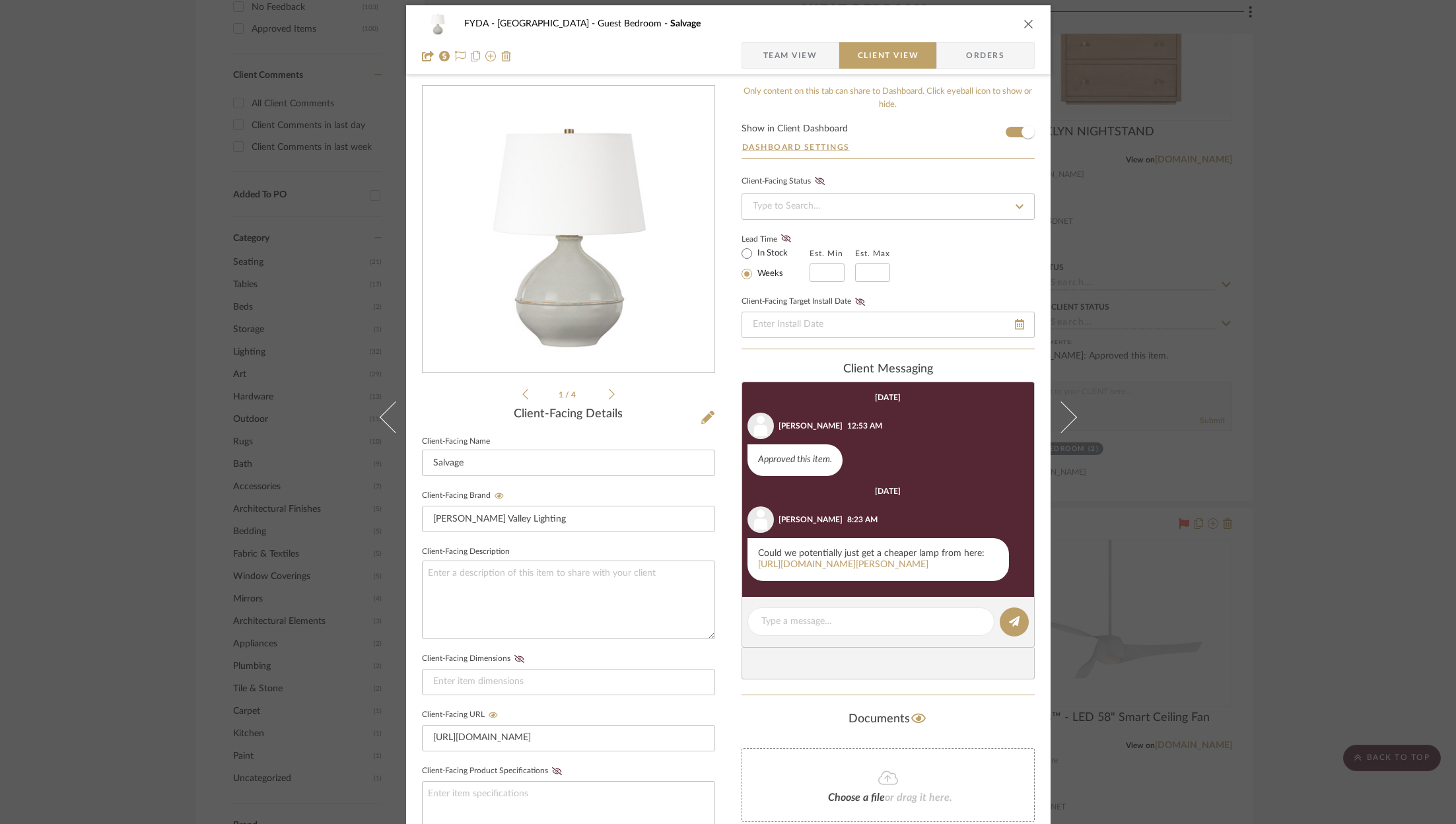
click at [1311, 300] on div "FYDA - 655 City Park Guest Bedroom Salvage Team View Client View Orders 1 / 4 C…" at bounding box center [728, 412] width 1456 height 824
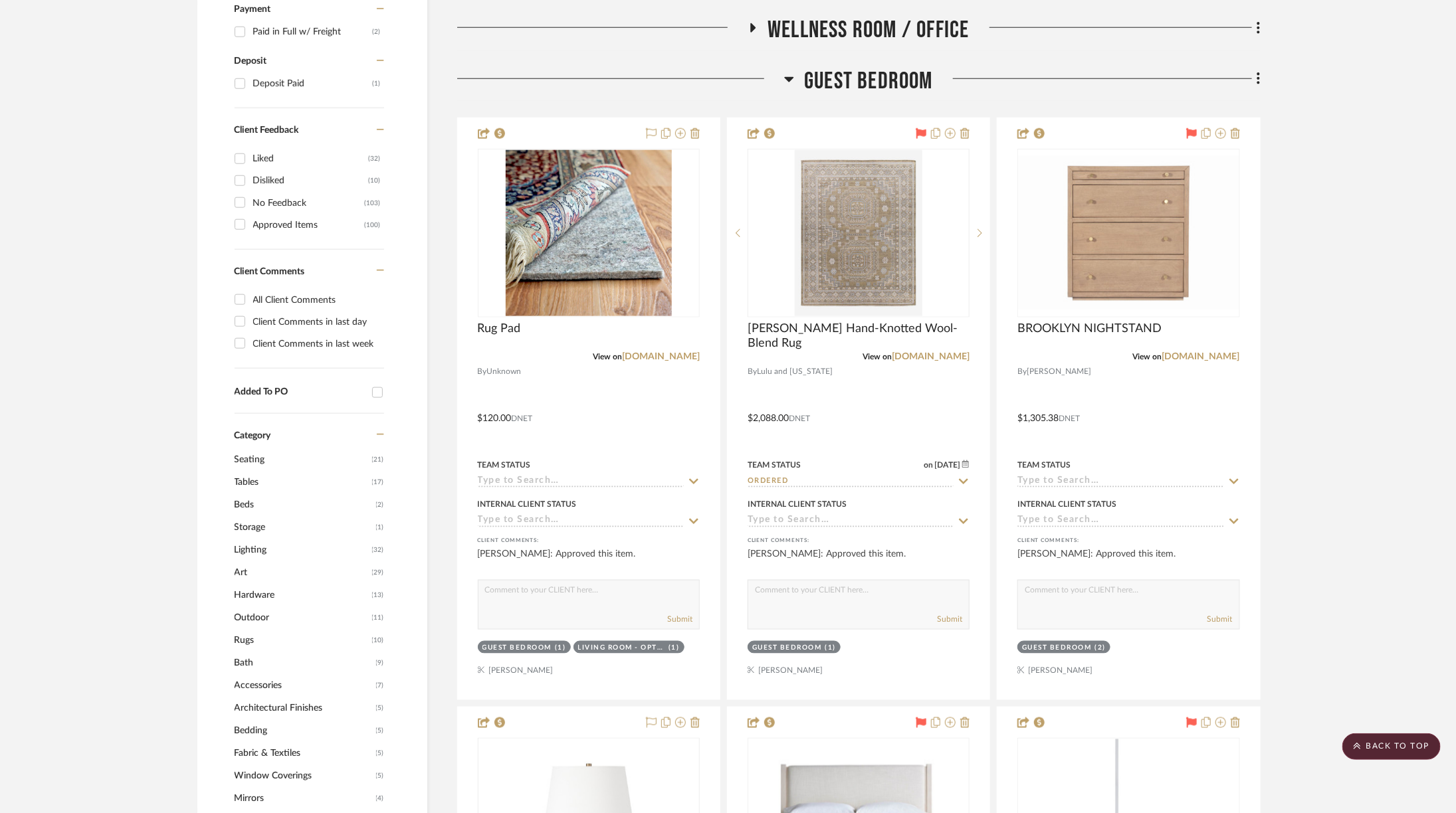
scroll to position [796, 0]
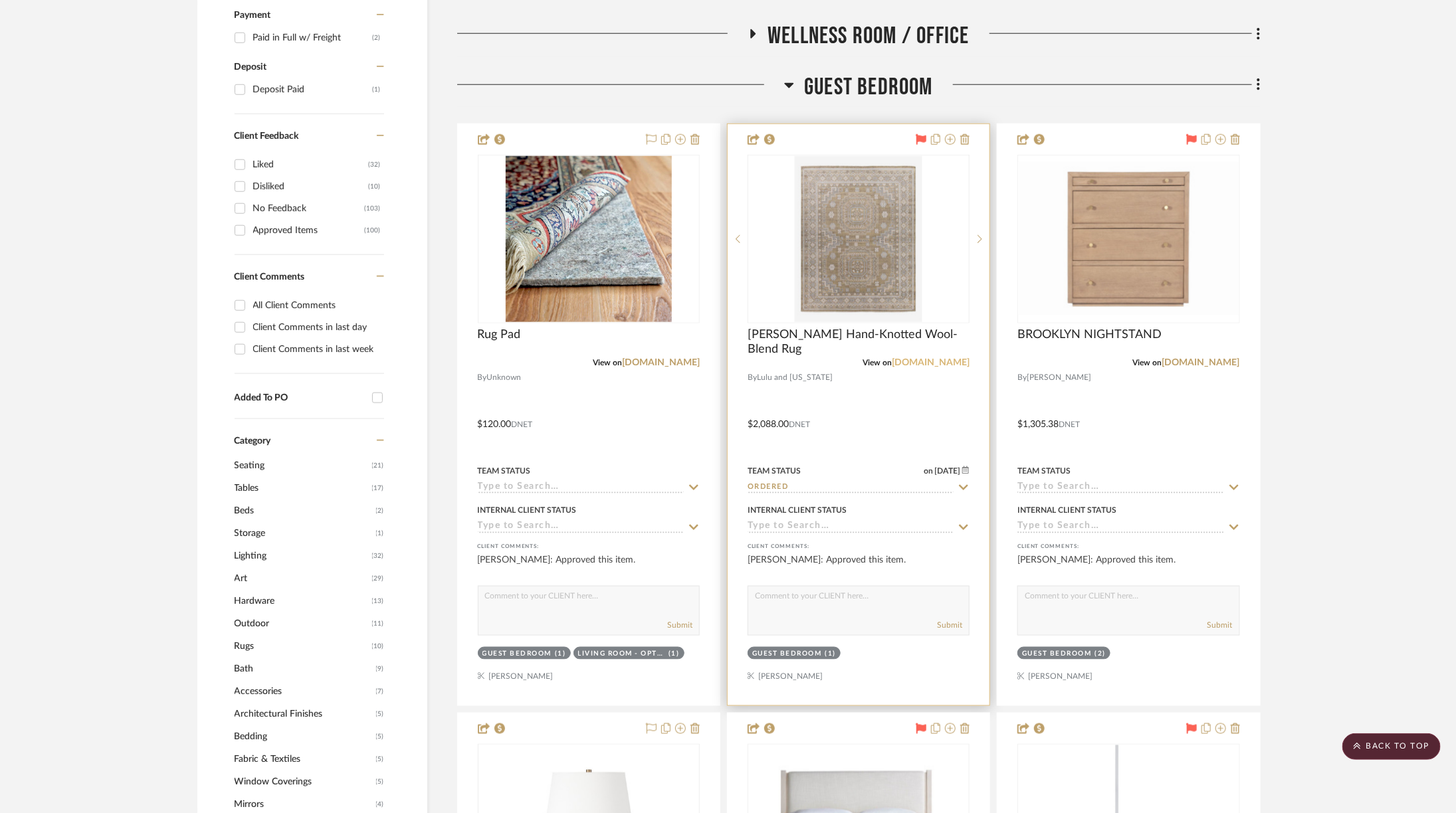
click at [903, 358] on link "luluandgeorgia.com" at bounding box center [930, 363] width 78 height 9
